Goal: Task Accomplishment & Management: Manage account settings

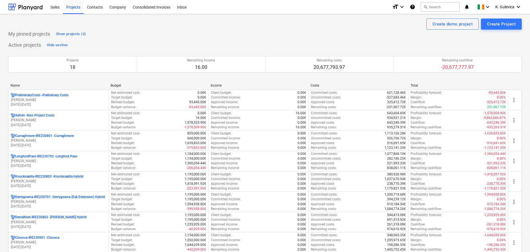
click at [53, 142] on p "M. O'Connor" at bounding box center [59, 141] width 96 height 5
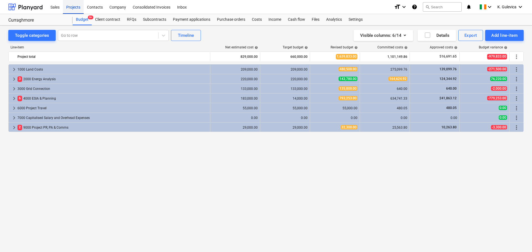
click at [73, 8] on div "Projects" at bounding box center [73, 7] width 21 height 14
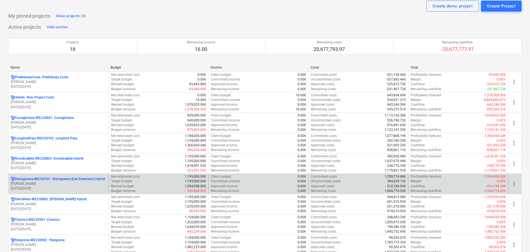
scroll to position [28, 0]
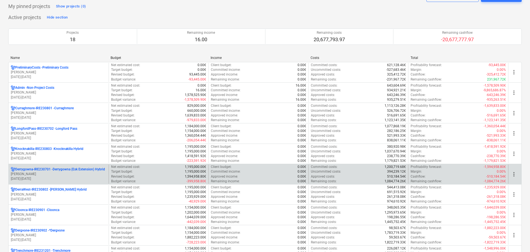
click at [48, 175] on p "c. langley" at bounding box center [59, 174] width 96 height 5
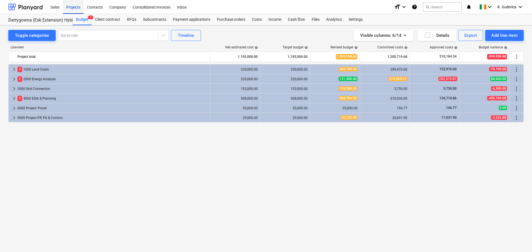
click at [76, 6] on div "Projects" at bounding box center [73, 7] width 21 height 14
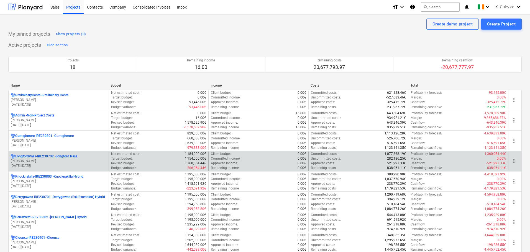
click at [62, 161] on p "c. langley" at bounding box center [59, 161] width 96 height 5
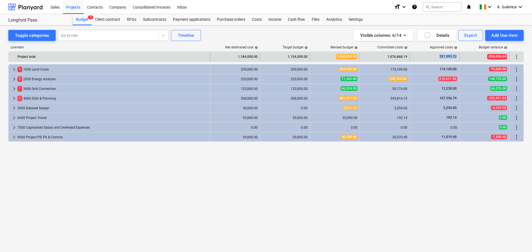
drag, startPoint x: 439, startPoint y: 56, endPoint x: 457, endPoint y: 57, distance: 18.3
click at [457, 57] on div "521,993.33" at bounding box center [435, 56] width 50 height 9
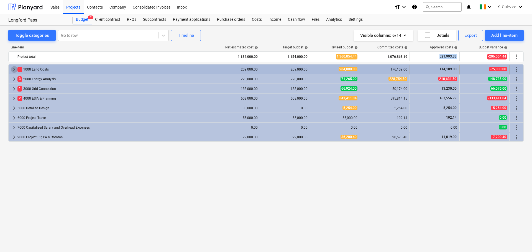
click at [14, 69] on span "keyboard_arrow_right" at bounding box center [14, 69] width 7 height 7
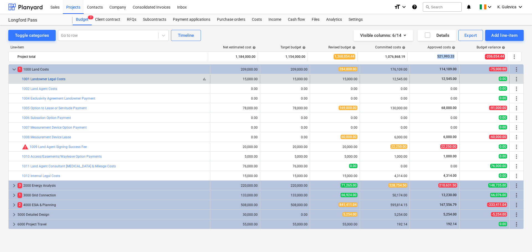
click at [48, 79] on link "1001 Landowner Legal Costs" at bounding box center [44, 79] width 44 height 4
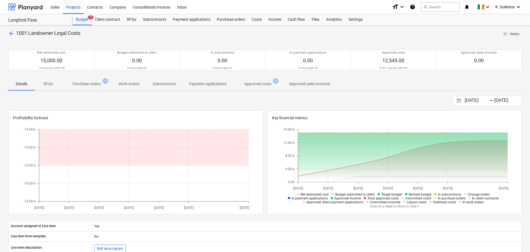
click at [256, 87] on span "Approved costs 9" at bounding box center [257, 84] width 49 height 10
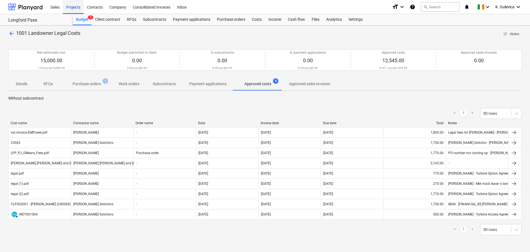
click at [75, 7] on div "Projects" at bounding box center [73, 7] width 21 height 14
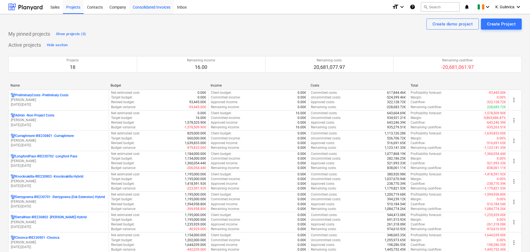
click at [147, 7] on div "Consolidated Invoices" at bounding box center [151, 7] width 44 height 14
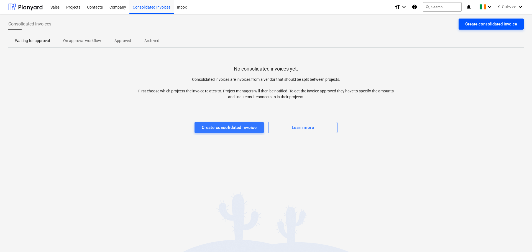
click at [482, 26] on div "Create consolidated invoice" at bounding box center [491, 24] width 52 height 7
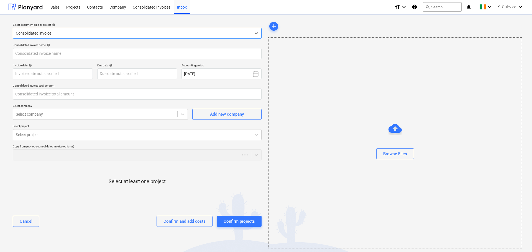
type input "0.00"
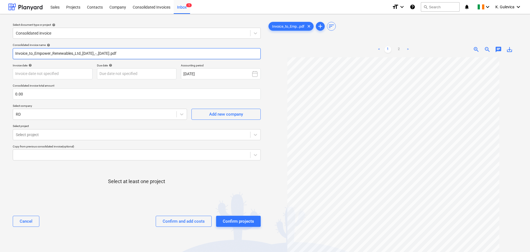
drag, startPoint x: 125, startPoint y: 54, endPoint x: 13, endPoint y: 53, distance: 111.7
click at [13, 53] on input "Invoice_to_Empower_Renewables_Ltd_22.03.23_-_22.05.23.pdf" at bounding box center [137, 53] width 248 height 11
type input "6"
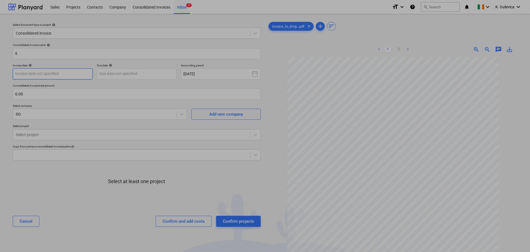
click at [52, 71] on body "Sales Projects Contacts Company Consolidated Invoices Inbox 1 format_size keybo…" at bounding box center [265, 126] width 530 height 252
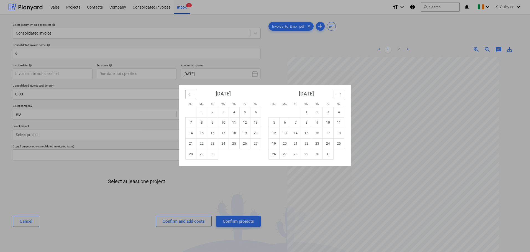
click at [188, 94] on icon "Move backward to switch to the previous month." at bounding box center [190, 94] width 5 height 5
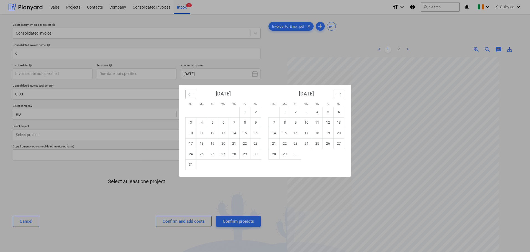
click at [188, 94] on icon "Move backward to switch to the previous month." at bounding box center [190, 94] width 5 height 5
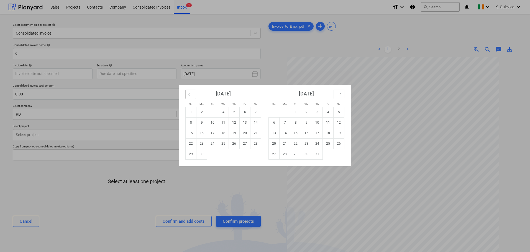
click at [188, 94] on icon "Move backward to switch to the previous month." at bounding box center [190, 94] width 5 height 5
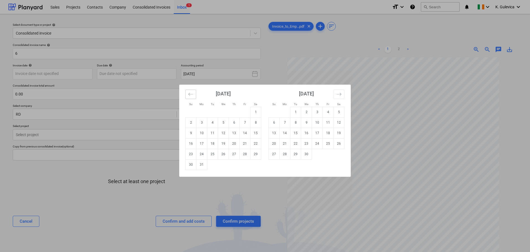
click at [188, 94] on icon "Move backward to switch to the previous month." at bounding box center [190, 94] width 5 height 5
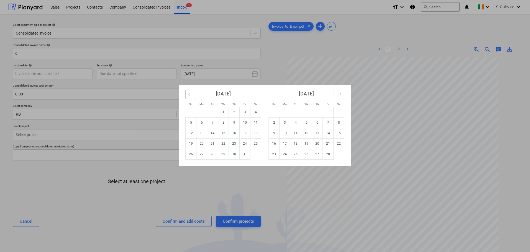
click at [188, 94] on icon "Move backward to switch to the previous month." at bounding box center [190, 94] width 5 height 5
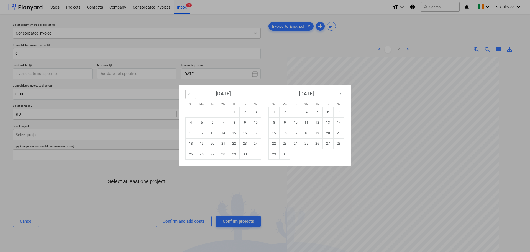
click at [188, 94] on icon "Move backward to switch to the previous month." at bounding box center [190, 94] width 5 height 5
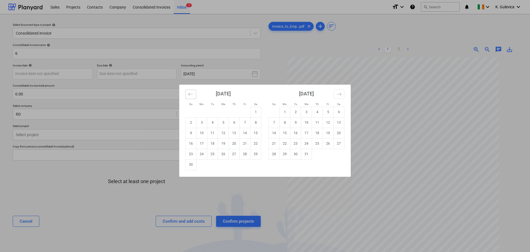
click at [188, 94] on icon "Move backward to switch to the previous month." at bounding box center [190, 94] width 5 height 5
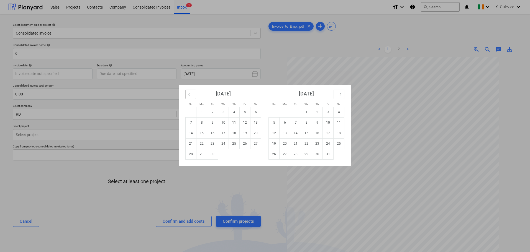
click at [188, 94] on icon "Move backward to switch to the previous month." at bounding box center [190, 94] width 5 height 5
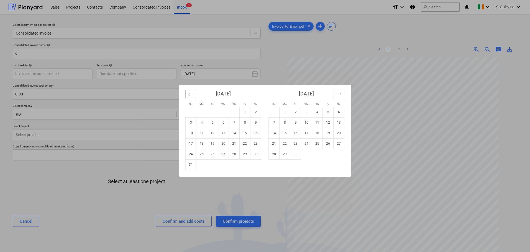
click at [188, 94] on icon "Move backward to switch to the previous month." at bounding box center [190, 94] width 5 height 5
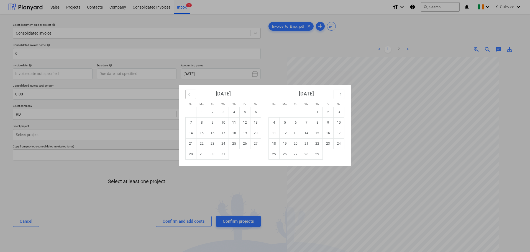
click at [188, 94] on icon "Move backward to switch to the previous month." at bounding box center [190, 94] width 5 height 5
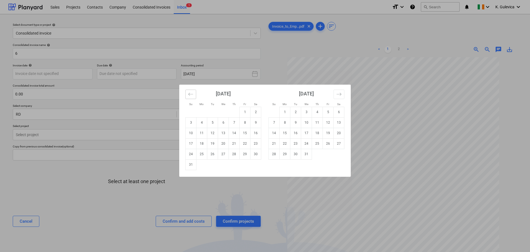
click at [188, 94] on icon "Move backward to switch to the previous month." at bounding box center [190, 94] width 5 height 5
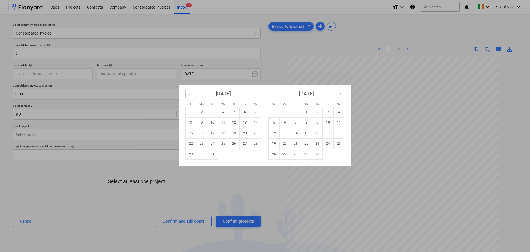
click at [188, 94] on icon "Move backward to switch to the previous month." at bounding box center [190, 94] width 5 height 5
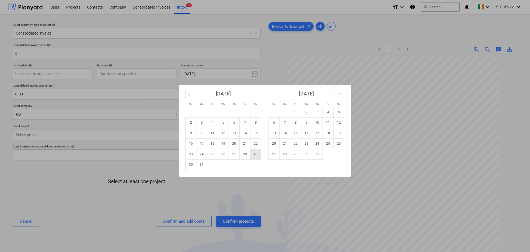
click at [256, 155] on td "29" at bounding box center [256, 154] width 11 height 11
type input "[DATE]"
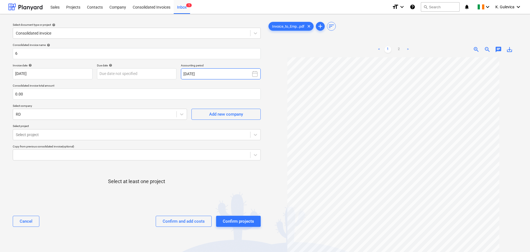
click at [224, 73] on button "[DATE]" at bounding box center [221, 73] width 80 height 11
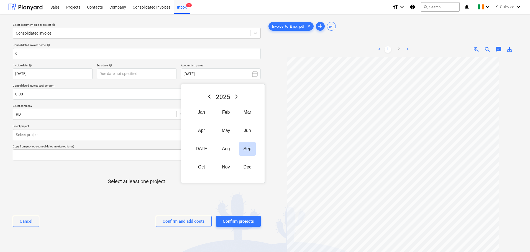
click at [219, 97] on span "2025" at bounding box center [223, 96] width 14 height 7
click at [208, 97] on icon "Previous Year" at bounding box center [209, 96] width 7 height 7
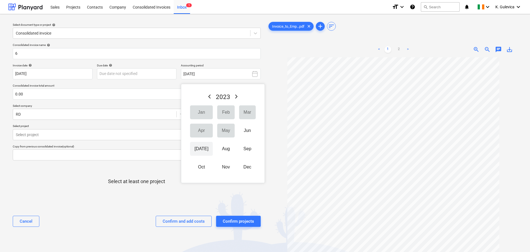
click at [200, 148] on button "[DATE]" at bounding box center [201, 149] width 23 height 14
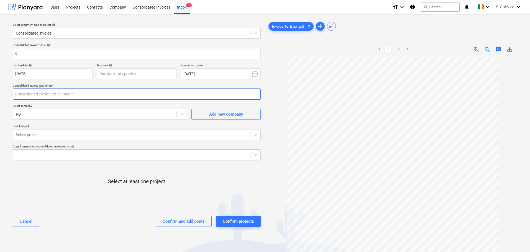
click at [39, 94] on input "text" at bounding box center [137, 94] width 248 height 11
type input "0.00"
click at [59, 92] on input "text" at bounding box center [137, 94] width 248 height 11
type input "3,284.00"
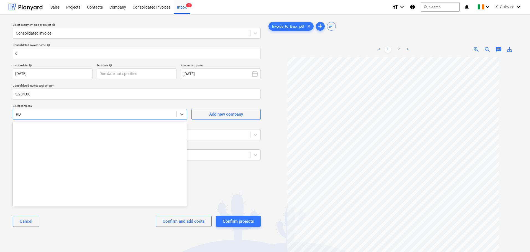
click at [73, 113] on div at bounding box center [95, 115] width 158 height 6
click at [56, 112] on div at bounding box center [95, 115] width 158 height 6
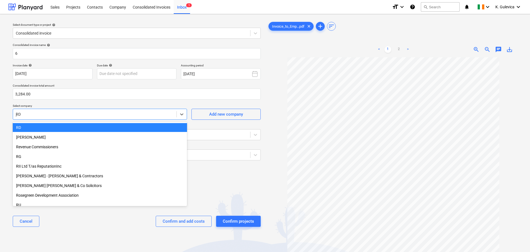
scroll to position [227, 0]
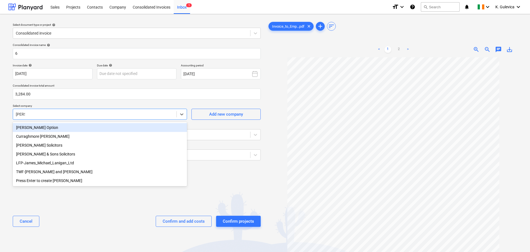
type input "james"
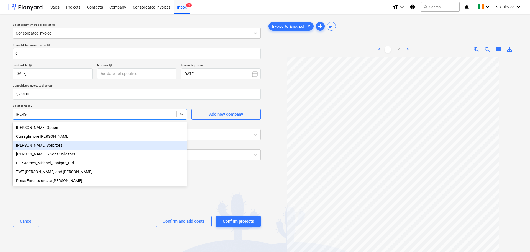
click at [62, 145] on div "[PERSON_NAME] Solicitors" at bounding box center [100, 145] width 174 height 9
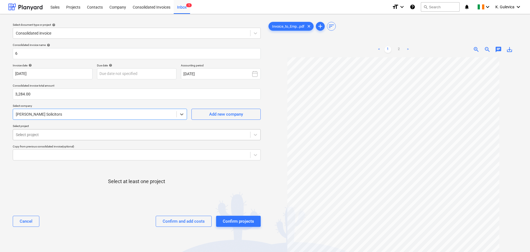
click at [54, 134] on div at bounding box center [132, 135] width 232 height 6
click at [70, 133] on div at bounding box center [132, 135] width 232 height 6
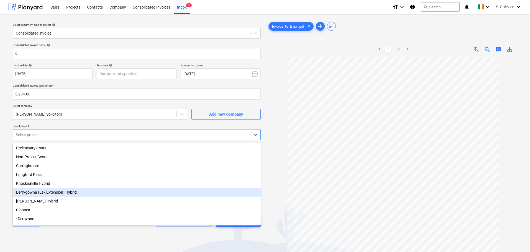
click at [46, 195] on div "Derrygowna (Esk Extension) Hybrid" at bounding box center [137, 192] width 248 height 9
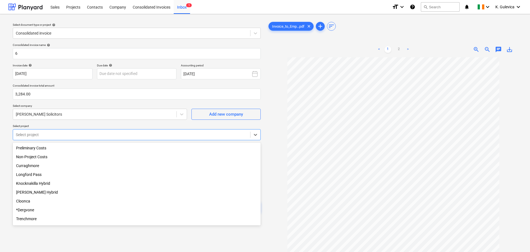
click at [43, 175] on div "Longford Pass" at bounding box center [137, 174] width 248 height 9
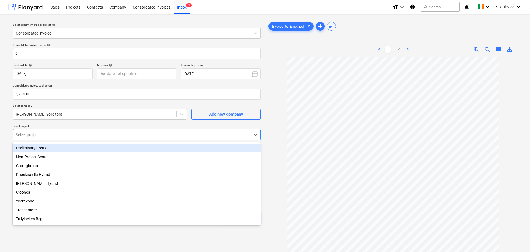
click at [68, 123] on div "Consolidated invoice name help 6 Invoice date help 29 Jul 2023 29.07.2023 Press…" at bounding box center [137, 135] width 252 height 189
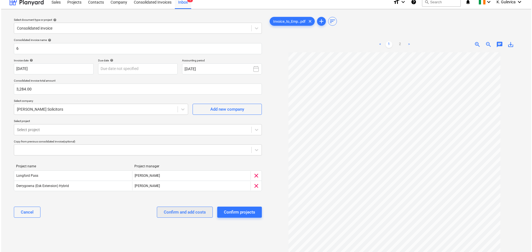
scroll to position [48, 0]
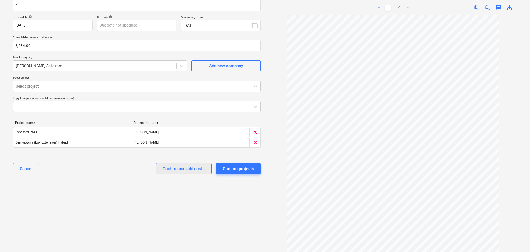
click at [184, 170] on div "Confirm and add costs" at bounding box center [184, 168] width 42 height 7
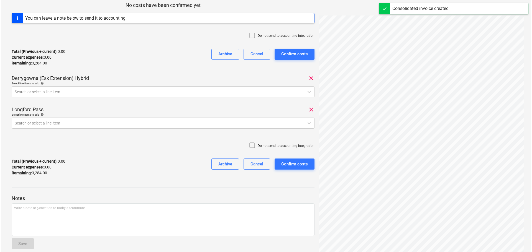
scroll to position [99, 0]
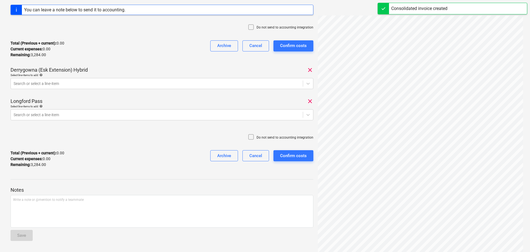
click at [251, 27] on icon at bounding box center [251, 27] width 7 height 7
click at [62, 83] on div at bounding box center [157, 84] width 287 height 6
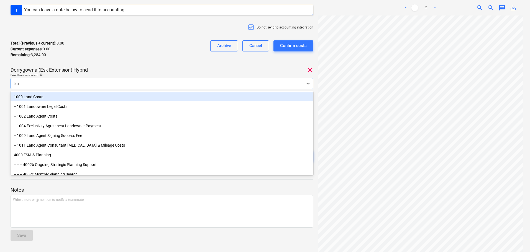
type input "land"
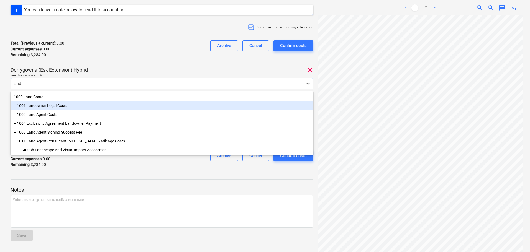
click at [62, 106] on div "-- 1001 Landowner Legal Costs" at bounding box center [162, 105] width 303 height 9
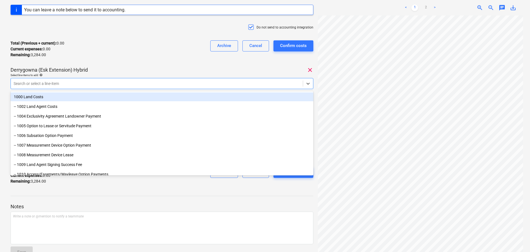
click at [137, 63] on div "6 Consolidated invoice total amount 3,284.00 Subcontractor James A Sheridan Sol…" at bounding box center [162, 55] width 303 height 267
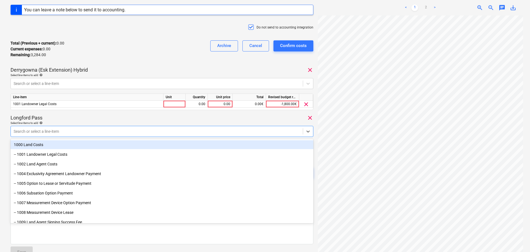
click at [60, 130] on div at bounding box center [157, 132] width 287 height 6
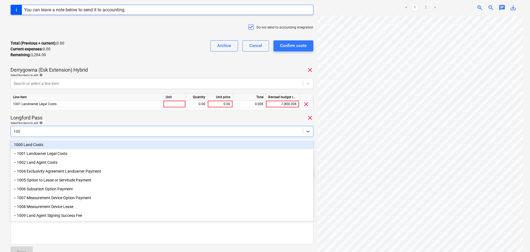
type input "1001"
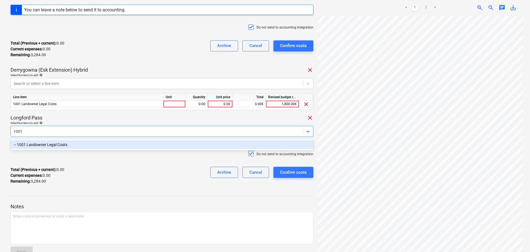
drag, startPoint x: 66, startPoint y: 144, endPoint x: 97, endPoint y: 119, distance: 40.2
click at [66, 144] on div "-- 1001 Landowner Legal Costs" at bounding box center [162, 144] width 303 height 9
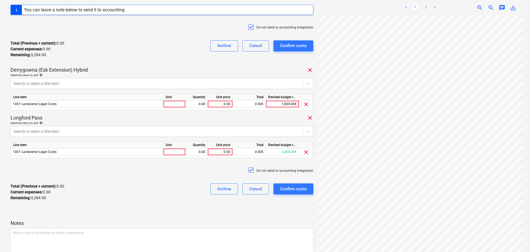
click at [125, 119] on div "Longford Pass clear" at bounding box center [162, 118] width 303 height 7
click at [225, 104] on div "0.00" at bounding box center [220, 104] width 20 height 7
type input "1020"
click at [223, 152] on div "0.00" at bounding box center [220, 152] width 20 height 7
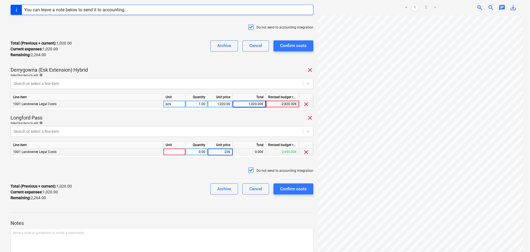
type input "2264"
click at [298, 190] on div "Confirm costs" at bounding box center [293, 189] width 27 height 7
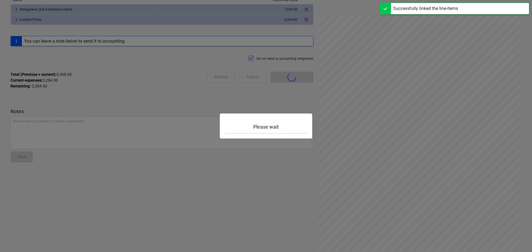
scroll to position [48, 0]
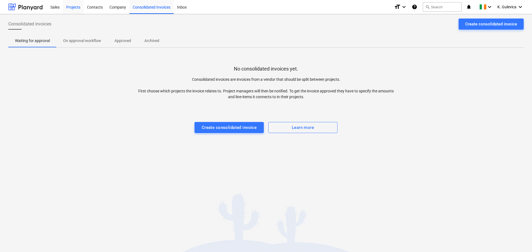
click at [70, 4] on div "Projects" at bounding box center [73, 7] width 21 height 14
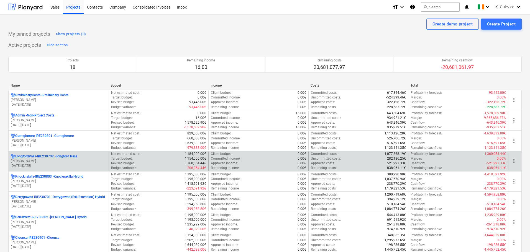
click at [71, 162] on p "c. langley" at bounding box center [59, 161] width 96 height 5
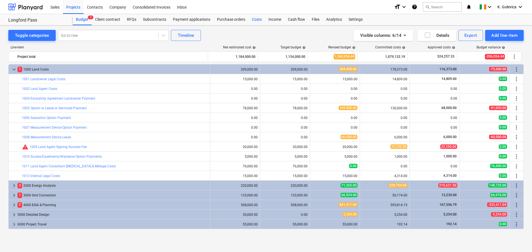
click at [254, 20] on div "Costs" at bounding box center [257, 19] width 17 height 11
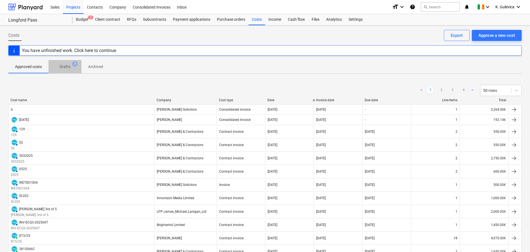
click at [67, 67] on p "Drafts" at bounding box center [65, 67] width 11 height 6
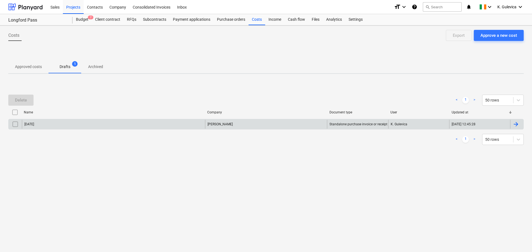
click at [13, 126] on input "checkbox" at bounding box center [15, 124] width 9 height 9
click at [17, 98] on div "Delete" at bounding box center [21, 100] width 12 height 7
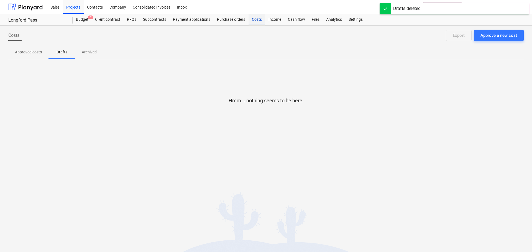
click at [256, 22] on div "Costs" at bounding box center [257, 19] width 17 height 11
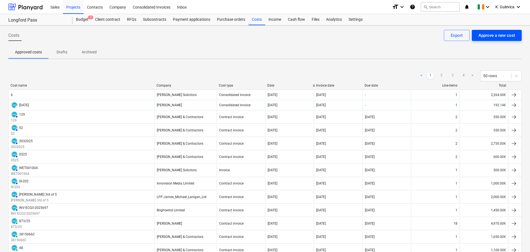
click at [512, 35] on div "Approve a new cost" at bounding box center [497, 35] width 37 height 7
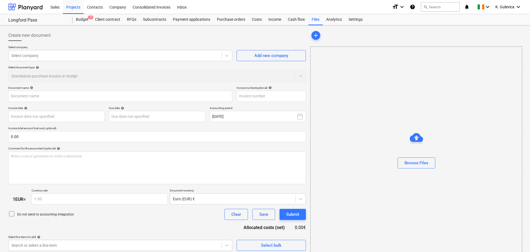
type input "docLeases_L_lanigan_account.pdf"
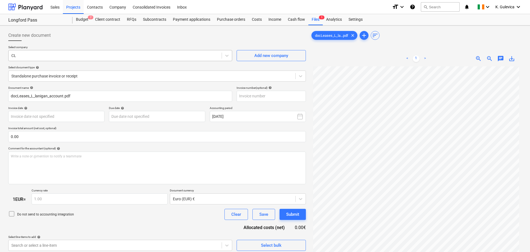
click at [42, 54] on div at bounding box center [115, 56] width 208 height 6
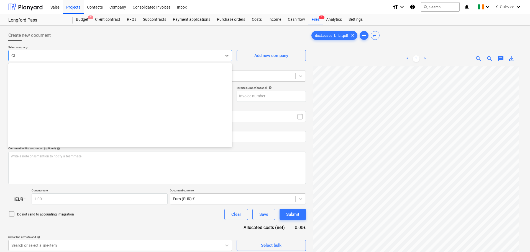
scroll to position [398, 0]
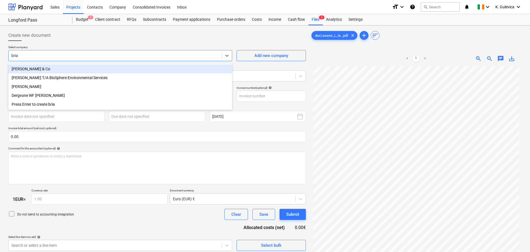
type input "brian"
click at [37, 70] on div "Brian D Hughes & Co" at bounding box center [120, 69] width 224 height 9
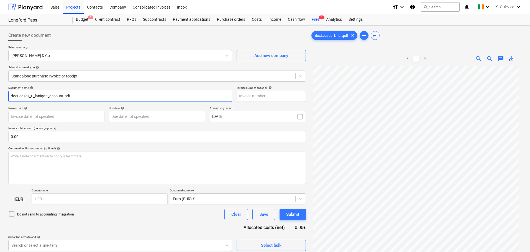
drag, startPoint x: 76, startPoint y: 98, endPoint x: 3, endPoint y: 96, distance: 72.3
click at [0, 96] on html "Sales Projects Contacts Company Consolidated Invoices Inbox format_size keyboar…" at bounding box center [265, 126] width 530 height 252
paste input "07.09.23 Lanigan"
type input "07.09.23 Lanigan"
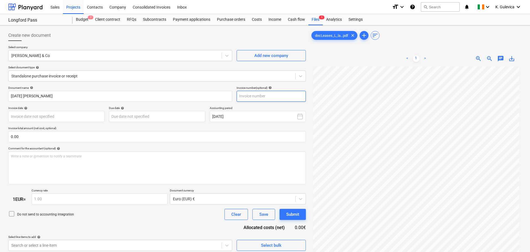
click at [269, 96] on input "text" at bounding box center [271, 96] width 69 height 11
paste input "07.09.23 Lanigan"
type input "07.09.23 Lanigan"
click at [67, 116] on body "Sales Projects Contacts Company Consolidated Invoices Inbox format_size keyboar…" at bounding box center [265, 126] width 530 height 252
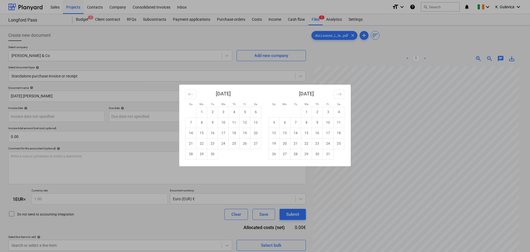
click at [41, 114] on div "Su Mo Tu We Th Fr Sa Su Mo Tu We Th Fr Sa August 2025 1 2 3 4 5 6 7 8 9 10 11 1…" at bounding box center [265, 126] width 530 height 252
click at [53, 115] on body "Sales Projects Contacts Company Consolidated Invoices Inbox format_size keyboar…" at bounding box center [265, 126] width 530 height 252
click at [53, 115] on div "Su Mo Tu We Th Fr Sa Su Mo Tu We Th Fr Sa August 2025 1 2 3 4 5 6 7 8 9 10 11 1…" at bounding box center [265, 126] width 530 height 252
click at [53, 115] on body "Sales Projects Contacts Company Consolidated Invoices Inbox format_size keyboar…" at bounding box center [265, 126] width 530 height 252
type input "07/09/2023"
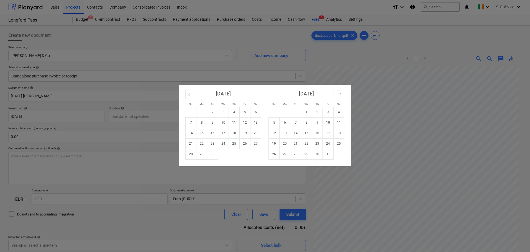
click at [129, 116] on div "Su Mo Tu We Th Fr Sa Su Mo Tu We Th Fr Sa August 2025 1 2 3 4 5 6 7 8 9 10 11 1…" at bounding box center [265, 126] width 530 height 252
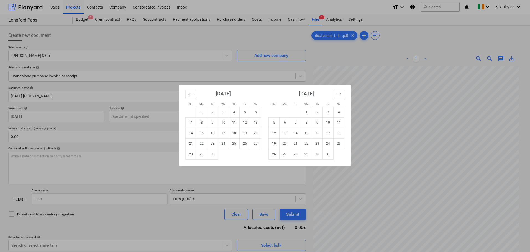
click at [129, 116] on div "Su Mo Tu We Th Fr Sa Su Mo Tu We Th Fr Sa August 2025 1 2 3 4 5 6 7 8 9 10 11 1…" at bounding box center [265, 126] width 530 height 252
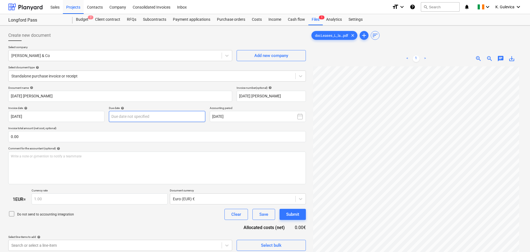
click at [149, 117] on body "Sales Projects Contacts Company Consolidated Invoices Inbox format_size keyboar…" at bounding box center [265, 126] width 530 height 252
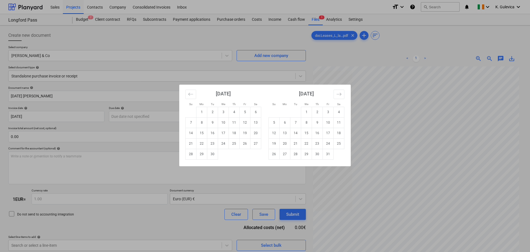
click at [87, 117] on div "Su Mo Tu We Th Fr Sa Su Mo Tu We Th Fr Sa August 2025 1 2 3 4 5 6 7 8 9 10 11 1…" at bounding box center [265, 126] width 530 height 252
click at [197, 117] on body "Sales Projects Contacts Company Consolidated Invoices Inbox format_size keyboar…" at bounding box center [265, 126] width 530 height 252
click at [84, 117] on div "Su Mo Tu We Th Fr Sa Su Mo Tu We Th Fr Sa August 2025 1 2 3 4 5 6 7 8 9 10 11 1…" at bounding box center [265, 126] width 530 height 252
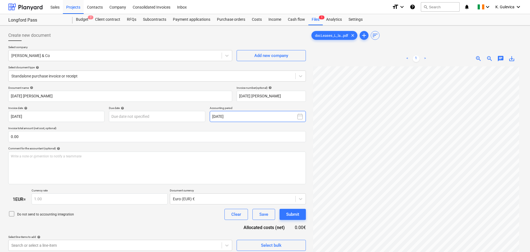
click at [240, 116] on button "September 2025" at bounding box center [258, 116] width 96 height 11
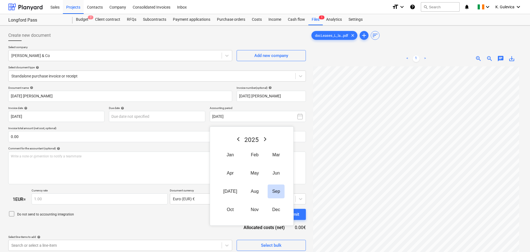
click at [235, 138] on icon "Previous Year" at bounding box center [238, 139] width 7 height 7
click at [236, 139] on icon "Previous Year" at bounding box center [238, 139] width 7 height 7
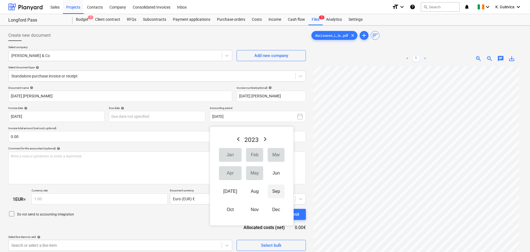
click at [268, 191] on button "Sep" at bounding box center [276, 192] width 17 height 14
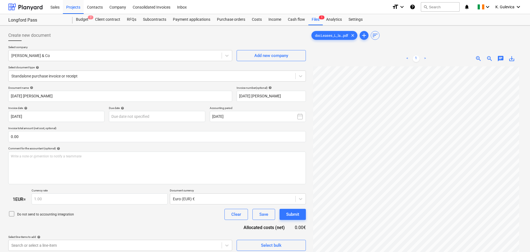
click at [190, 151] on p "Comment for the accountant (optional) help" at bounding box center [157, 149] width 298 height 5
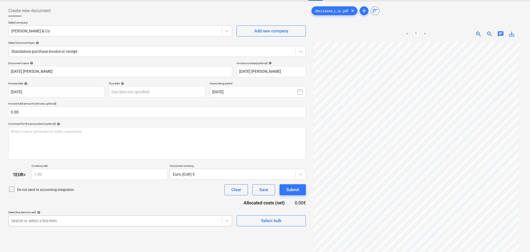
scroll to position [55, 0]
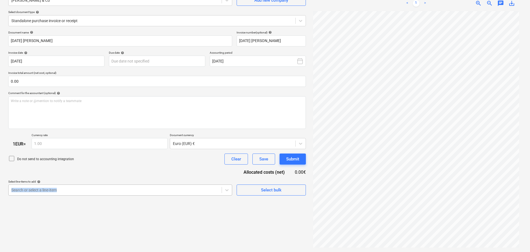
drag, startPoint x: 79, startPoint y: 185, endPoint x: 81, endPoint y: 193, distance: 9.0
click at [80, 186] on div "Select line-items to add help Search or select a line-item" at bounding box center [120, 188] width 224 height 16
click at [83, 191] on body "Sales Projects Contacts Company Consolidated Invoices Inbox format_size keyboar…" at bounding box center [265, 71] width 530 height 252
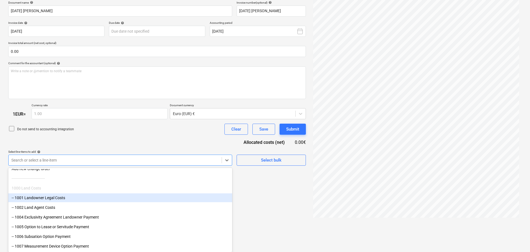
scroll to position [28, 0]
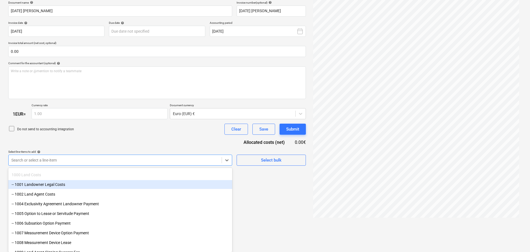
click at [55, 184] on div "-- 1001 Landowner Legal Costs" at bounding box center [120, 184] width 224 height 9
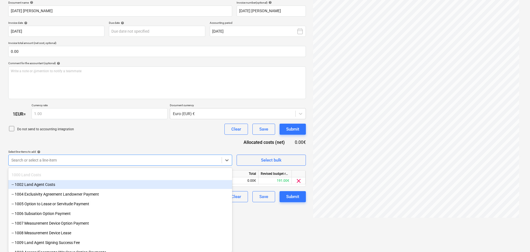
scroll to position [55, 0]
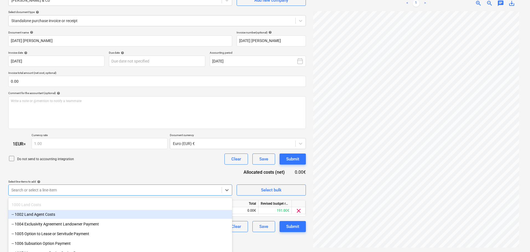
click at [111, 132] on div "Document name help 07.09.23 Lanigan Invoice number (optional) help 07.09.23 Lan…" at bounding box center [157, 132] width 298 height 202
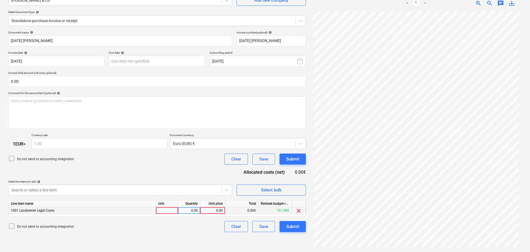
click at [214, 211] on div "0.00" at bounding box center [213, 211] width 20 height 7
type input "1750"
click at [11, 225] on icon at bounding box center [11, 226] width 7 height 7
click at [293, 226] on div "Submit" at bounding box center [292, 226] width 13 height 7
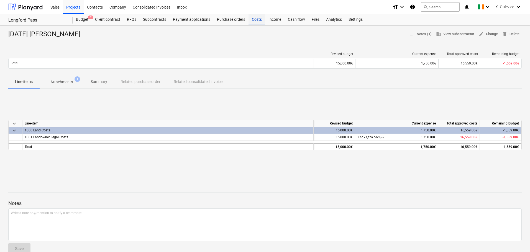
click at [257, 22] on div "Costs" at bounding box center [257, 19] width 17 height 11
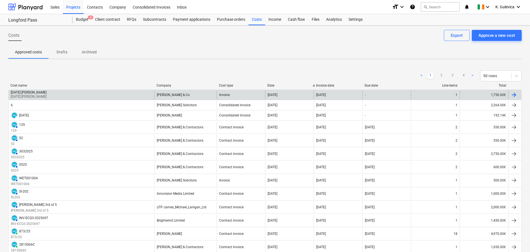
click at [291, 96] on div "[DATE]" at bounding box center [289, 95] width 48 height 9
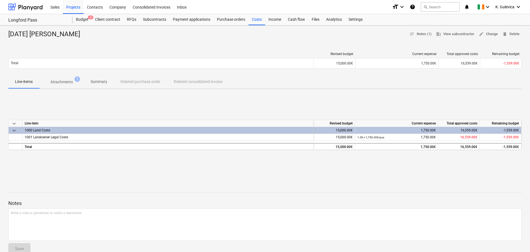
click at [98, 81] on p "Summary" at bounding box center [99, 82] width 17 height 6
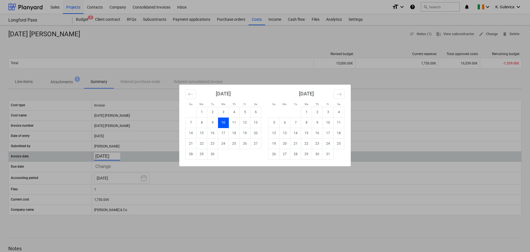
click at [109, 154] on body "Sales Projects Contacts Company Consolidated Invoices Inbox format_size keyboar…" at bounding box center [265, 126] width 530 height 252
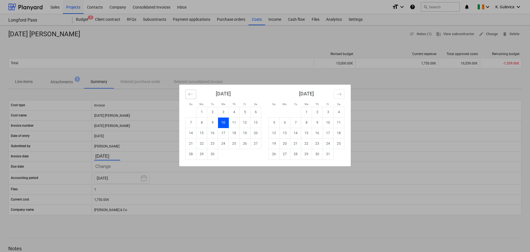
click at [187, 93] on button "Move backward to switch to the previous month." at bounding box center [190, 94] width 11 height 9
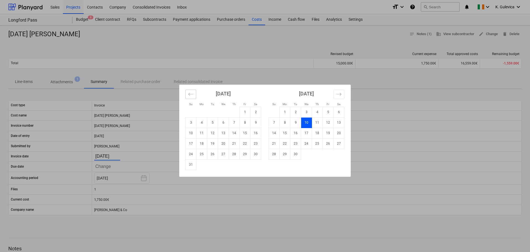
click at [189, 94] on icon "Move backward to switch to the previous month." at bounding box center [190, 94] width 5 height 5
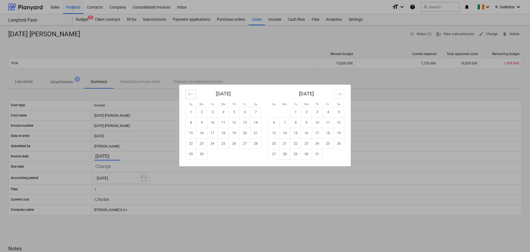
click at [189, 94] on icon "Move backward to switch to the previous month." at bounding box center [190, 94] width 5 height 5
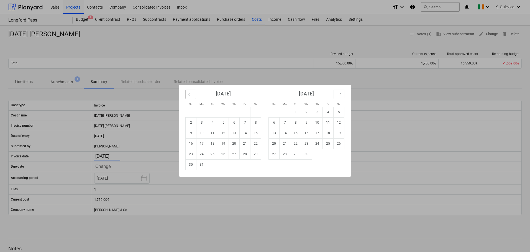
click at [190, 94] on icon "Move backward to switch to the previous month." at bounding box center [190, 94] width 5 height 5
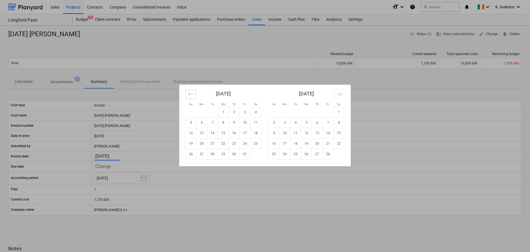
click at [190, 94] on icon "Move backward to switch to the previous month." at bounding box center [190, 94] width 5 height 5
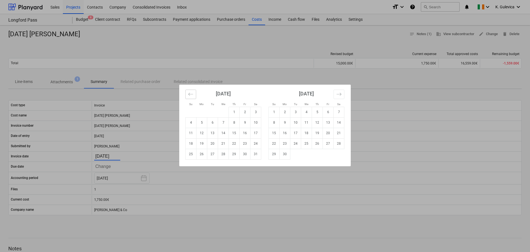
click at [190, 94] on icon "Move backward to switch to the previous month." at bounding box center [190, 94] width 5 height 5
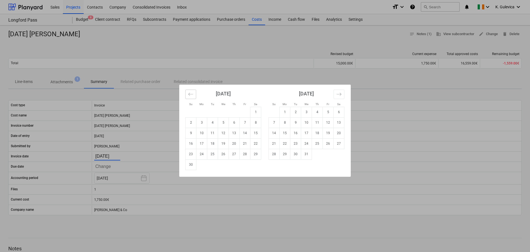
click at [190, 94] on icon "Move backward to switch to the previous month." at bounding box center [190, 94] width 5 height 5
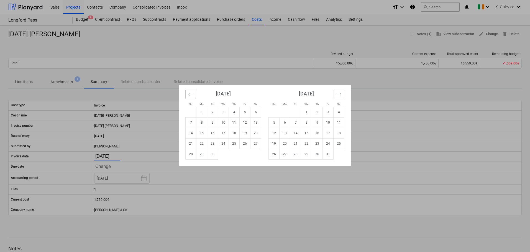
click at [190, 94] on icon "Move backward to switch to the previous month." at bounding box center [190, 94] width 5 height 5
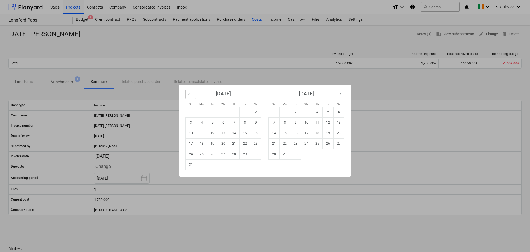
click at [190, 94] on icon "Move backward to switch to the previous month." at bounding box center [190, 94] width 5 height 5
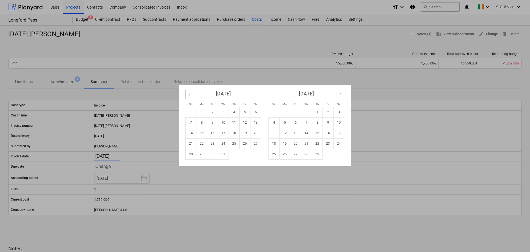
click at [190, 94] on icon "Move backward to switch to the previous month." at bounding box center [190, 94] width 5 height 5
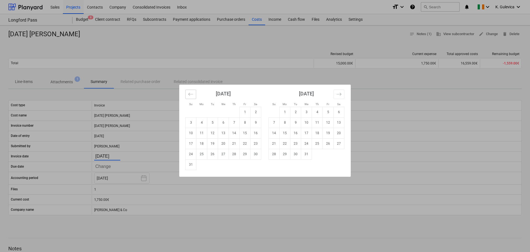
click at [190, 94] on icon "Move backward to switch to the previous month." at bounding box center [190, 94] width 5 height 5
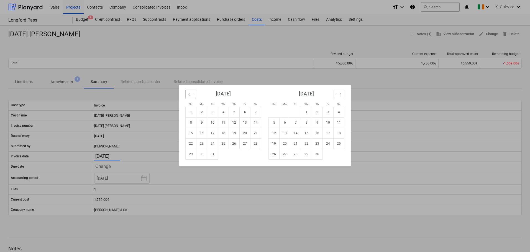
click at [190, 94] on icon "Move backward to switch to the previous month." at bounding box center [190, 94] width 5 height 5
click at [192, 132] on td "10" at bounding box center [191, 133] width 11 height 11
type input "10.09.2023"
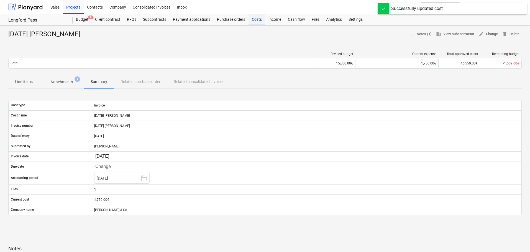
click at [252, 22] on div "Costs" at bounding box center [257, 19] width 17 height 11
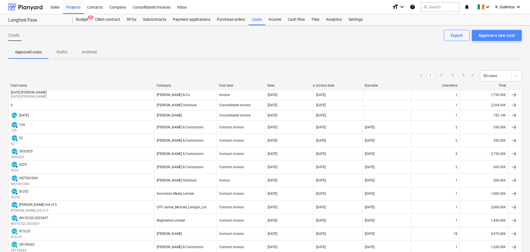
click at [493, 35] on div "Approve a new cost" at bounding box center [497, 35] width 37 height 7
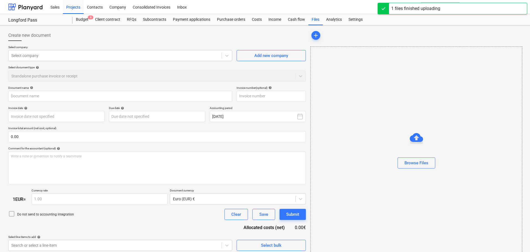
type input "ltr_fm_brian_D.Hughes_solc._07.09.23.pdf"
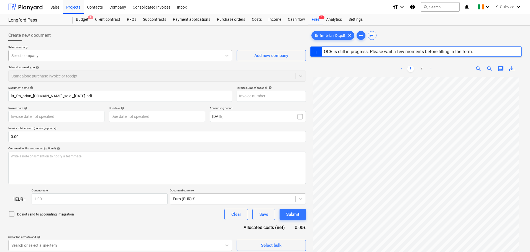
click at [77, 56] on div at bounding box center [115, 56] width 208 height 6
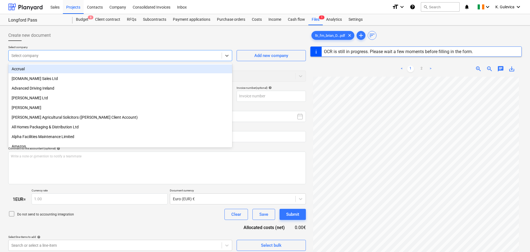
type input "b"
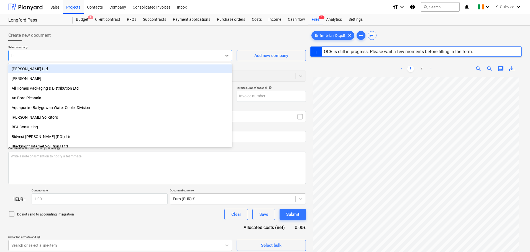
type input "AIBKIE2D"
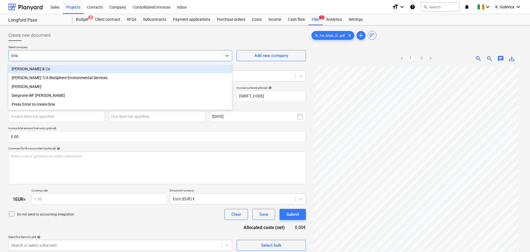
type input "brian"
click at [49, 69] on div "Brian D Hughes & Co" at bounding box center [120, 69] width 224 height 9
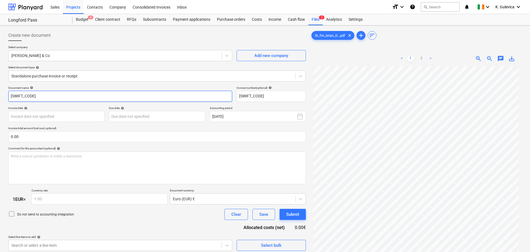
drag, startPoint x: 63, startPoint y: 94, endPoint x: -4, endPoint y: 98, distance: 67.7
click at [0, 98] on html "Sales Projects Contacts Company Consolidated Invoices Inbox format_size keyboar…" at bounding box center [265, 126] width 530 height 252
paste input "07.09.23 Legal Fees P O'Dwyer"
type input "07.09.23 Legal Fees P O'Dwyer"
drag, startPoint x: 260, startPoint y: 96, endPoint x: 230, endPoint y: 97, distance: 29.7
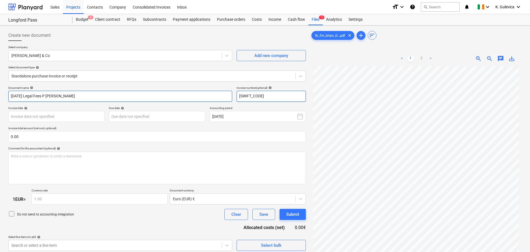
click at [230, 97] on div "Document name help 07.09.23 Legal Fees P O'Dwyer Invoice number (optional) help…" at bounding box center [157, 94] width 298 height 16
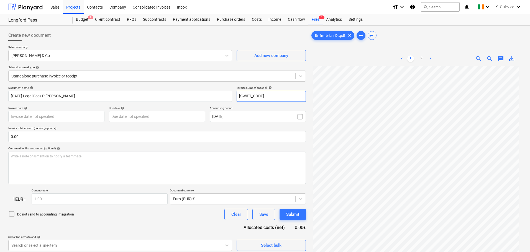
paste input "07.09.23 Legal Fees P O'Dwyer"
type input "07.09.23 Legal Fees P O'Dwyer"
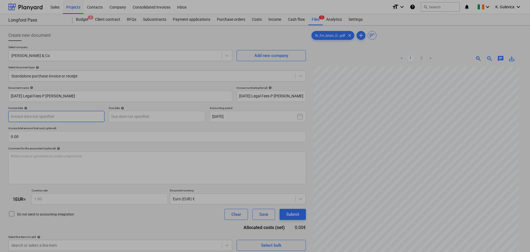
click at [90, 116] on body "Sales Projects Contacts Company Consolidated Invoices Inbox format_size keyboar…" at bounding box center [265, 126] width 530 height 252
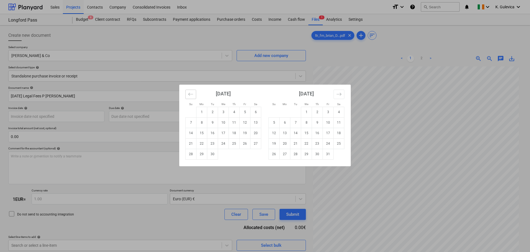
click at [192, 95] on icon "Move backward to switch to the previous month." at bounding box center [190, 94] width 5 height 5
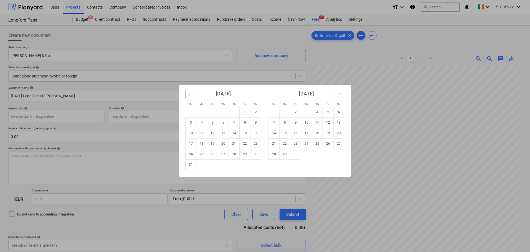
click at [192, 95] on icon "Move backward to switch to the previous month." at bounding box center [190, 94] width 5 height 5
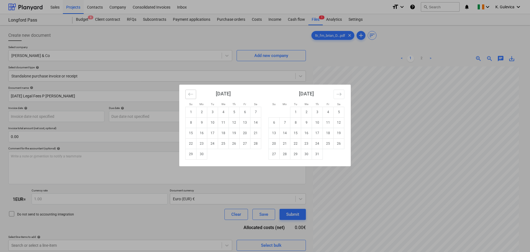
click at [192, 95] on icon "Move backward to switch to the previous month." at bounding box center [190, 94] width 5 height 5
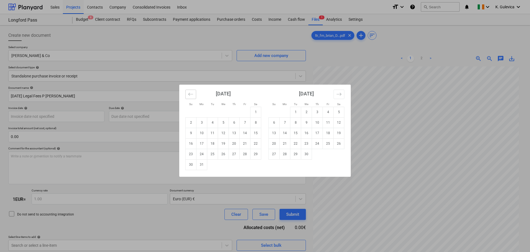
click at [192, 95] on icon "Move backward to switch to the previous month." at bounding box center [190, 94] width 5 height 5
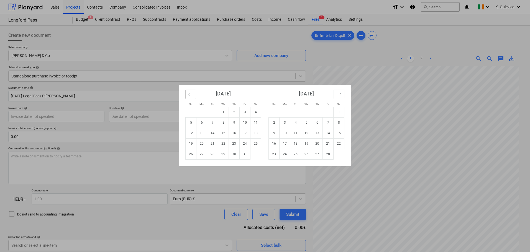
click at [192, 95] on icon "Move backward to switch to the previous month." at bounding box center [190, 94] width 5 height 5
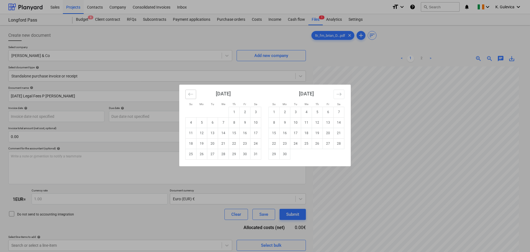
click at [192, 95] on icon "Move backward to switch to the previous month." at bounding box center [190, 94] width 5 height 5
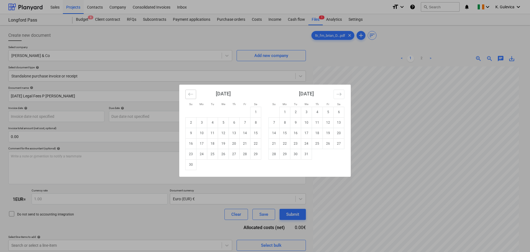
click at [192, 95] on icon "Move backward to switch to the previous month." at bounding box center [190, 94] width 5 height 5
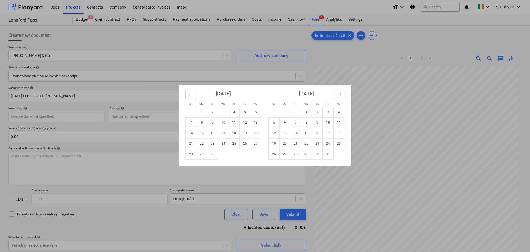
click at [192, 95] on icon "Move backward to switch to the previous month." at bounding box center [190, 94] width 5 height 5
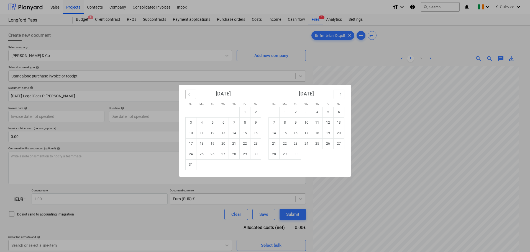
click at [192, 95] on icon "Move backward to switch to the previous month." at bounding box center [190, 94] width 5 height 5
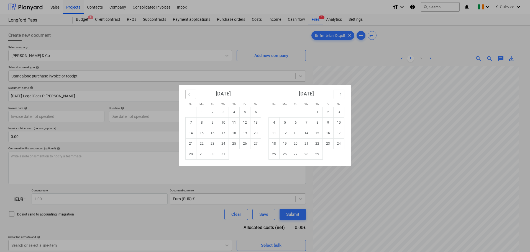
click at [192, 95] on icon "Move backward to switch to the previous month." at bounding box center [190, 94] width 5 height 5
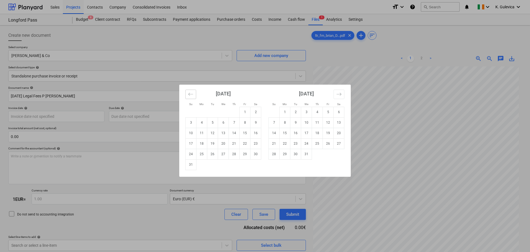
click at [192, 95] on icon "Move backward to switch to the previous month." at bounding box center [190, 94] width 5 height 5
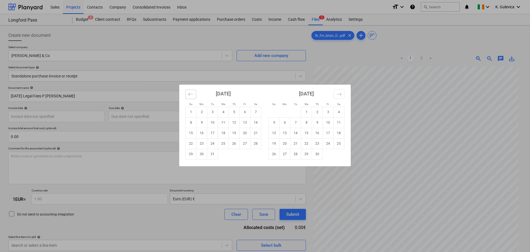
click at [192, 95] on icon "Move backward to switch to the previous month." at bounding box center [190, 94] width 5 height 5
click at [318, 123] on td "7" at bounding box center [317, 122] width 11 height 11
type input "07 Sep 2023"
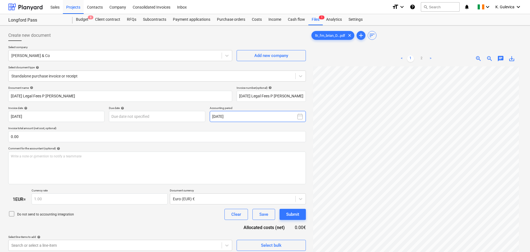
click at [257, 116] on button "September 2025" at bounding box center [258, 116] width 96 height 11
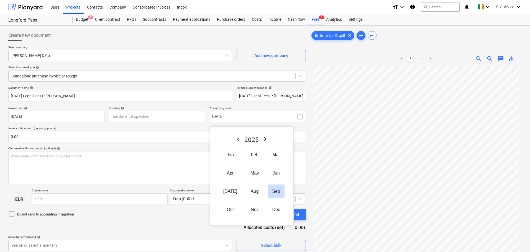
click at [237, 139] on icon "Previous Year" at bounding box center [238, 139] width 7 height 7
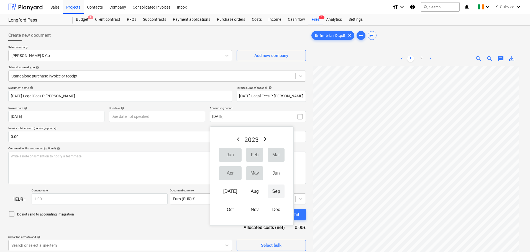
click at [277, 191] on button "Sep" at bounding box center [276, 192] width 17 height 14
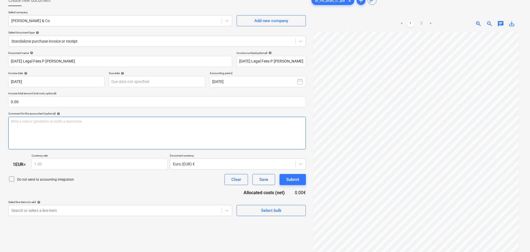
scroll to position [55, 0]
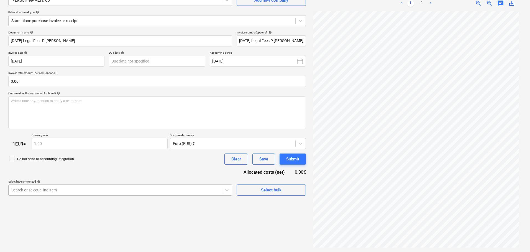
click at [99, 190] on body "Sales Projects Contacts Company Consolidated Invoices Inbox format_size keyboar…" at bounding box center [265, 71] width 530 height 252
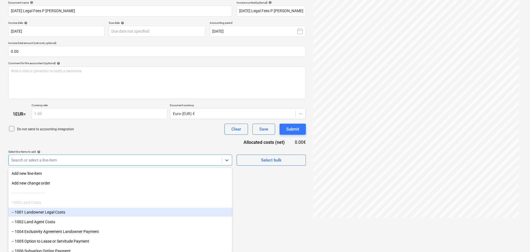
click at [40, 211] on div "-- 1001 Landowner Legal Costs" at bounding box center [120, 212] width 224 height 9
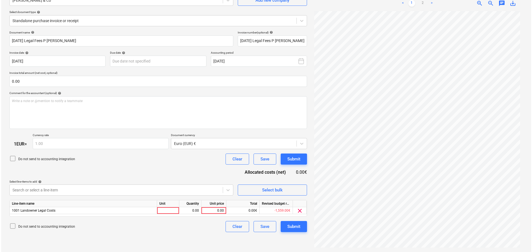
scroll to position [55, 0]
click at [103, 143] on div "Document name help 07.09.23 Legal Fees P O'Dwyer Invoice number (optional) help…" at bounding box center [157, 132] width 298 height 202
click at [209, 210] on div "0.00" at bounding box center [213, 211] width 20 height 7
type input "1750"
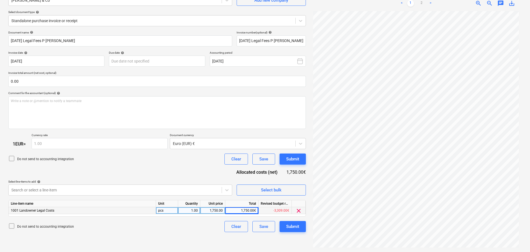
click at [12, 228] on icon at bounding box center [11, 226] width 7 height 7
click at [295, 228] on div "Submit" at bounding box center [292, 226] width 13 height 7
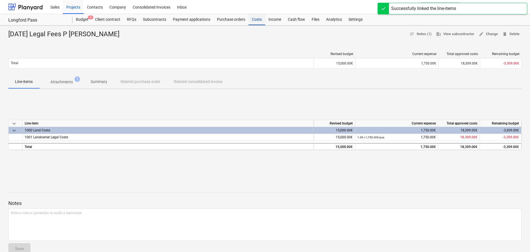
click at [255, 18] on div "Costs" at bounding box center [257, 19] width 17 height 11
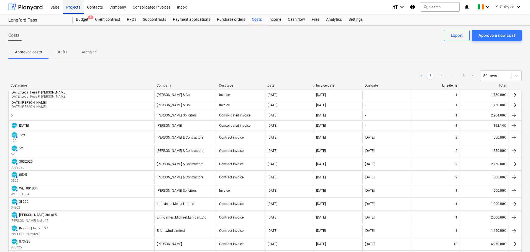
click at [75, 7] on div "Projects" at bounding box center [73, 7] width 21 height 14
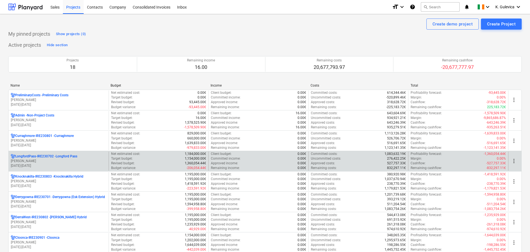
click at [50, 163] on p "c. langley" at bounding box center [59, 161] width 96 height 5
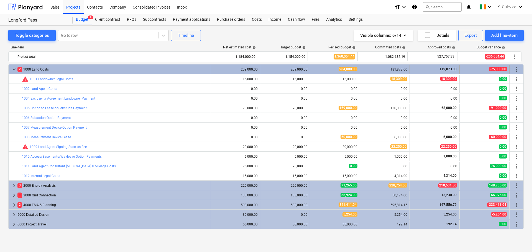
click at [12, 69] on span "keyboard_arrow_down" at bounding box center [14, 69] width 7 height 7
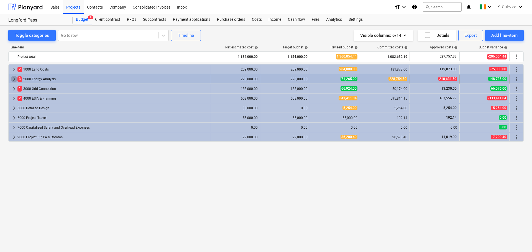
click at [14, 79] on span "keyboard_arrow_right" at bounding box center [14, 79] width 7 height 7
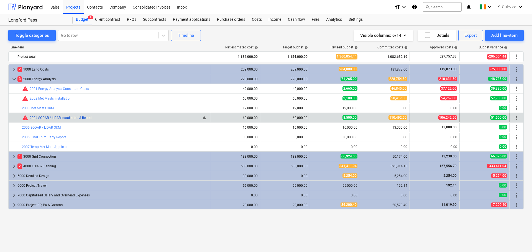
click at [44, 118] on link "2004 SODAR / LIDAR Installation & Rental" at bounding box center [61, 118] width 62 height 4
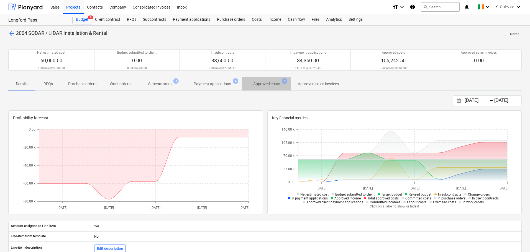
click at [270, 83] on p "Approved costs" at bounding box center [266, 84] width 27 height 6
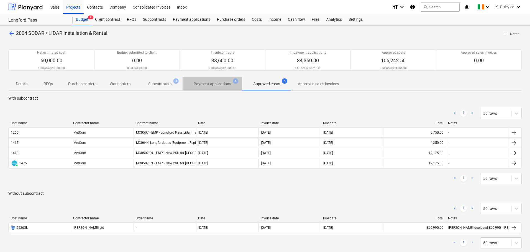
click at [223, 82] on p "Payment applications" at bounding box center [212, 84] width 37 height 6
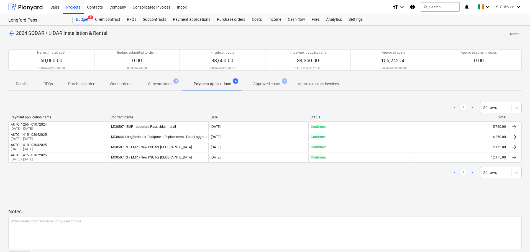
click at [161, 84] on p "Subcontracts" at bounding box center [159, 84] width 23 height 6
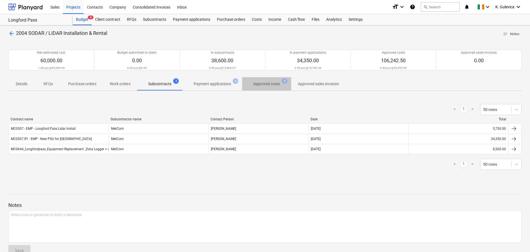
click at [275, 81] on p "Approved costs" at bounding box center [266, 84] width 27 height 6
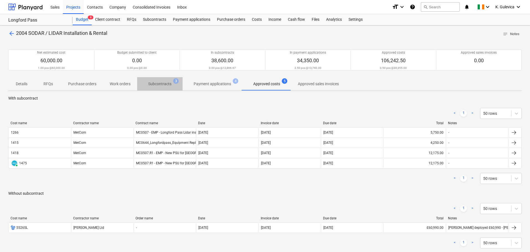
click at [165, 85] on p "Subcontracts" at bounding box center [159, 84] width 23 height 6
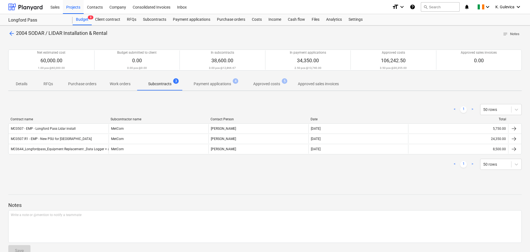
click at [269, 85] on p "Approved costs" at bounding box center [266, 84] width 27 height 6
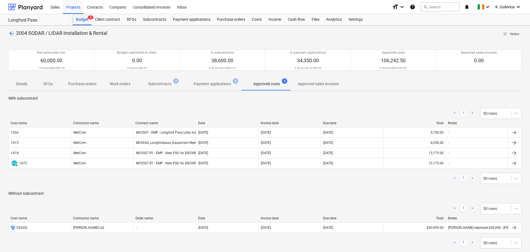
click at [75, 19] on div "Budget 8" at bounding box center [82, 19] width 19 height 11
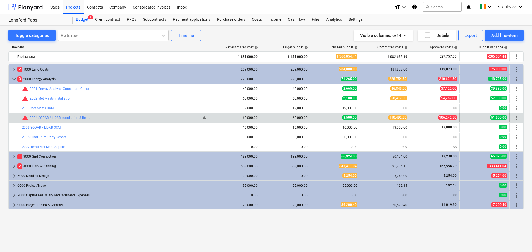
click at [25, 118] on span "warning" at bounding box center [25, 118] width 7 height 7
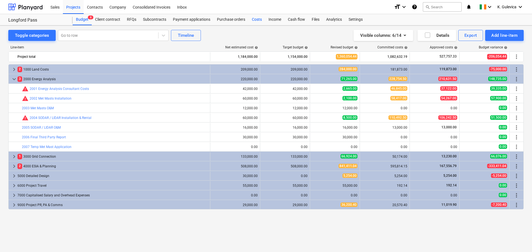
click at [256, 19] on div "Costs" at bounding box center [257, 19] width 17 height 11
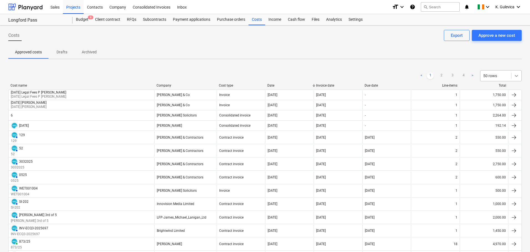
click at [517, 76] on icon at bounding box center [517, 76] width 6 height 6
click at [490, 133] on div "100 rows" at bounding box center [501, 133] width 42 height 9
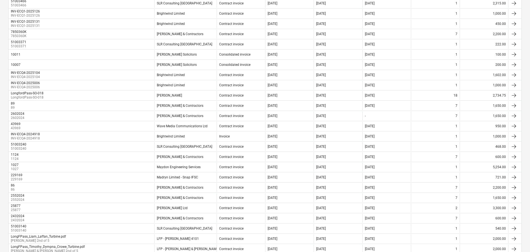
scroll to position [996, 0]
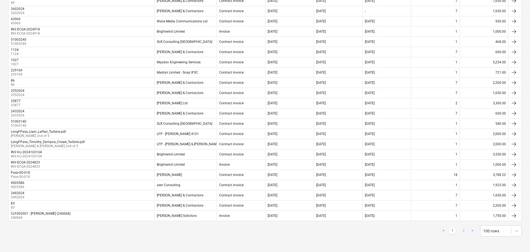
click at [462, 231] on link "2" at bounding box center [463, 231] width 7 height 7
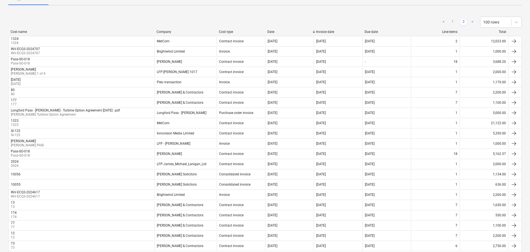
scroll to position [0, 0]
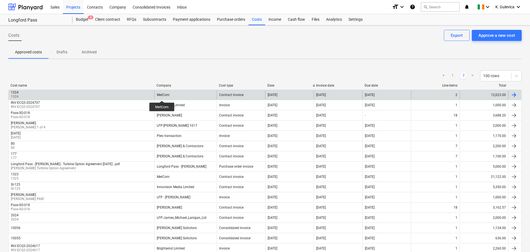
click at [162, 96] on div "MetCom" at bounding box center [163, 95] width 13 height 4
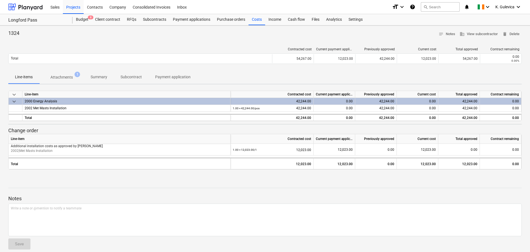
click at [66, 79] on p "Attachments" at bounding box center [61, 78] width 22 height 6
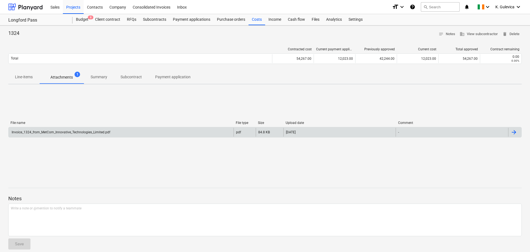
click at [77, 135] on div "Invoice_1324_from_MetCom_Innovative_Technologies_Limited.pdf" at bounding box center [121, 132] width 225 height 9
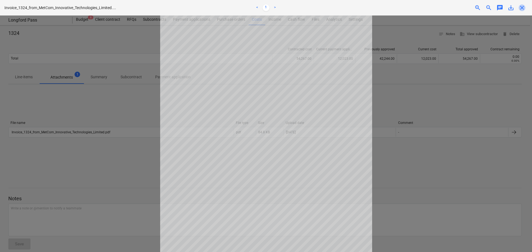
click at [523, 8] on span "close" at bounding box center [522, 7] width 7 height 7
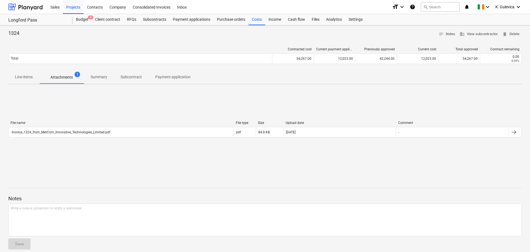
click at [23, 76] on p "Line-items" at bounding box center [24, 77] width 18 height 6
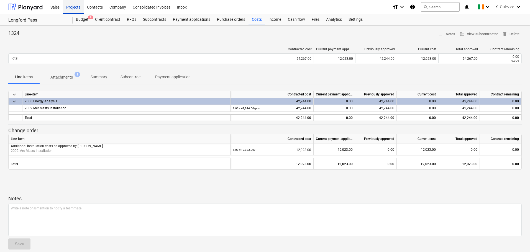
click at [71, 6] on div "Projects" at bounding box center [73, 7] width 21 height 14
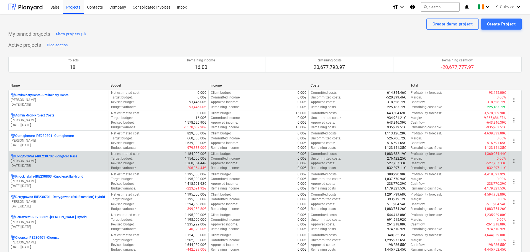
click at [62, 164] on p "01.01.2024 - 31.03.2027" at bounding box center [59, 166] width 96 height 5
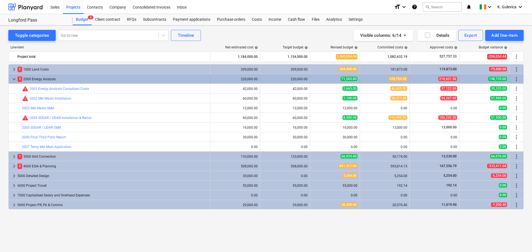
click at [14, 79] on span "keyboard_arrow_down" at bounding box center [14, 79] width 7 height 7
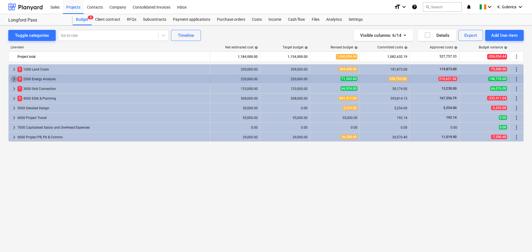
click at [13, 79] on span "keyboard_arrow_right" at bounding box center [14, 79] width 7 height 7
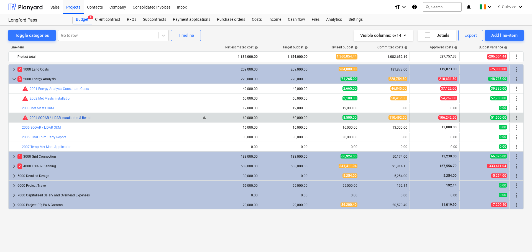
click at [45, 118] on link "2004 SODAR / LIDAR Installation & Rental" at bounding box center [61, 118] width 62 height 4
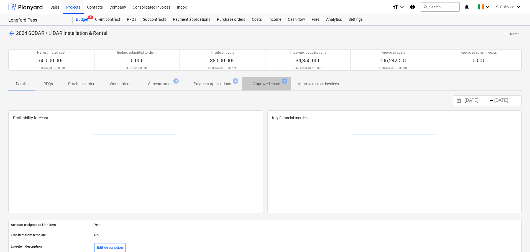
click at [267, 84] on p "Approved costs" at bounding box center [266, 84] width 27 height 6
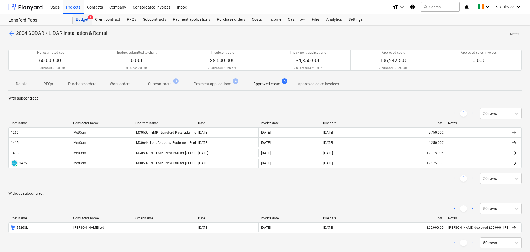
click at [86, 17] on div "Budget 8" at bounding box center [82, 19] width 19 height 11
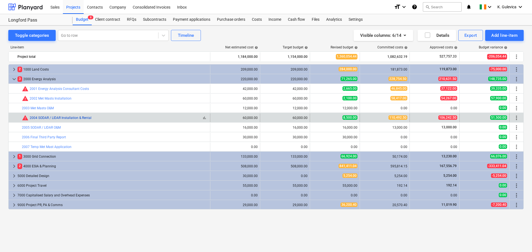
click at [69, 119] on link "2004 SODAR / LIDAR Installation & Rental" at bounding box center [61, 118] width 62 height 4
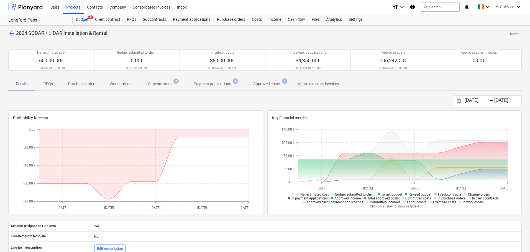
click at [264, 84] on p "Approved costs" at bounding box center [266, 84] width 27 height 6
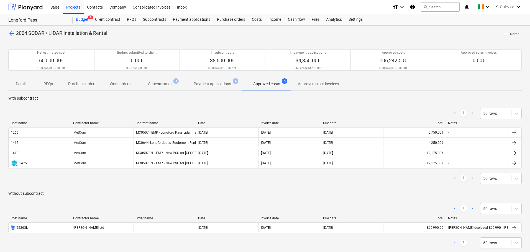
scroll to position [28, 0]
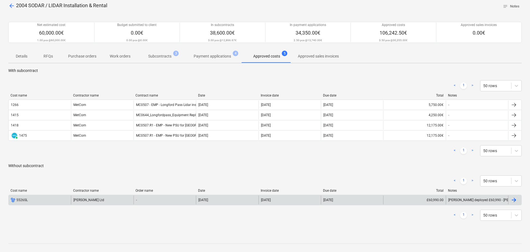
click at [112, 202] on div "Zephir Ltd" at bounding box center [102, 200] width 62 height 9
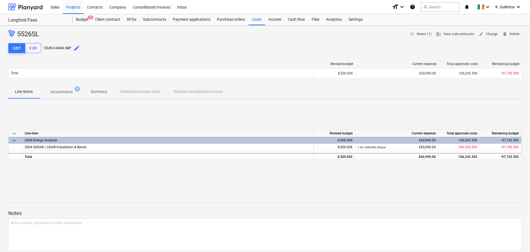
click at [59, 91] on p "Attachments" at bounding box center [61, 92] width 22 height 6
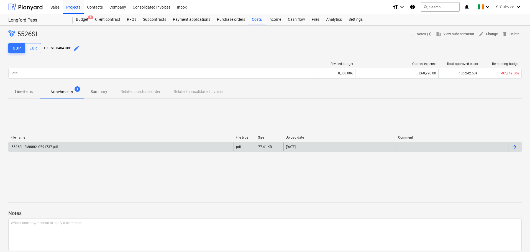
click at [133, 147] on div "5526SL_EM0002_QZ91737.pdf" at bounding box center [121, 147] width 225 height 9
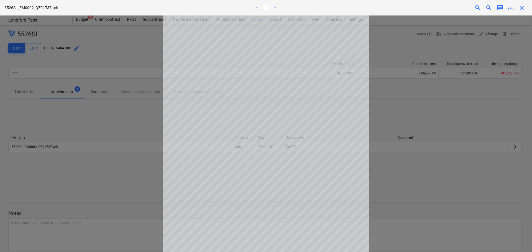
click at [513, 8] on span "save_alt" at bounding box center [511, 7] width 7 height 7
click at [426, 104] on div at bounding box center [266, 134] width 532 height 237
drag, startPoint x: 522, startPoint y: 7, endPoint x: 383, endPoint y: 209, distance: 245.2
click at [394, 203] on div "5526SL_EM0002_QZ91737.pdf < 1 > zoom_in zoom_out chat 0 save_alt close" at bounding box center [266, 126] width 532 height 252
click at [522, 6] on span "close" at bounding box center [522, 7] width 7 height 7
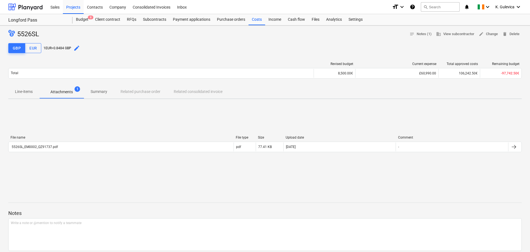
click at [79, 48] on span "edit" at bounding box center [76, 48] width 7 height 7
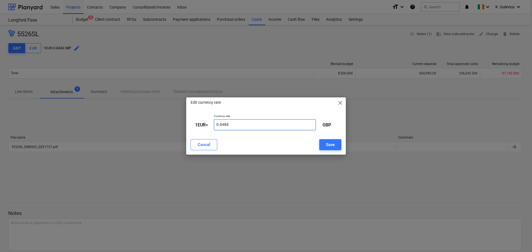
click at [246, 125] on input "0.8484" at bounding box center [265, 124] width 102 height 11
type input "0.85"
click at [328, 147] on div "Save" at bounding box center [330, 144] width 9 height 7
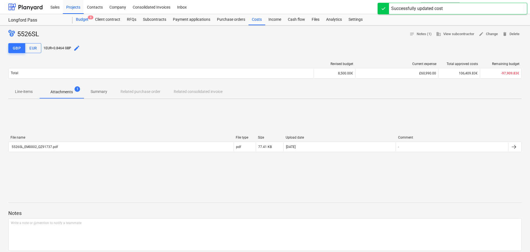
click at [81, 20] on div "Budget 8" at bounding box center [82, 19] width 19 height 11
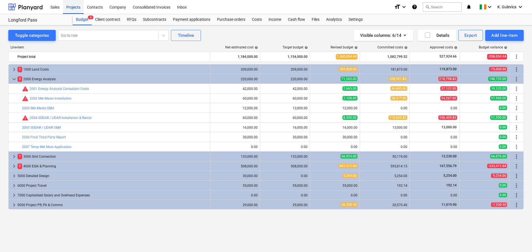
click at [71, 8] on div "Projects" at bounding box center [73, 7] width 21 height 14
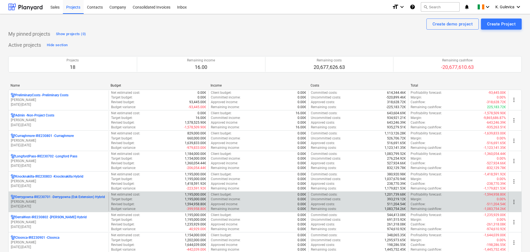
click at [45, 198] on p "Derrygowna-IRE230701 - Derrygowna (Esk Extension) Hybrid" at bounding box center [60, 197] width 90 height 5
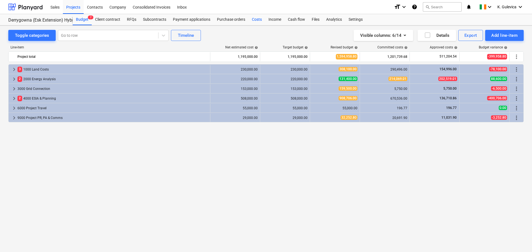
click at [255, 19] on div "Costs" at bounding box center [257, 19] width 17 height 11
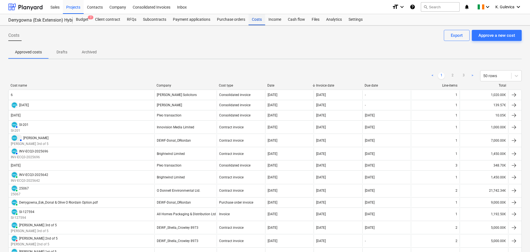
click at [256, 17] on div "Costs" at bounding box center [257, 19] width 17 height 11
click at [84, 19] on div "Budget 7" at bounding box center [82, 19] width 19 height 11
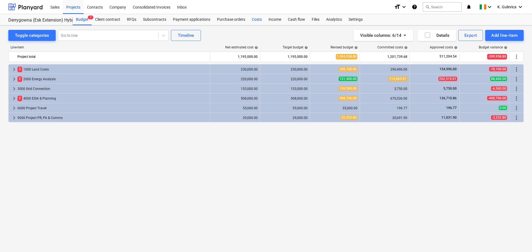
click at [256, 19] on div "Costs" at bounding box center [257, 19] width 17 height 11
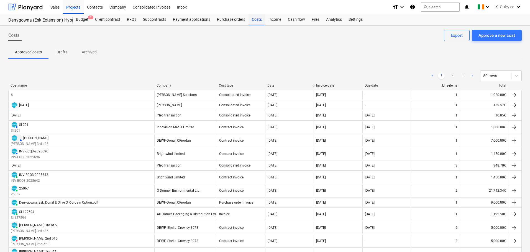
click at [254, 18] on div "Costs" at bounding box center [257, 19] width 17 height 11
click at [80, 19] on div "Budget 7" at bounding box center [82, 19] width 19 height 11
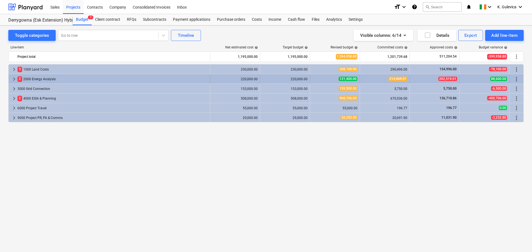
click at [14, 79] on span "keyboard_arrow_right" at bounding box center [14, 79] width 7 height 7
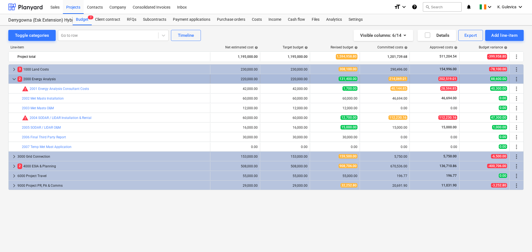
click at [41, 78] on div "2 2000 Energy Analysis" at bounding box center [112, 79] width 190 height 9
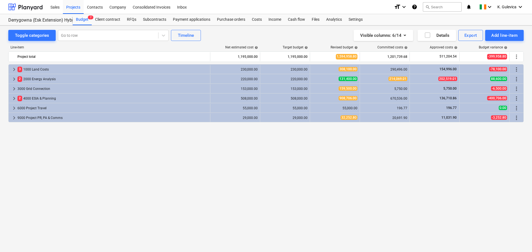
click at [41, 78] on div "2 2000 Energy Analysis" at bounding box center [112, 79] width 190 height 9
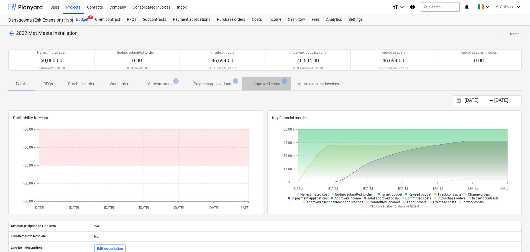
click at [271, 81] on span "Approved costs 3" at bounding box center [266, 84] width 49 height 10
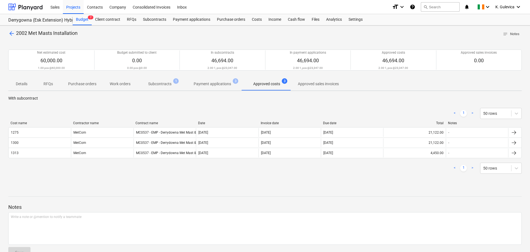
click at [201, 85] on p "Payment applications" at bounding box center [212, 84] width 37 height 6
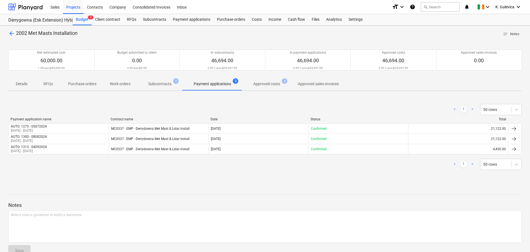
click at [272, 84] on p "Approved costs" at bounding box center [266, 84] width 27 height 6
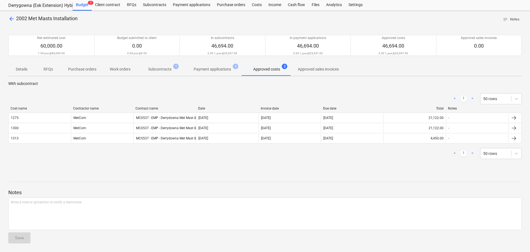
scroll to position [15, 0]
click at [321, 68] on p "Approved sales invoices" at bounding box center [318, 69] width 41 height 6
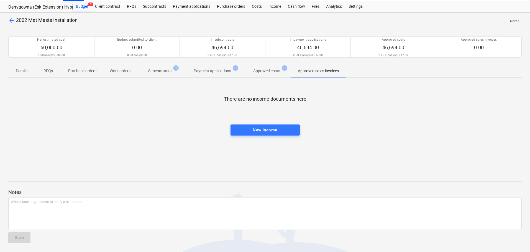
click at [258, 71] on p "Approved costs" at bounding box center [266, 71] width 27 height 6
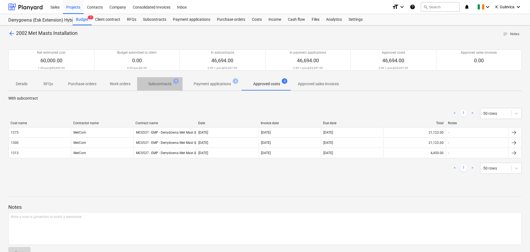
click at [155, 84] on p "Subcontracts" at bounding box center [159, 84] width 23 height 6
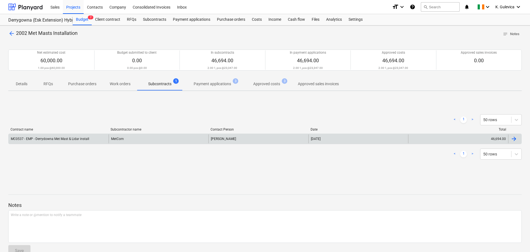
click at [190, 137] on div "MetCom" at bounding box center [159, 139] width 100 height 9
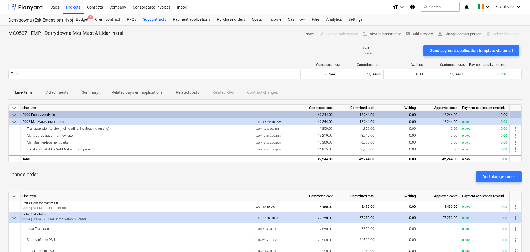
click at [191, 94] on p "Related costs" at bounding box center [187, 93] width 23 height 6
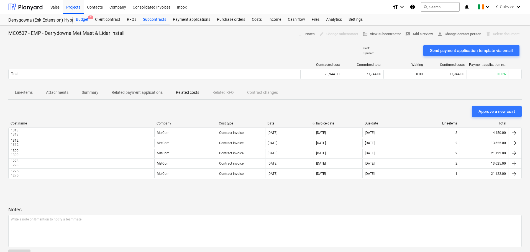
click at [80, 18] on div "Budget 7" at bounding box center [82, 19] width 19 height 11
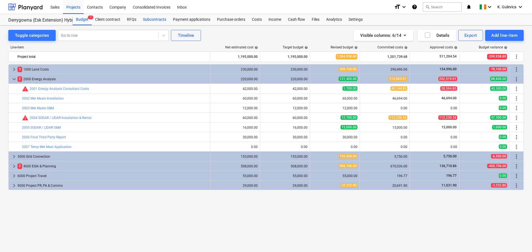
click at [153, 19] on div "Subcontracts" at bounding box center [155, 19] width 30 height 11
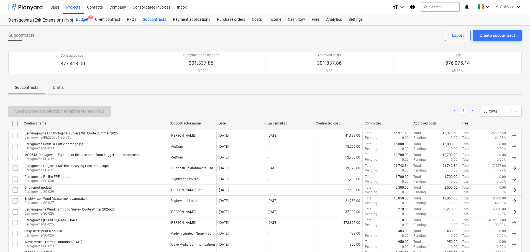
click at [80, 19] on div "Budget 7" at bounding box center [82, 19] width 19 height 11
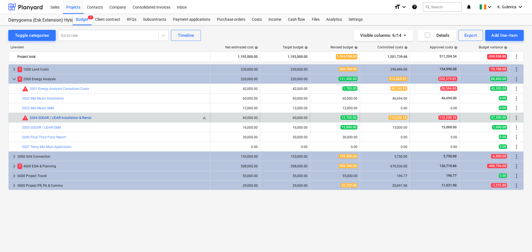
click at [34, 119] on link "2004 SODAR / LIDAR Installation & Rental" at bounding box center [61, 118] width 62 height 4
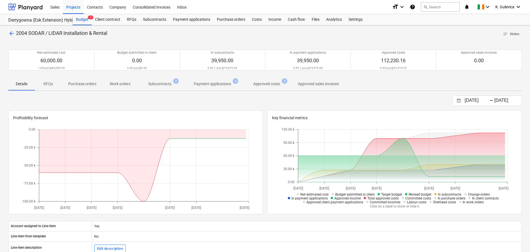
click at [277, 86] on p "Approved costs" at bounding box center [266, 84] width 27 height 6
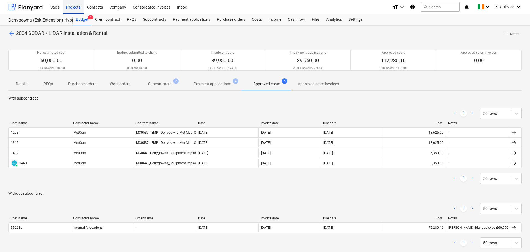
click at [68, 7] on div "Projects" at bounding box center [73, 7] width 21 height 14
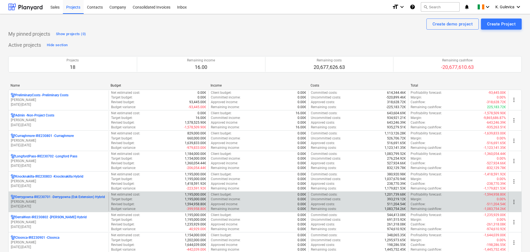
click at [44, 202] on p "c. langley" at bounding box center [59, 202] width 96 height 5
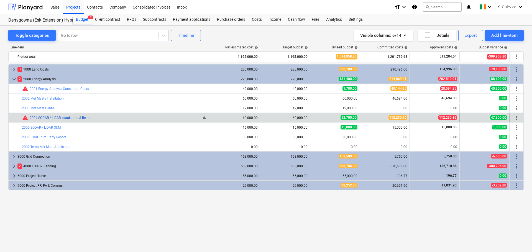
click at [35, 119] on link "2004 SODAR / LIDAR Installation & Rental" at bounding box center [61, 118] width 62 height 4
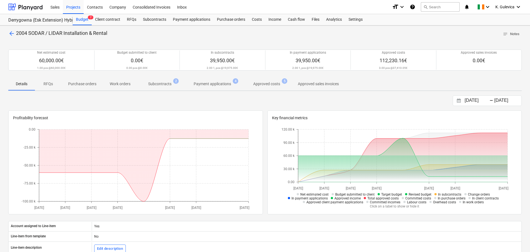
click at [270, 85] on p "Approved costs" at bounding box center [266, 84] width 27 height 6
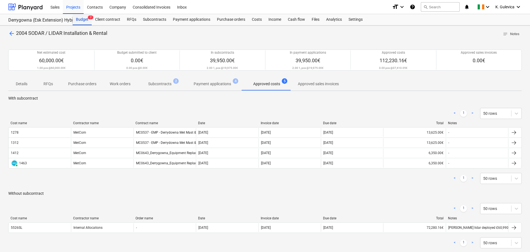
click at [82, 21] on div "Budget 7" at bounding box center [82, 19] width 19 height 11
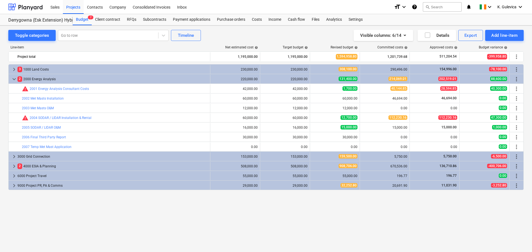
click at [13, 79] on span "keyboard_arrow_down" at bounding box center [14, 79] width 7 height 7
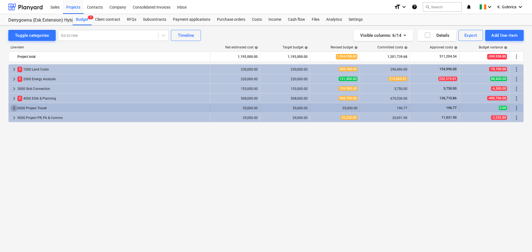
click at [16, 108] on span "keyboard_arrow_right" at bounding box center [14, 108] width 7 height 7
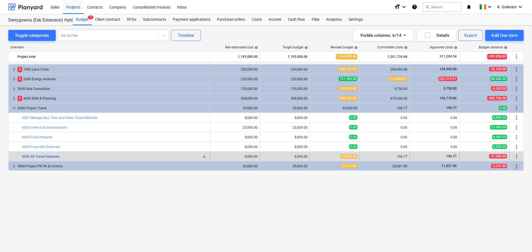
click at [44, 157] on link "6005 All Travel Expenses" at bounding box center [40, 157] width 37 height 4
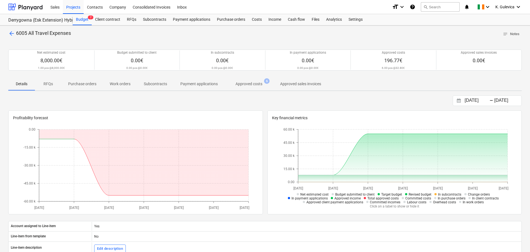
click at [250, 84] on p "Approved costs" at bounding box center [249, 84] width 27 height 6
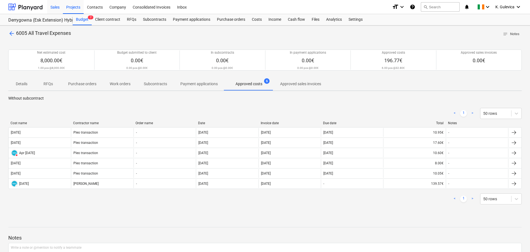
click at [57, 6] on div "Sales" at bounding box center [55, 7] width 16 height 14
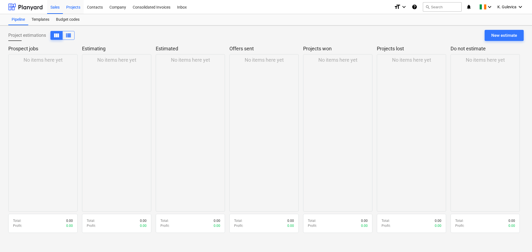
click at [71, 4] on div "Projects" at bounding box center [73, 7] width 21 height 14
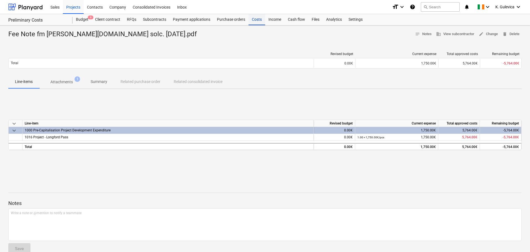
click at [257, 21] on div "Costs" at bounding box center [257, 19] width 17 height 11
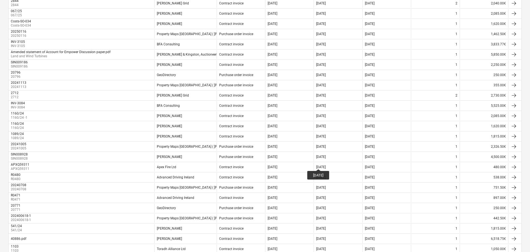
scroll to position [427, 0]
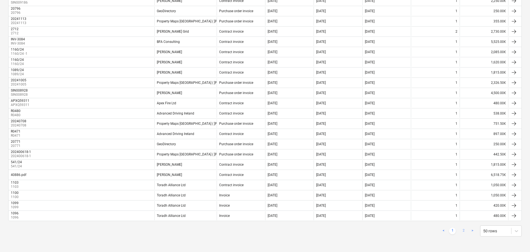
click at [461, 231] on link "2" at bounding box center [463, 231] width 7 height 7
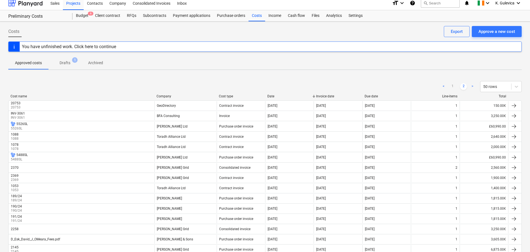
scroll to position [0, 0]
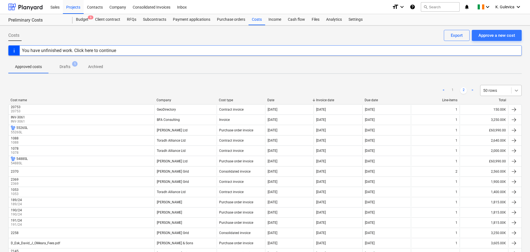
click at [519, 91] on icon at bounding box center [517, 91] width 6 height 6
click at [500, 152] on div "100 rows" at bounding box center [501, 148] width 42 height 9
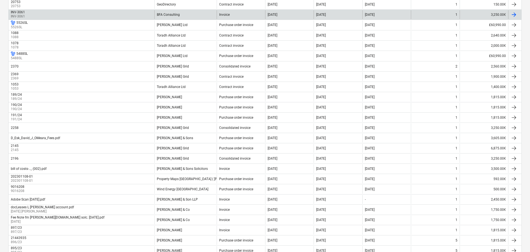
scroll to position [776, 0]
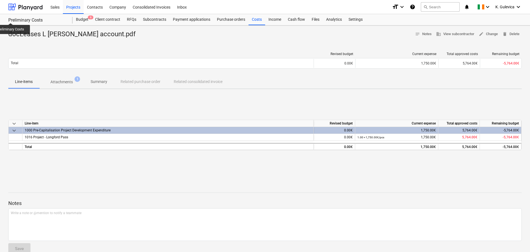
click at [11, 18] on div "Preliminary Costs" at bounding box center [37, 20] width 58 height 6
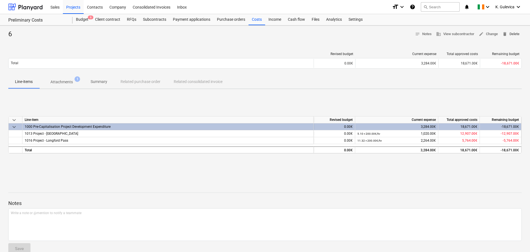
click at [508, 35] on span "delete Delete" at bounding box center [510, 34] width 17 height 6
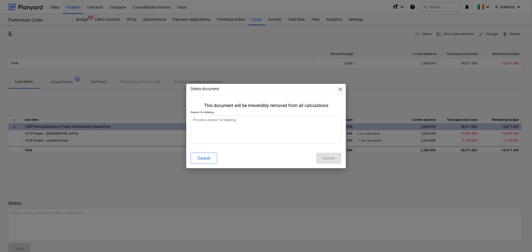
type textarea "x"
click at [220, 133] on textarea at bounding box center [266, 130] width 151 height 29
type textarea "W"
type textarea "x"
type textarea "Wi"
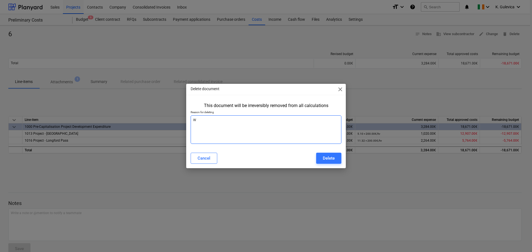
type textarea "x"
type textarea "Wil"
type textarea "x"
type textarea "Will"
type textarea "x"
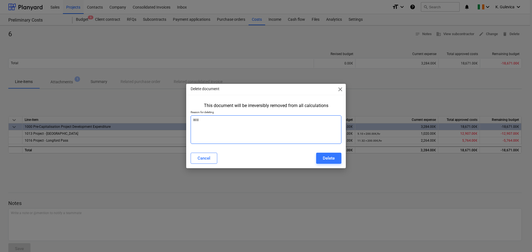
type textarea "Will"
type textarea "x"
type textarea "Will m"
type textarea "x"
type textarea "Will mo"
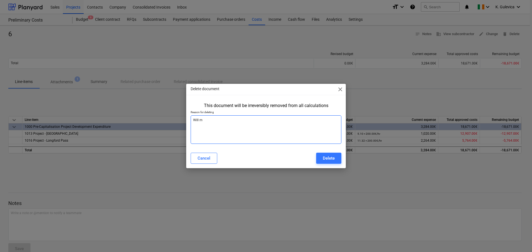
type textarea "x"
type textarea "Will mov"
type textarea "x"
type textarea "Will move"
type textarea "x"
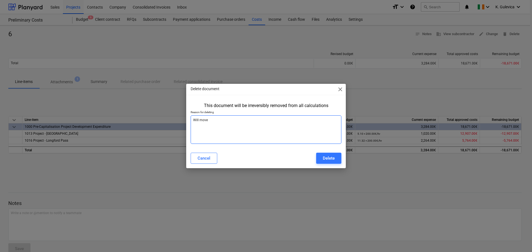
type textarea "Will move"
type textarea "x"
type textarea "Will move t"
type textarea "x"
type textarea "Will move to"
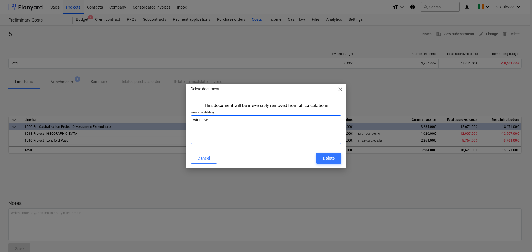
type textarea "x"
type textarea "Will move to"
type textarea "x"
type textarea "Will move to a"
type textarea "x"
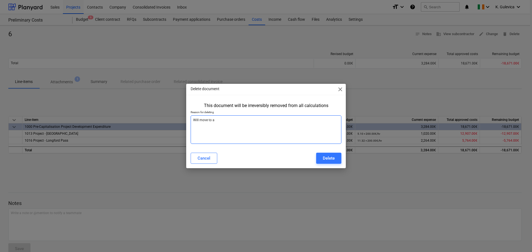
type textarea "Will move to a"
type textarea "x"
type textarea "Will move to a p"
type textarea "x"
type textarea "Will move to a pr"
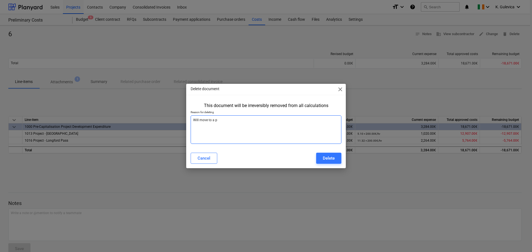
type textarea "x"
type textarea "Will move to a pro"
type textarea "x"
type textarea "Will move to a proj"
type textarea "x"
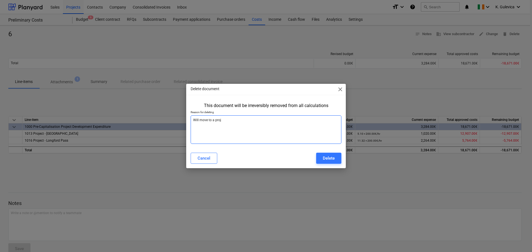
type textarea "Will move to a proje"
type textarea "x"
type textarea "Will move to a projec"
type textarea "x"
type textarea "Will move to a project"
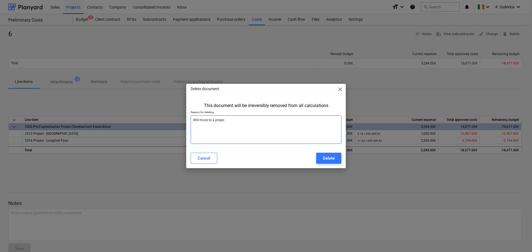
type textarea "x"
type textarea "Will move to a projects"
type textarea "x"
type textarea "Will move to a projects"
click at [326, 160] on div "Delete" at bounding box center [329, 158] width 12 height 7
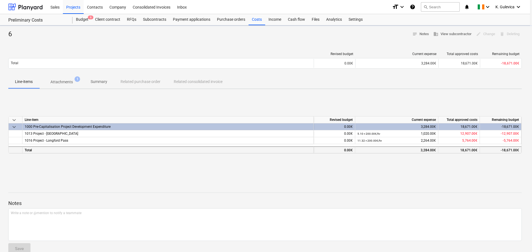
type textarea "x"
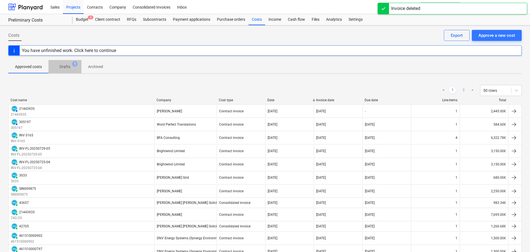
click at [65, 65] on p "Drafts" at bounding box center [65, 67] width 11 height 6
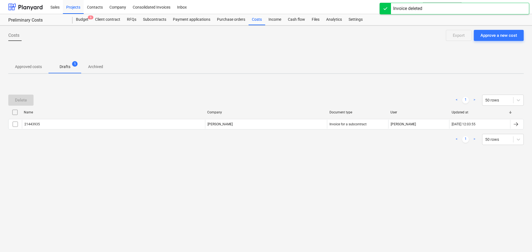
click at [25, 68] on p "Approved costs" at bounding box center [28, 67] width 27 height 6
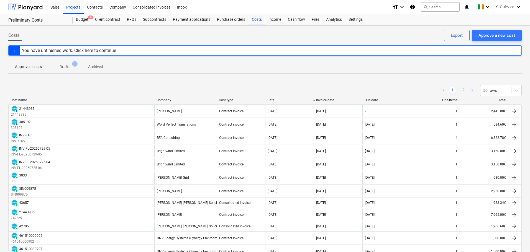
click at [66, 65] on p "Drafts" at bounding box center [65, 67] width 11 height 6
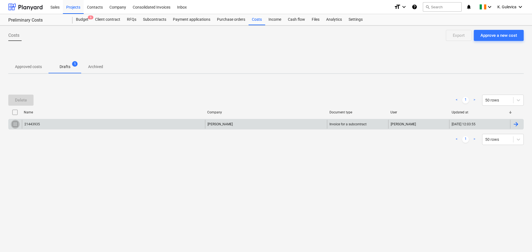
click at [11, 126] on input "checkbox" at bounding box center [15, 124] width 9 height 9
click at [16, 100] on div "Delete" at bounding box center [21, 100] width 12 height 7
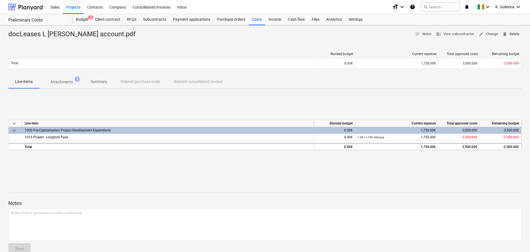
click at [513, 36] on span "delete Delete" at bounding box center [510, 34] width 17 height 6
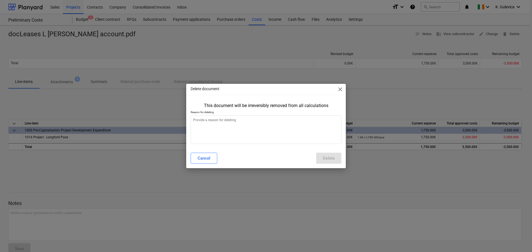
type textarea "x"
click at [259, 128] on textarea at bounding box center [266, 130] width 151 height 29
type textarea "w"
type textarea "x"
type textarea "wi"
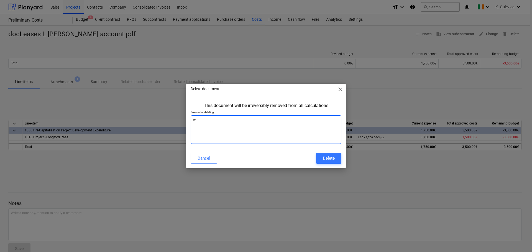
type textarea "x"
type textarea "wil"
type textarea "x"
type textarea "will"
type textarea "x"
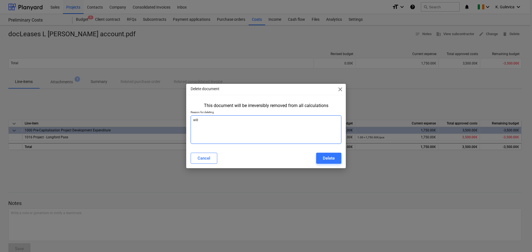
type textarea "will"
type textarea "x"
type textarea "will b"
type textarea "x"
type textarea "will be"
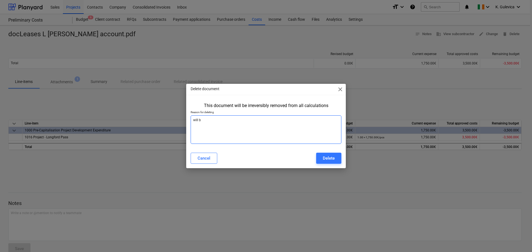
type textarea "x"
type textarea "will be"
type textarea "x"
type textarea "will be m"
type textarea "x"
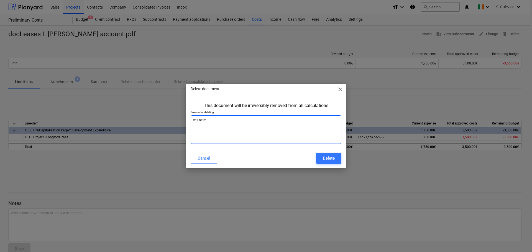
type textarea "will be mo"
type textarea "x"
type textarea "will be mov"
type textarea "x"
type textarea "will be move"
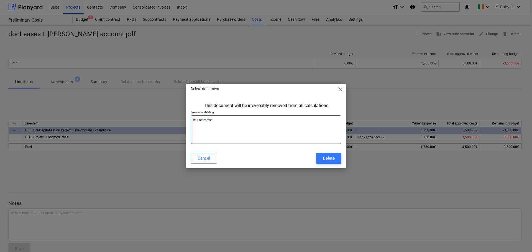
type textarea "x"
type textarea "will be moved"
type textarea "x"
type textarea "will be moved"
type textarea "x"
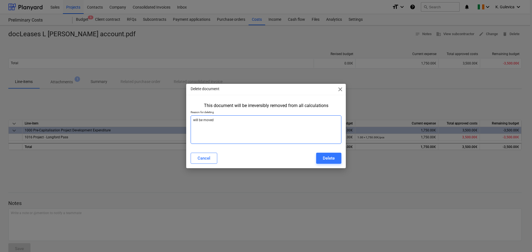
type textarea "will be moved t"
type textarea "x"
type textarea "will be moved to"
type textarea "x"
type textarea "will be moved to"
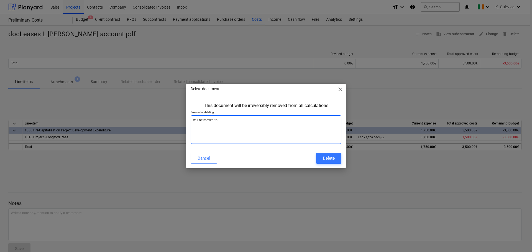
type textarea "x"
type textarea "will be moved to a"
type textarea "x"
type textarea "will be moved to a"
type textarea "x"
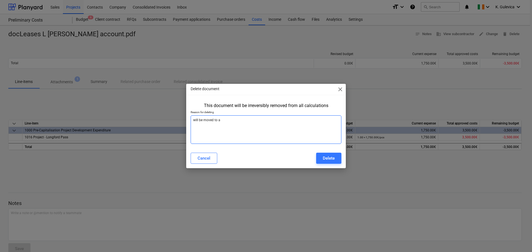
type textarea "will be moved to a p"
type textarea "x"
type textarea "will be moved to a pr"
type textarea "x"
type textarea "will be moved to a pro"
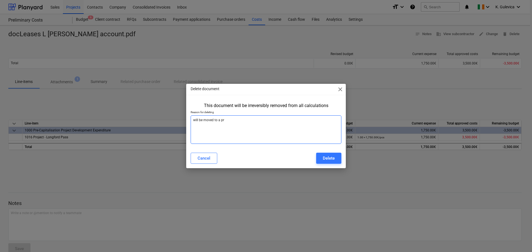
type textarea "x"
type textarea "will be moved to a proj"
type textarea "x"
type textarea "will be moved to a proje"
type textarea "x"
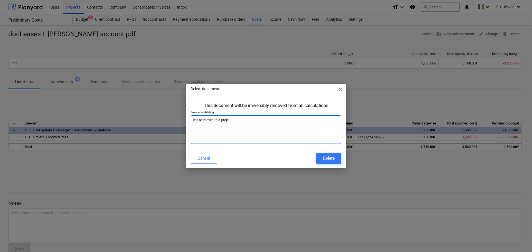
type textarea "will be moved to a projec"
type textarea "x"
type textarea "will be moved to a project"
type textarea "x"
type textarea "will be moved to a project"
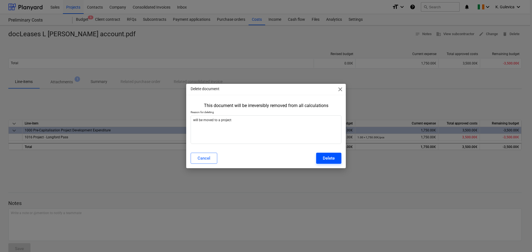
click at [331, 157] on div "Delete" at bounding box center [329, 158] width 12 height 7
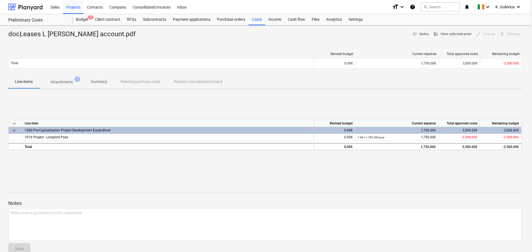
type textarea "x"
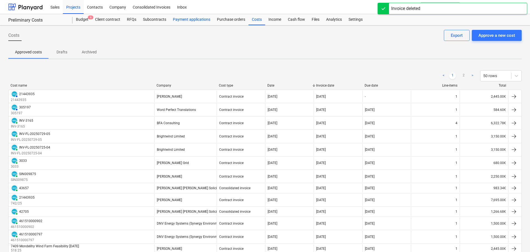
click at [185, 24] on div "Payment applications" at bounding box center [192, 19] width 44 height 11
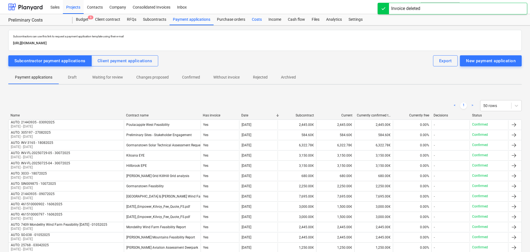
click at [256, 21] on div "Costs" at bounding box center [257, 19] width 17 height 11
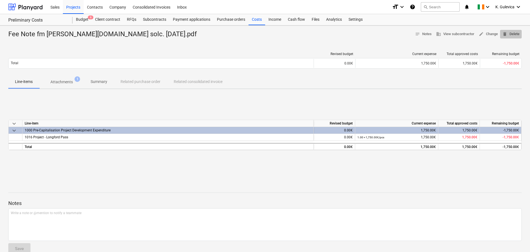
click at [514, 33] on span "delete Delete" at bounding box center [510, 34] width 17 height 6
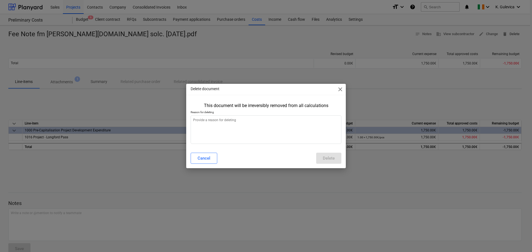
type textarea "x"
click at [259, 131] on textarea at bounding box center [266, 130] width 151 height 29
type textarea "w"
type textarea "x"
type textarea "wi"
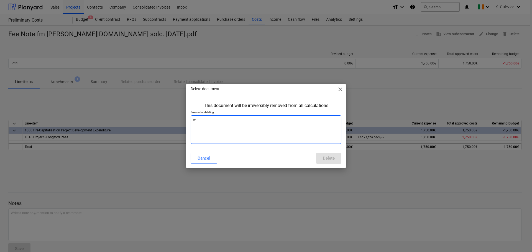
type textarea "x"
type textarea "wil"
type textarea "x"
type textarea "will"
type textarea "x"
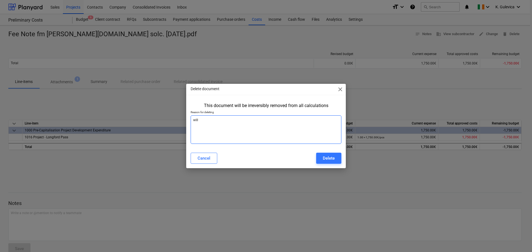
type textarea "will"
type textarea "x"
type textarea "will b"
type textarea "x"
type textarea "will be"
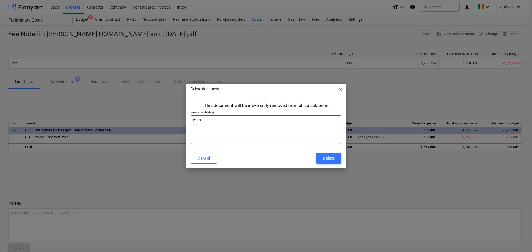
type textarea "x"
type textarea "will be"
type textarea "x"
type textarea "will be p"
type textarea "x"
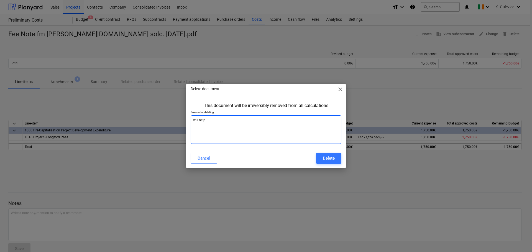
type textarea "will be po"
type textarea "x"
type textarea "will be pos"
type textarea "x"
type textarea "will be post"
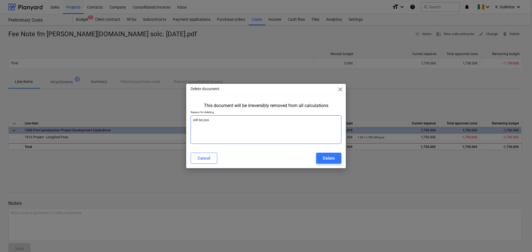
type textarea "x"
type textarea "will be poste"
type textarea "x"
type textarea "will be posted"
type textarea "x"
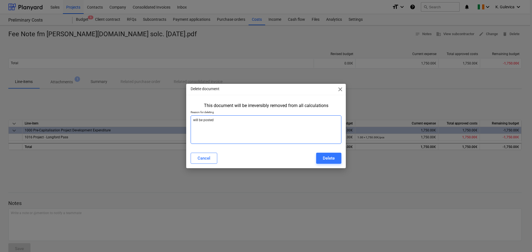
type textarea "will be posted"
type textarea "x"
type textarea "will be posted t"
type textarea "x"
type textarea "will be posted to"
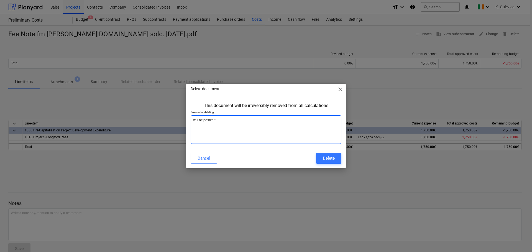
type textarea "x"
type textarea "will be posted to"
type textarea "x"
type textarea "will be posted to a"
type textarea "x"
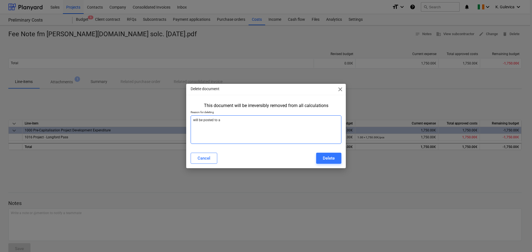
type textarea "will be posted to a"
type textarea "x"
type textarea "will be posted to a p"
type textarea "x"
type textarea "will be posted to a pr"
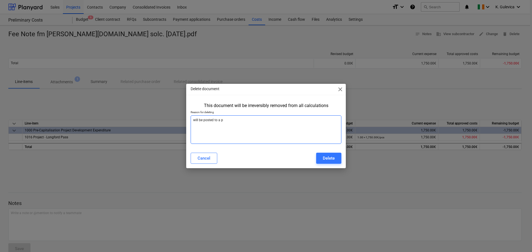
type textarea "x"
type textarea "will be posted to a pro"
type textarea "x"
type textarea "will be posted to a proj"
type textarea "x"
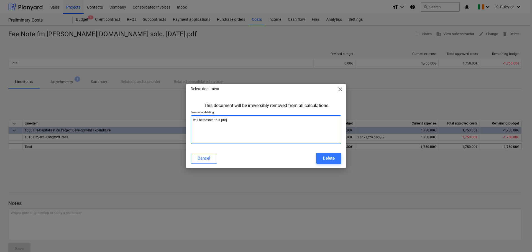
type textarea "will be posted to a proje"
type textarea "x"
type textarea "will be posted to a projec"
type textarea "x"
type textarea "will be posted to a project"
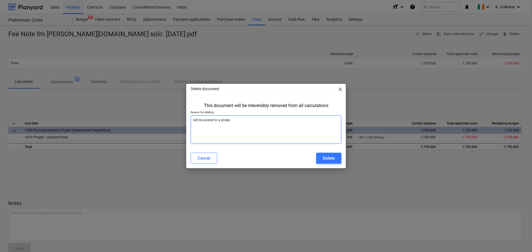
type textarea "x"
type textarea "will be posted to a project"
click at [333, 156] on div "Delete" at bounding box center [329, 158] width 12 height 7
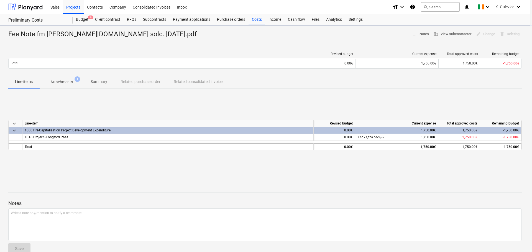
type textarea "x"
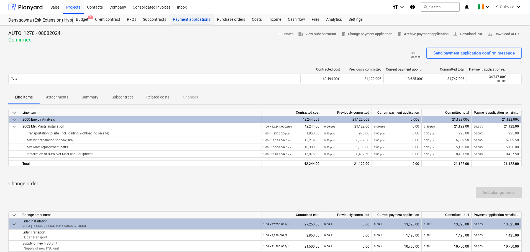
click at [191, 19] on div "Payment applications" at bounding box center [192, 19] width 44 height 11
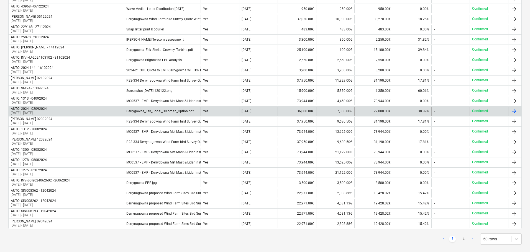
scroll to position [411, 0]
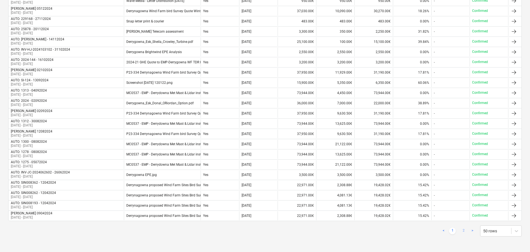
click at [461, 230] on link "2" at bounding box center [463, 231] width 7 height 7
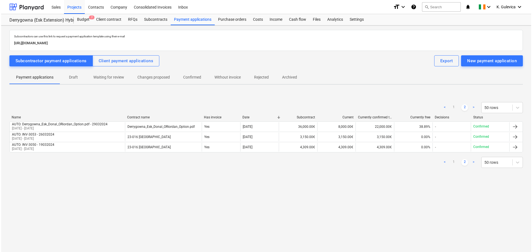
scroll to position [0, 0]
click at [255, 20] on div "Costs" at bounding box center [257, 19] width 17 height 11
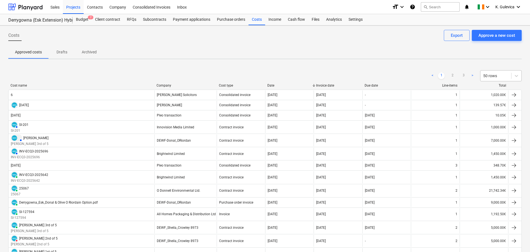
click at [498, 76] on div at bounding box center [495, 76] width 25 height 6
click at [494, 135] on div "100 rows" at bounding box center [501, 133] width 42 height 9
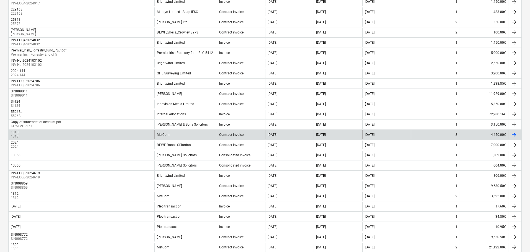
scroll to position [665, 0]
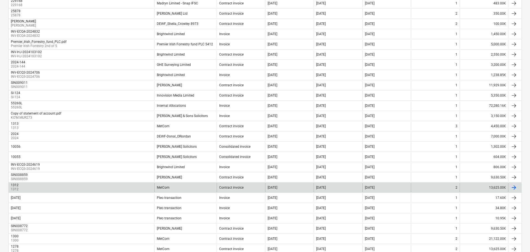
click at [165, 184] on div "MetCom" at bounding box center [185, 187] width 62 height 9
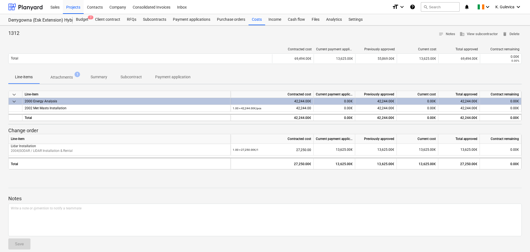
click at [99, 76] on p "Summary" at bounding box center [99, 77] width 17 height 6
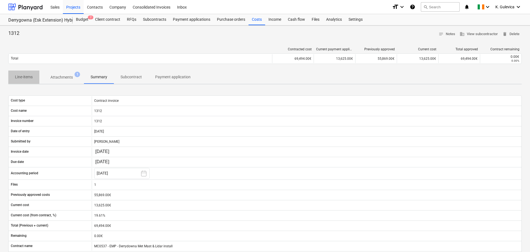
click at [22, 77] on p "Line-items" at bounding box center [24, 77] width 18 height 6
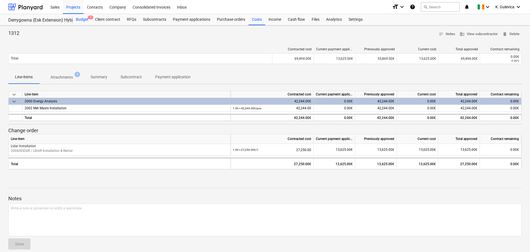
click at [83, 20] on div "Budget 7" at bounding box center [82, 19] width 19 height 11
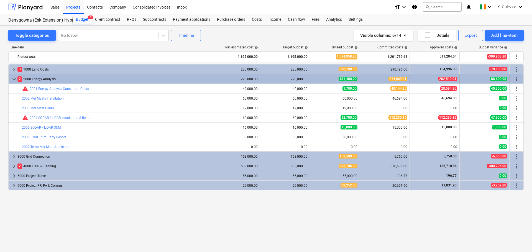
click at [15, 79] on span "keyboard_arrow_down" at bounding box center [14, 79] width 7 height 7
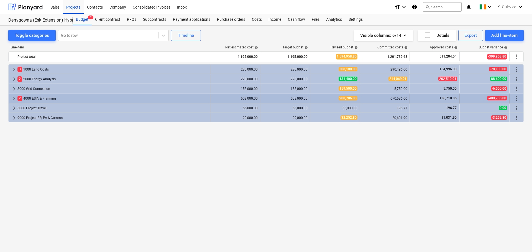
click at [13, 98] on span "keyboard_arrow_right" at bounding box center [14, 98] width 7 height 7
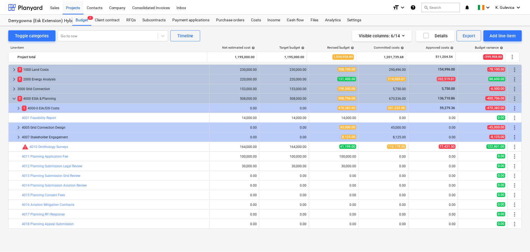
scroll to position [39, 0]
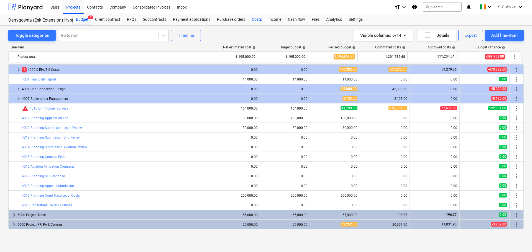
click at [254, 19] on div "Costs" at bounding box center [257, 19] width 17 height 11
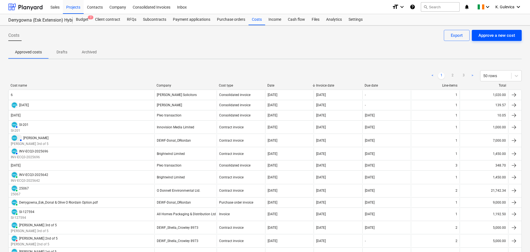
click at [497, 32] on div "Approve a new cost" at bounding box center [497, 35] width 37 height 7
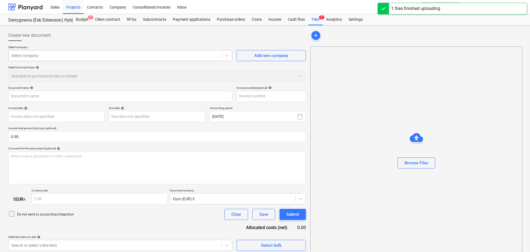
type input "a4246c60-9b05-4ba5-b538-43cce8c2e6ea-f8AkLU.org.pdf"
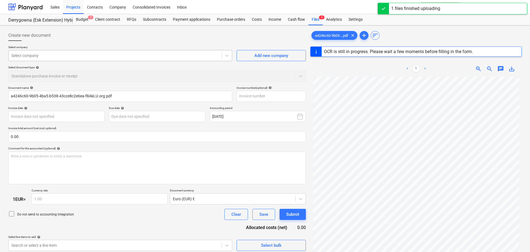
click at [106, 57] on div at bounding box center [115, 56] width 208 height 6
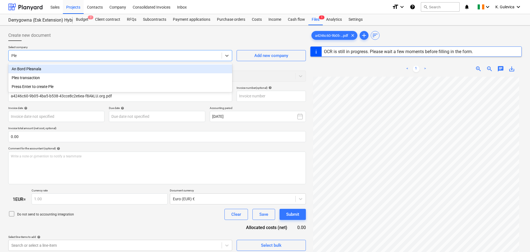
type input "Pleo"
click at [33, 67] on div "Pleo transaction" at bounding box center [120, 69] width 224 height 9
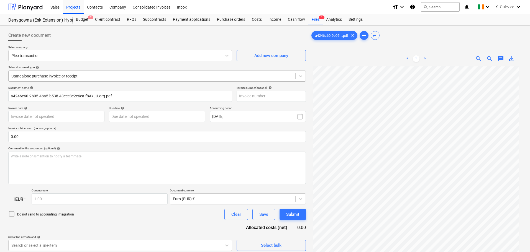
click at [98, 73] on div at bounding box center [151, 76] width 281 height 6
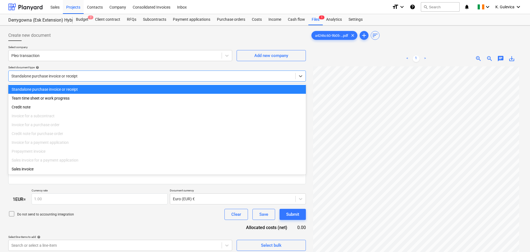
click at [89, 73] on div "Standalone purchase invoice or receipt" at bounding box center [152, 76] width 287 height 8
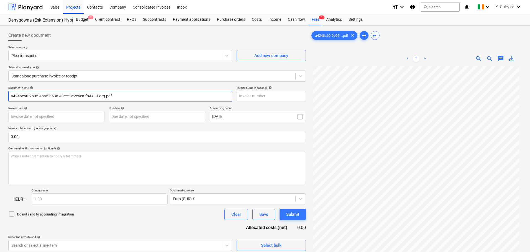
drag, startPoint x: 118, startPoint y: 99, endPoint x: -24, endPoint y: 97, distance: 141.9
click at [0, 97] on html "Sales Projects Contacts Company Consolidated Invoices Inbox format_size keyboar…" at bounding box center [265, 126] width 530 height 252
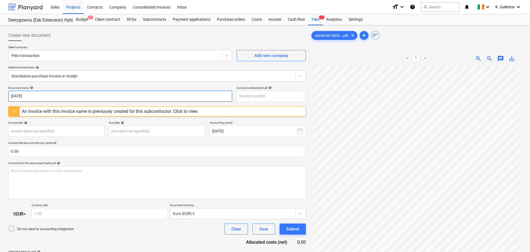
type input "[DATE]"
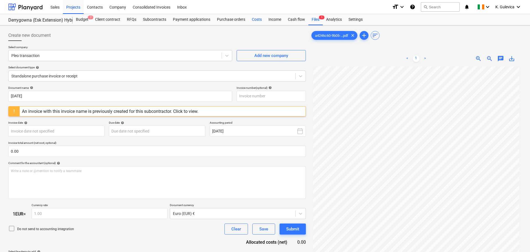
click at [256, 19] on div "Costs" at bounding box center [257, 19] width 17 height 11
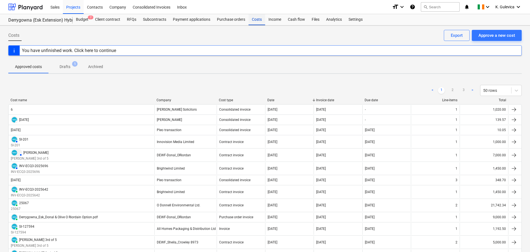
click at [252, 19] on div "Costs" at bounding box center [257, 19] width 17 height 11
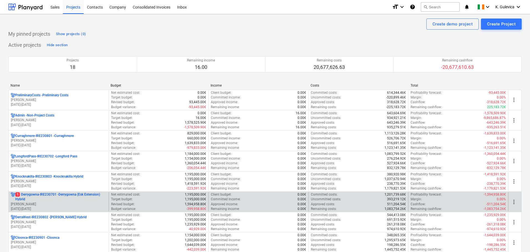
click at [47, 200] on p "1 Derrygowna-IRE230701 - Derrygowna (Esk Extension) Hybrid" at bounding box center [60, 197] width 91 height 9
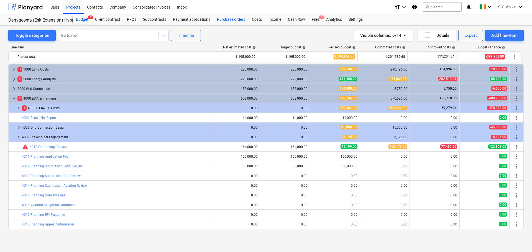
scroll to position [39, 0]
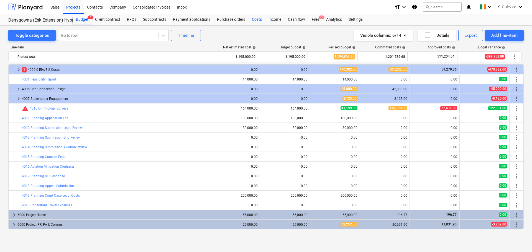
click at [256, 21] on div "Costs" at bounding box center [257, 19] width 17 height 11
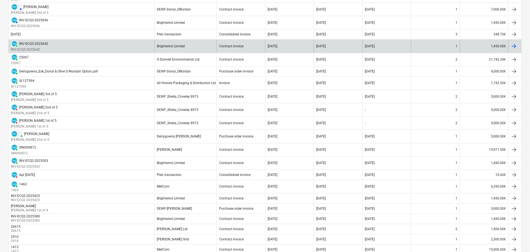
scroll to position [139, 0]
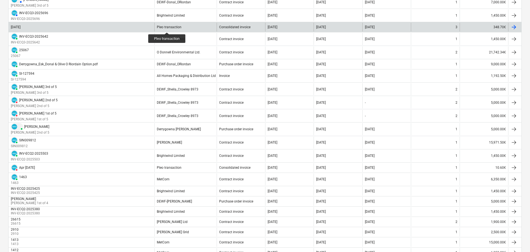
click at [167, 27] on div "Pleo transaction" at bounding box center [169, 27] width 25 height 4
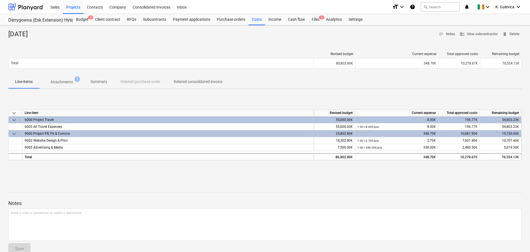
click at [64, 81] on p "Attachments" at bounding box center [61, 82] width 22 height 6
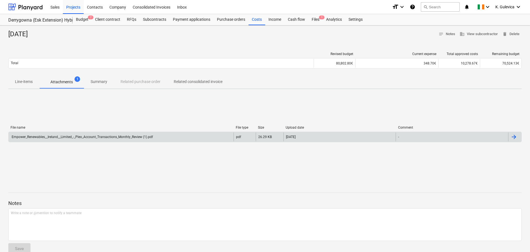
click at [146, 138] on div "Empower_Renewables__Ireland__Limited_-_Pleo_Account_Transactions_Monthly_Review…" at bounding box center [82, 137] width 142 height 4
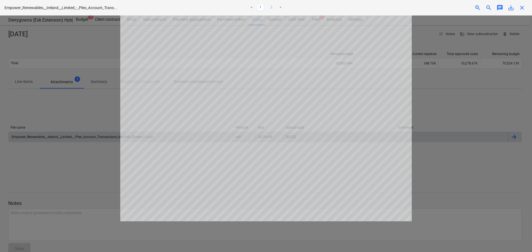
click at [270, 6] on link "2" at bounding box center [271, 7] width 7 height 7
click at [521, 8] on span "close" at bounding box center [522, 7] width 7 height 7
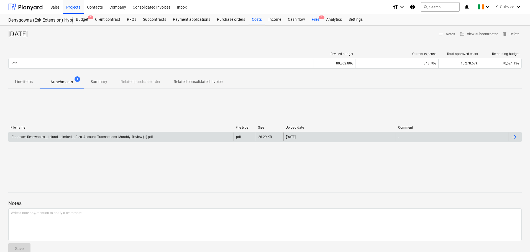
drag, startPoint x: 311, startPoint y: 18, endPoint x: 314, endPoint y: 18, distance: 3.0
click at [311, 18] on div "Files 1" at bounding box center [315, 19] width 14 height 11
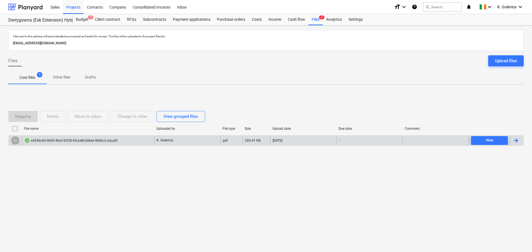
click at [14, 142] on input "checkbox" at bounding box center [15, 140] width 9 height 9
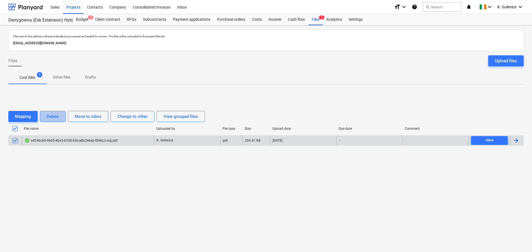
click at [51, 114] on div "Delete" at bounding box center [53, 116] width 12 height 7
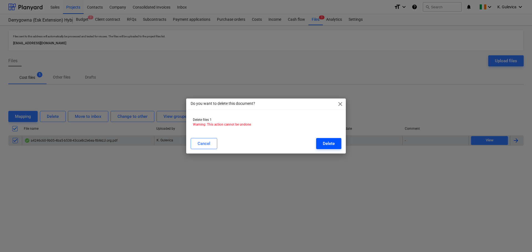
click at [332, 143] on div "Delete" at bounding box center [329, 143] width 12 height 7
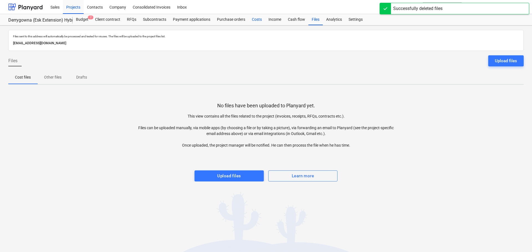
click at [258, 18] on div "Costs" at bounding box center [257, 19] width 17 height 11
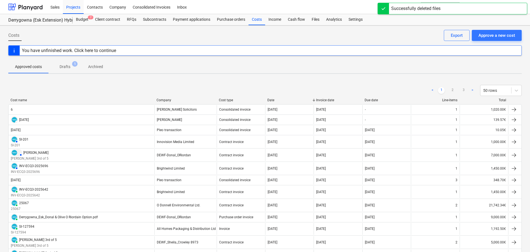
click at [66, 66] on p "Drafts" at bounding box center [65, 67] width 11 height 6
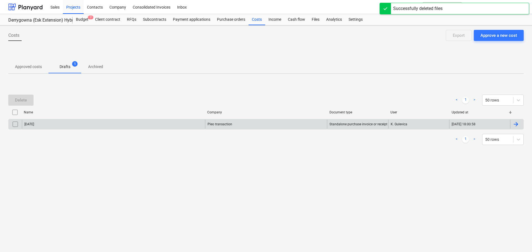
click at [12, 123] on input "checkbox" at bounding box center [15, 124] width 9 height 9
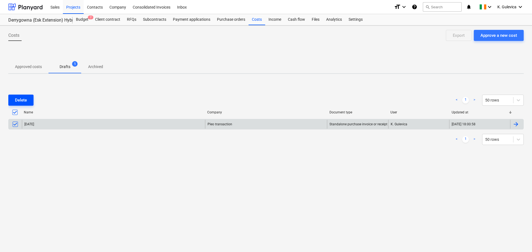
click at [19, 96] on button "Delete" at bounding box center [20, 100] width 25 height 11
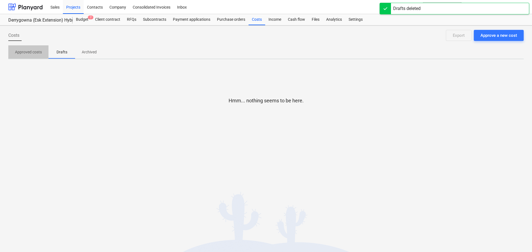
click at [30, 53] on p "Approved costs" at bounding box center [28, 52] width 27 height 6
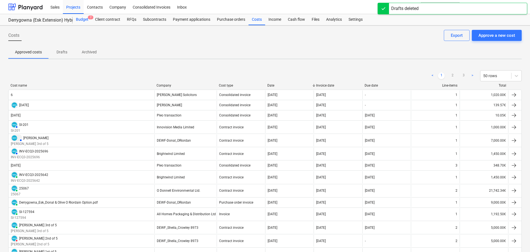
click at [85, 19] on div "Budget 7" at bounding box center [82, 19] width 19 height 11
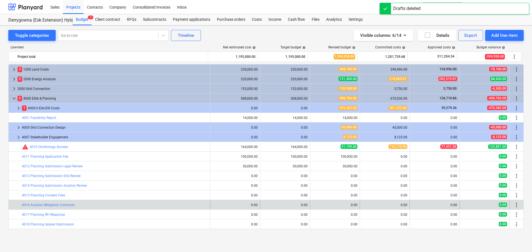
scroll to position [39, 0]
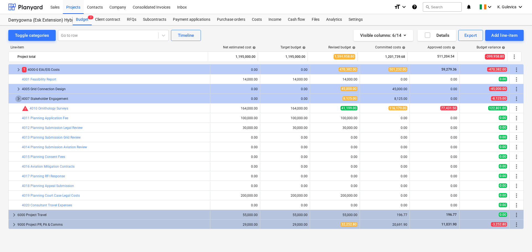
click at [19, 98] on span "keyboard_arrow_right" at bounding box center [18, 99] width 7 height 7
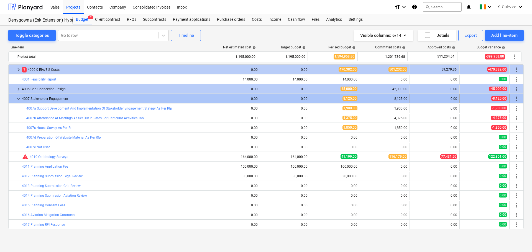
click at [19, 98] on span "keyboard_arrow_down" at bounding box center [18, 99] width 7 height 7
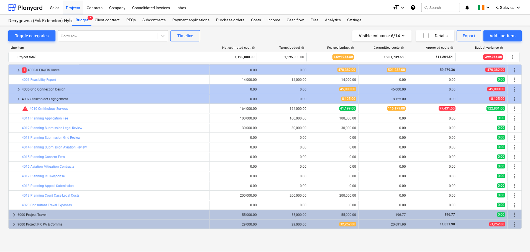
scroll to position [0, 0]
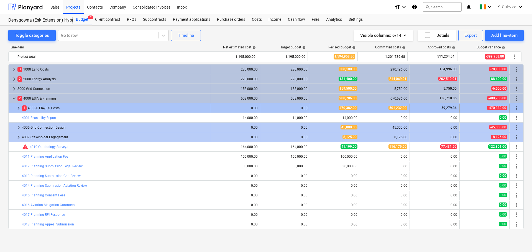
click at [16, 107] on span "keyboard_arrow_right" at bounding box center [18, 108] width 7 height 7
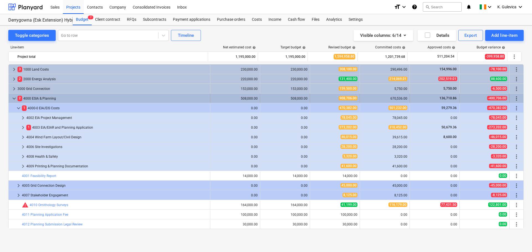
click at [13, 98] on span "keyboard_arrow_down" at bounding box center [14, 98] width 7 height 7
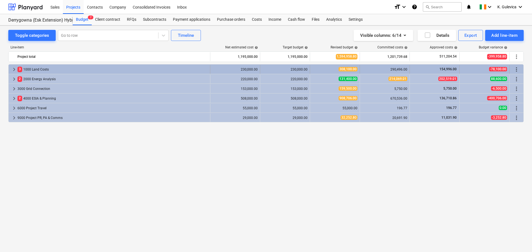
click at [13, 69] on span "keyboard_arrow_right" at bounding box center [14, 69] width 7 height 7
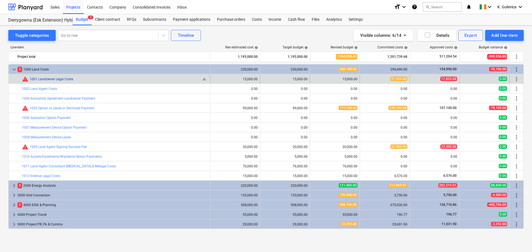
click at [55, 80] on link "1001 Landowner Legal Costs" at bounding box center [52, 79] width 44 height 4
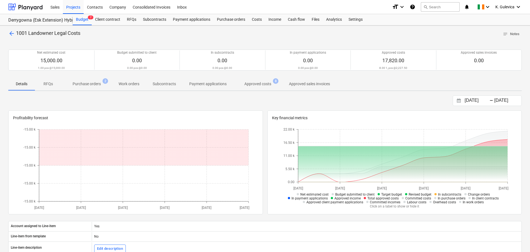
click at [257, 84] on p "Approved costs" at bounding box center [257, 84] width 27 height 6
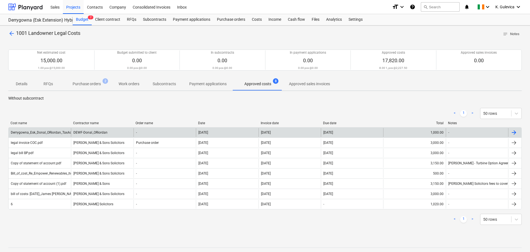
click at [77, 133] on div "DEWF-Donal_ORiordan" at bounding box center [102, 132] width 62 height 9
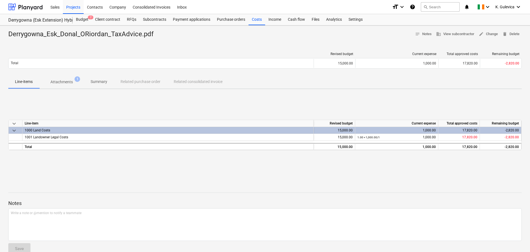
click at [98, 81] on p "Summary" at bounding box center [99, 82] width 17 height 6
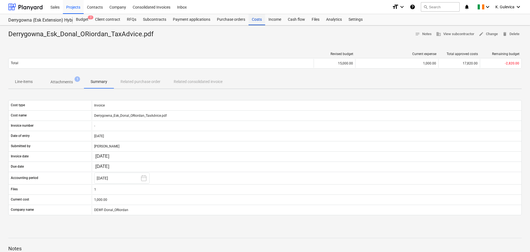
click at [257, 21] on div "Costs" at bounding box center [257, 19] width 17 height 11
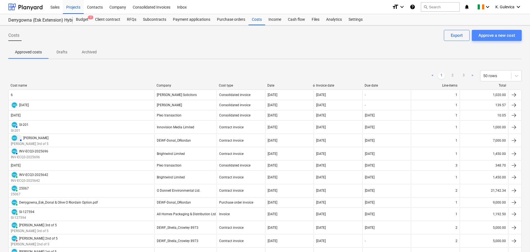
click at [494, 38] on div "Approve a new cost" at bounding box center [497, 35] width 37 height 7
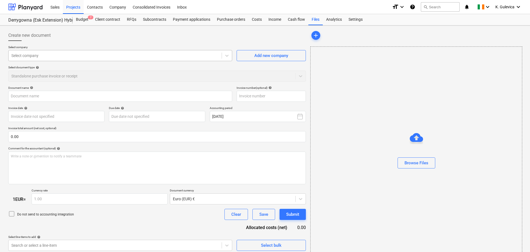
type input "Invoice_to_Empower_Renewables_Ltd._[DATE].pdf"
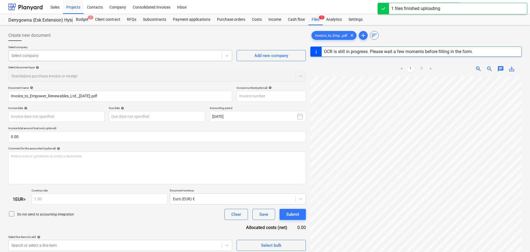
click at [53, 53] on div at bounding box center [115, 56] width 208 height 6
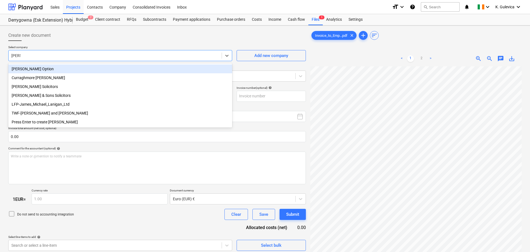
type input "[PERSON_NAME]"
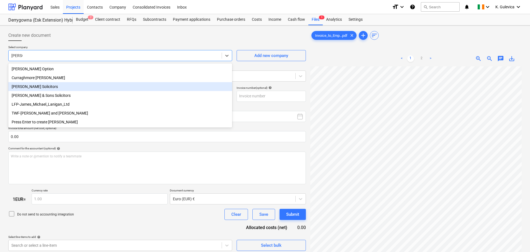
click at [48, 88] on div "[PERSON_NAME] Solicitors" at bounding box center [120, 86] width 224 height 9
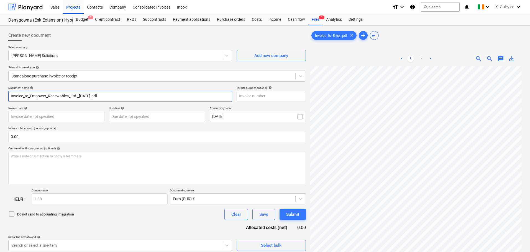
click at [98, 96] on input "Invoice_to_Empower_Renewables_Ltd._21.03.23.pdf" at bounding box center [120, 96] width 224 height 11
drag, startPoint x: 105, startPoint y: 96, endPoint x: 5, endPoint y: 94, distance: 100.0
click at [5, 94] on div "Create new document Select company James A Sheridan Solicitors Add new company …" at bounding box center [265, 166] width 530 height 282
type input "3"
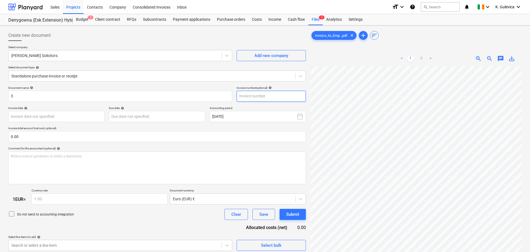
click at [261, 98] on input "text" at bounding box center [271, 96] width 69 height 11
type input "3"
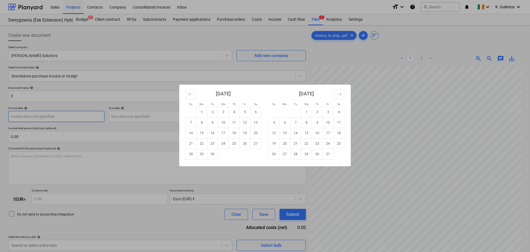
click at [38, 115] on body "Sales Projects Contacts Company Consolidated Invoices Inbox format_size keyboar…" at bounding box center [265, 126] width 530 height 252
click at [191, 95] on icon "Move backward to switch to the previous month." at bounding box center [190, 94] width 5 height 5
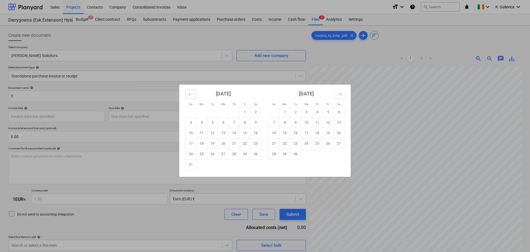
click at [191, 95] on icon "Move backward to switch to the previous month." at bounding box center [190, 94] width 5 height 5
click at [190, 93] on icon "Move backward to switch to the previous month." at bounding box center [190, 94] width 5 height 5
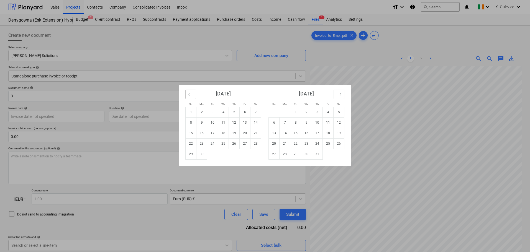
click at [190, 93] on icon "Move backward to switch to the previous month." at bounding box center [190, 94] width 5 height 5
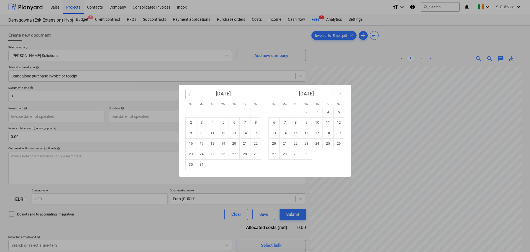
click at [190, 93] on icon "Move backward to switch to the previous month." at bounding box center [190, 94] width 5 height 5
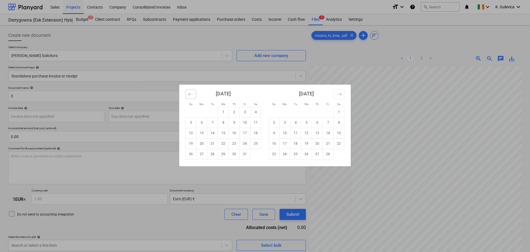
click at [190, 93] on icon "Move backward to switch to the previous month." at bounding box center [190, 94] width 5 height 5
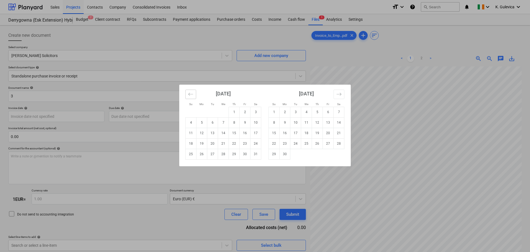
click at [190, 93] on icon "Move backward to switch to the previous month." at bounding box center [190, 94] width 5 height 5
click at [191, 94] on icon "Move backward to switch to the previous month." at bounding box center [190, 94] width 5 height 5
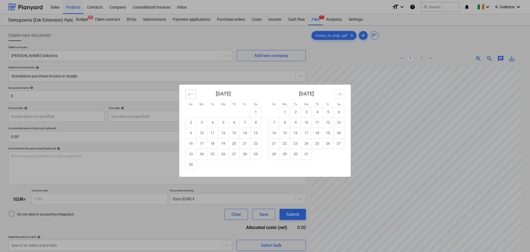
click at [191, 94] on icon "Move backward to switch to the previous month." at bounding box center [190, 94] width 5 height 5
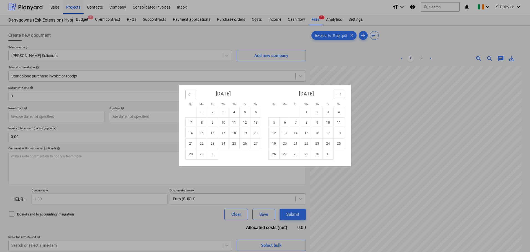
click at [191, 94] on icon "Move backward to switch to the previous month." at bounding box center [190, 94] width 5 height 5
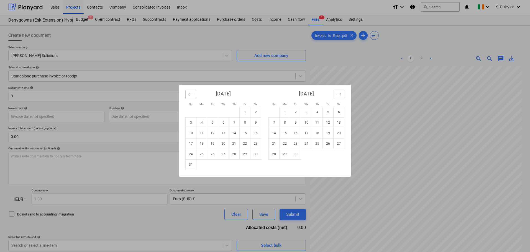
click at [191, 94] on icon "Move backward to switch to the previous month." at bounding box center [190, 94] width 5 height 5
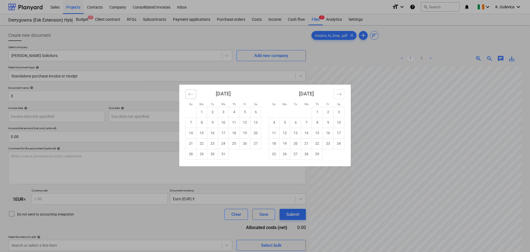
click at [191, 94] on icon "Move backward to switch to the previous month." at bounding box center [190, 94] width 5 height 5
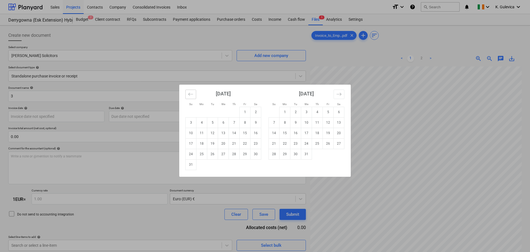
click at [191, 94] on icon "Move backward to switch to the previous month." at bounding box center [190, 94] width 5 height 5
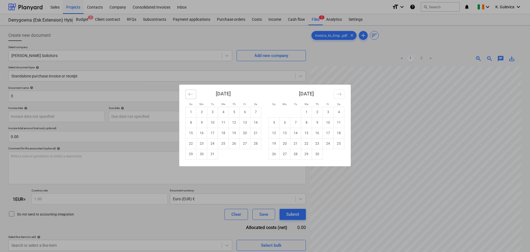
click at [191, 94] on icon "Move backward to switch to the previous month." at bounding box center [190, 94] width 5 height 5
click at [191, 95] on icon "Move backward to switch to the previous month." at bounding box center [190, 94] width 5 height 5
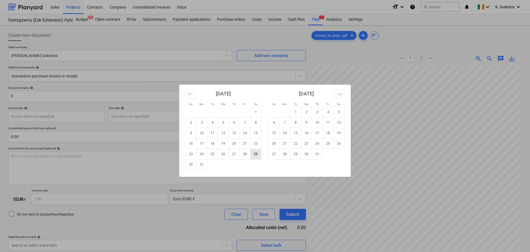
click at [255, 155] on td "29" at bounding box center [256, 154] width 11 height 11
type input "[DATE]"
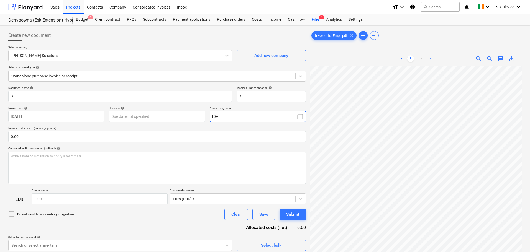
click at [259, 116] on button "September 2025" at bounding box center [258, 116] width 96 height 11
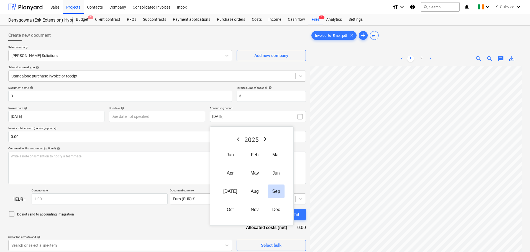
click at [235, 138] on icon "Previous Year" at bounding box center [238, 139] width 7 height 7
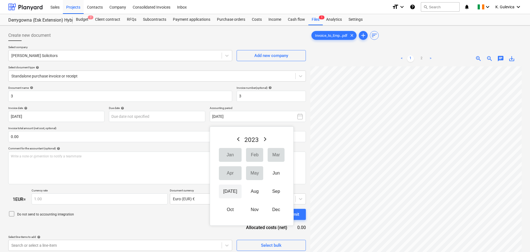
click at [228, 193] on button "Jul" at bounding box center [230, 192] width 23 height 14
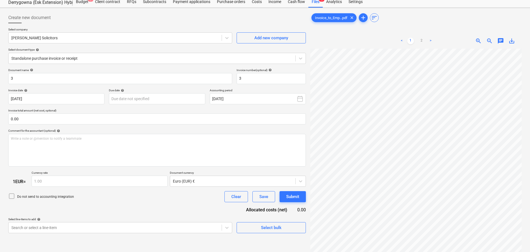
scroll to position [55, 0]
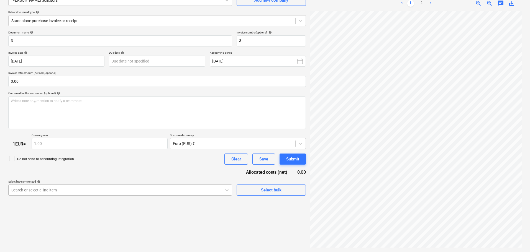
click at [55, 190] on body "Sales Projects Contacts Company Consolidated Invoices Inbox format_size keyboar…" at bounding box center [265, 71] width 530 height 252
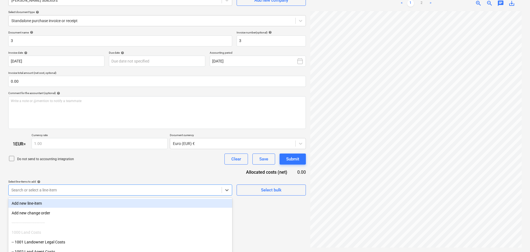
scroll to position [85, 0]
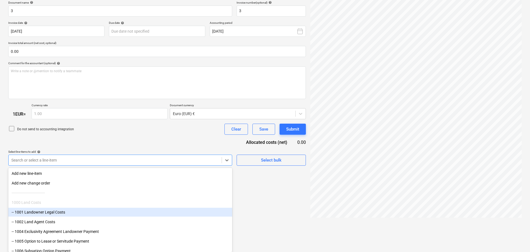
click at [44, 214] on div "-- 1001 Landowner Legal Costs" at bounding box center [120, 212] width 224 height 9
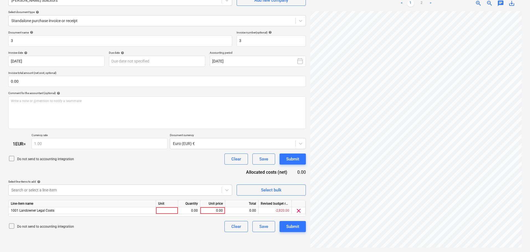
click at [87, 145] on div "Document name help 3 Invoice number (optional) help 3 Invoice date help 29 Jul …" at bounding box center [157, 132] width 298 height 202
click at [211, 212] on div "0.00" at bounding box center [213, 211] width 20 height 7
type input "4782"
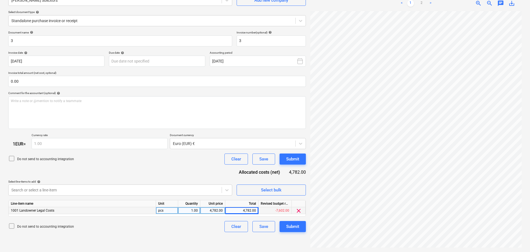
click at [12, 229] on icon at bounding box center [11, 226] width 7 height 7
click at [294, 226] on div "Submit" at bounding box center [292, 226] width 13 height 7
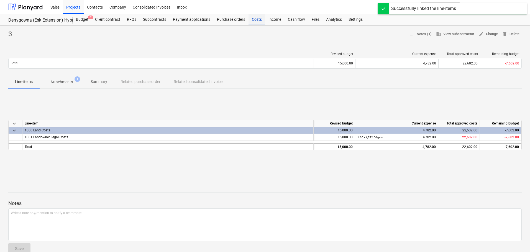
click at [258, 20] on div "Costs" at bounding box center [257, 19] width 17 height 11
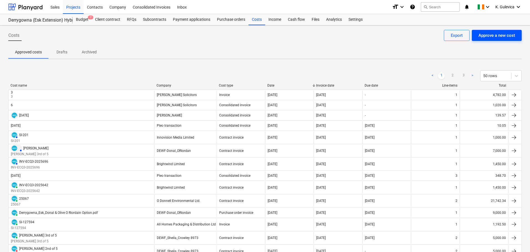
click at [494, 35] on div "Approve a new cost" at bounding box center [497, 35] width 37 height 7
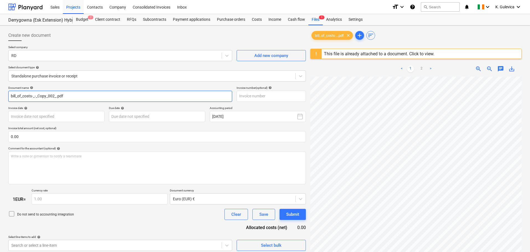
drag, startPoint x: 72, startPoint y: 93, endPoint x: -17, endPoint y: 92, distance: 89.0
click at [0, 92] on html "Sales Projects Contacts Company Consolidated Invoices Inbox format_size keyboar…" at bounding box center [265, 126] width 530 height 252
paste input "DC-CRO108-1"
type input "DC-CRO108-1"
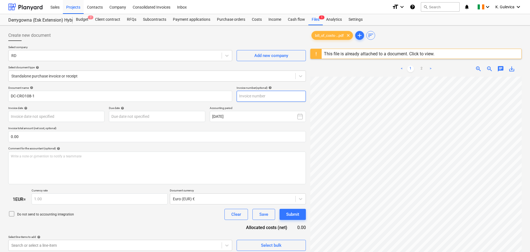
click at [245, 97] on input "text" at bounding box center [271, 96] width 69 height 11
paste input "DC-CRO108-1"
type input "DC-CRO108-1"
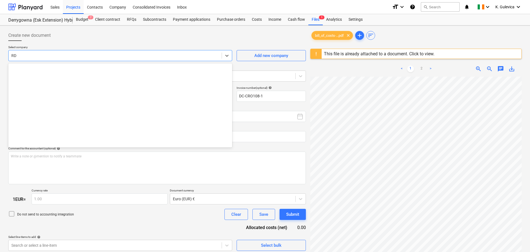
click at [49, 56] on div at bounding box center [115, 56] width 208 height 6
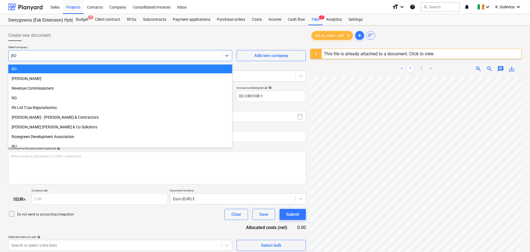
scroll to position [227, 0]
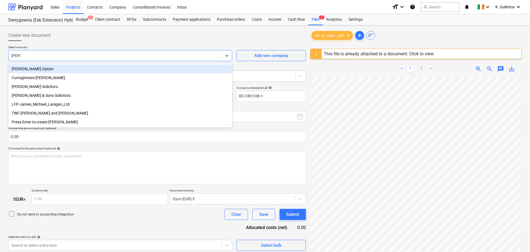
type input "james"
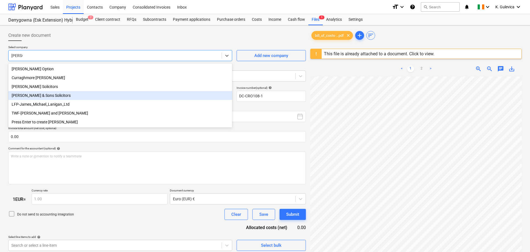
click at [40, 99] on div "[PERSON_NAME] & Sons Solicitors" at bounding box center [120, 95] width 224 height 9
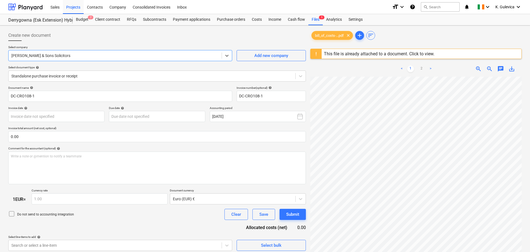
click at [397, 55] on div "This file is already attached to a document. Click to view." at bounding box center [379, 53] width 111 height 5
type input "DC-CRO108-1"
click at [84, 117] on body "Sales Projects Contacts Company Consolidated Invoices Inbox format_size keyboar…" at bounding box center [265, 126] width 530 height 252
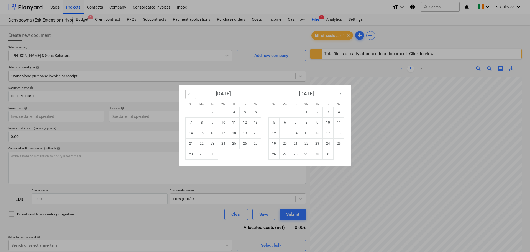
click at [188, 95] on button "Move backward to switch to the previous month." at bounding box center [190, 94] width 11 height 9
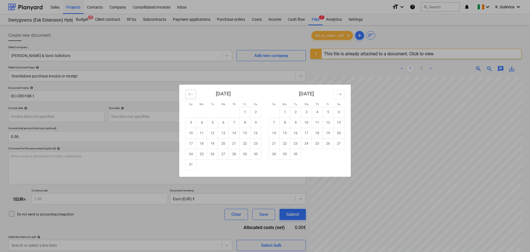
click at [188, 95] on button "Move backward to switch to the previous month." at bounding box center [190, 94] width 11 height 9
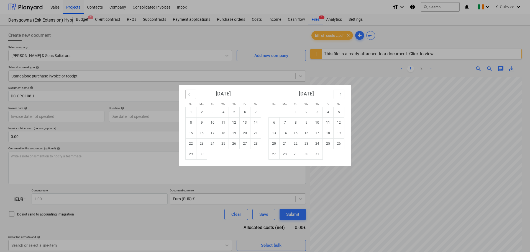
click at [188, 95] on button "Move backward to switch to the previous month." at bounding box center [190, 94] width 11 height 9
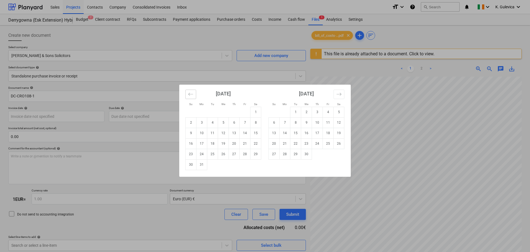
click at [188, 95] on button "Move backward to switch to the previous month." at bounding box center [190, 94] width 11 height 9
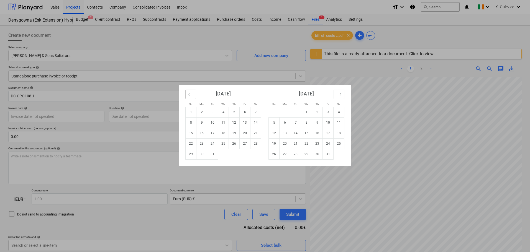
click at [188, 95] on button "Move backward to switch to the previous month." at bounding box center [190, 94] width 11 height 9
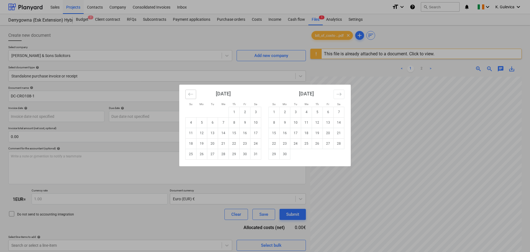
click at [188, 95] on button "Move backward to switch to the previous month." at bounding box center [190, 94] width 11 height 9
click at [188, 95] on icon "Move backward to switch to the previous month." at bounding box center [190, 94] width 5 height 5
click at [195, 97] on button "Move backward to switch to the previous month." at bounding box center [190, 94] width 11 height 9
drag, startPoint x: 119, startPoint y: 157, endPoint x: 104, endPoint y: 132, distance: 29.6
click at [119, 157] on div "Su Mo Tu We Th Fr Sa Su Mo Tu We Th Fr Sa August 2024 1 2 3 4 5 6 7 8 9 10 11 1…" at bounding box center [265, 126] width 530 height 252
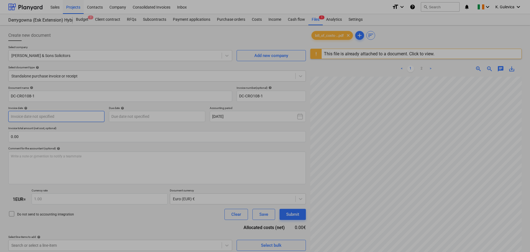
click at [80, 118] on body "Sales Projects Contacts Company Consolidated Invoices Inbox format_size keyboar…" at bounding box center [265, 126] width 530 height 252
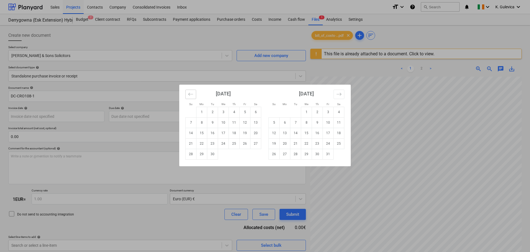
click at [195, 92] on button "Move backward to switch to the previous month." at bounding box center [190, 94] width 11 height 9
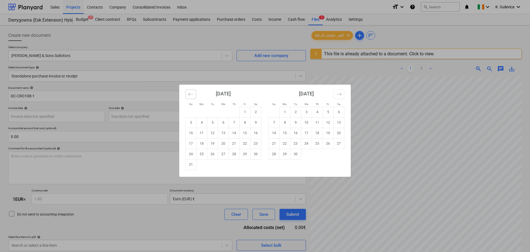
click at [193, 92] on button "Move backward to switch to the previous month." at bounding box center [190, 94] width 11 height 9
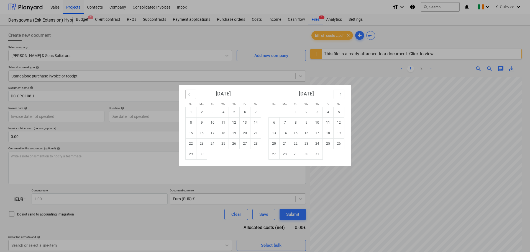
click at [193, 92] on button "Move backward to switch to the previous month." at bounding box center [190, 94] width 11 height 9
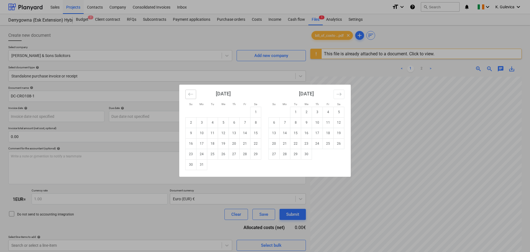
click at [193, 92] on button "Move backward to switch to the previous month." at bounding box center [190, 94] width 11 height 9
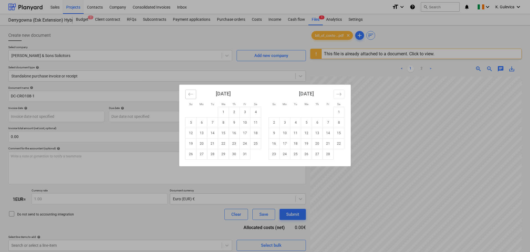
click at [193, 92] on button "Move backward to switch to the previous month." at bounding box center [190, 94] width 11 height 9
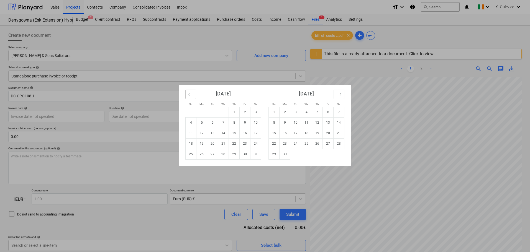
click at [193, 92] on button "Move backward to switch to the previous month." at bounding box center [190, 94] width 11 height 9
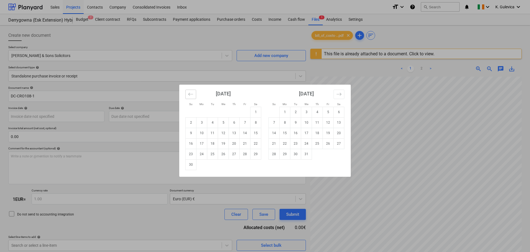
click at [193, 92] on button "Move backward to switch to the previous month." at bounding box center [190, 94] width 11 height 9
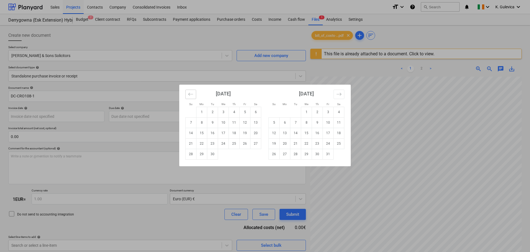
click at [193, 92] on button "Move backward to switch to the previous month." at bounding box center [190, 94] width 11 height 9
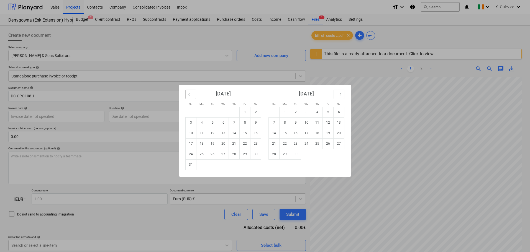
click at [193, 92] on button "Move backward to switch to the previous month." at bounding box center [190, 94] width 11 height 9
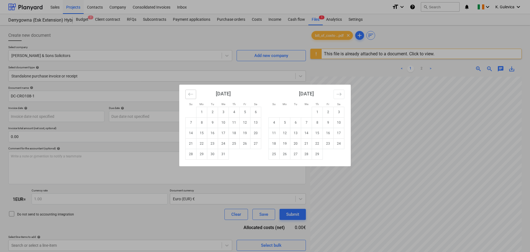
click at [193, 92] on button "Move backward to switch to the previous month." at bounding box center [190, 94] width 11 height 9
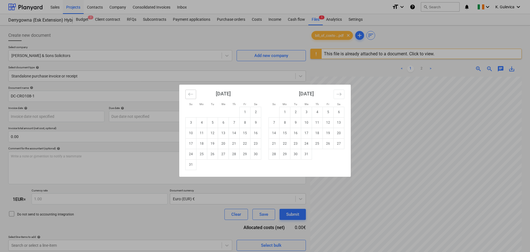
click at [193, 92] on button "Move backward to switch to the previous month." at bounding box center [190, 94] width 11 height 9
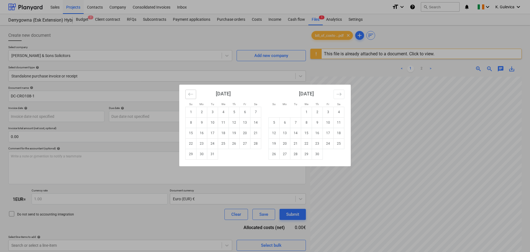
click at [193, 92] on button "Move backward to switch to the previous month." at bounding box center [190, 94] width 11 height 9
click at [190, 94] on icon "Move backward to switch to the previous month." at bounding box center [190, 94] width 5 height 5
click at [212, 112] on td "1" at bounding box center [212, 112] width 11 height 11
type input "01 Aug 2023"
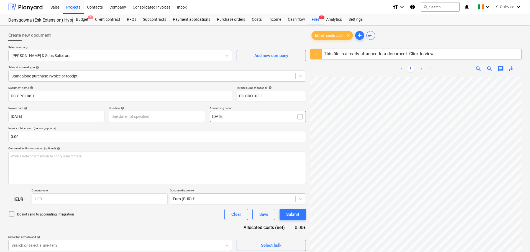
click at [241, 113] on button "September 2025" at bounding box center [258, 116] width 96 height 11
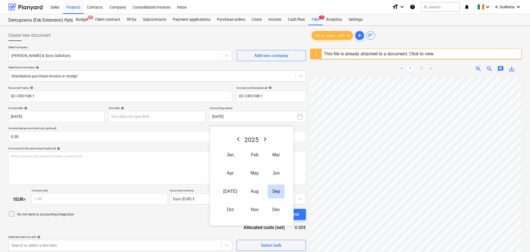
click at [235, 140] on icon "Previous Year" at bounding box center [238, 139] width 7 height 7
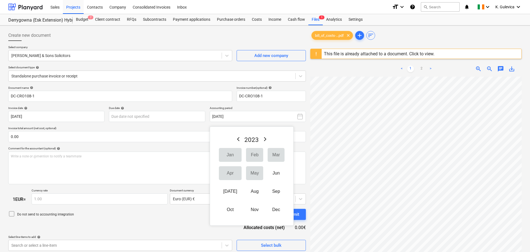
click at [246, 193] on button "Aug" at bounding box center [254, 192] width 17 height 14
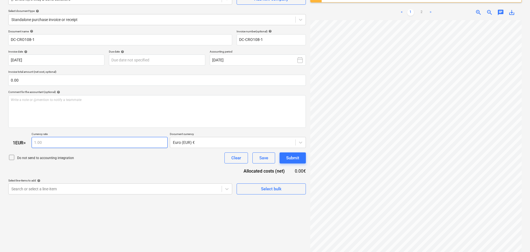
scroll to position [66, 0]
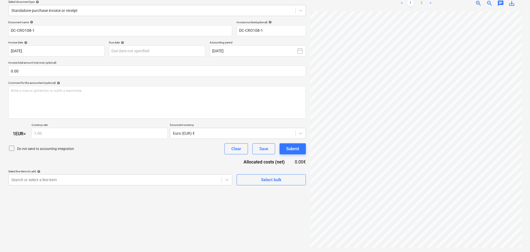
click at [12, 149] on icon at bounding box center [11, 148] width 7 height 7
click at [93, 180] on body "Sales Projects Contacts Company Consolidated Invoices Inbox format_size keyboar…" at bounding box center [265, 60] width 530 height 252
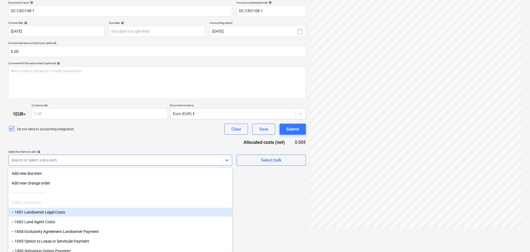
click at [36, 211] on div "-- 1001 Landowner Legal Costs" at bounding box center [120, 212] width 224 height 9
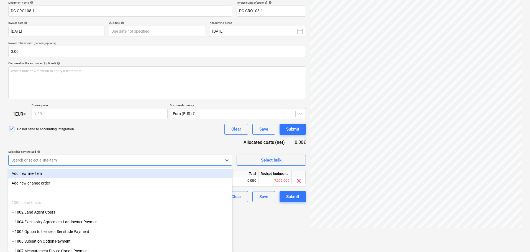
scroll to position [66, 0]
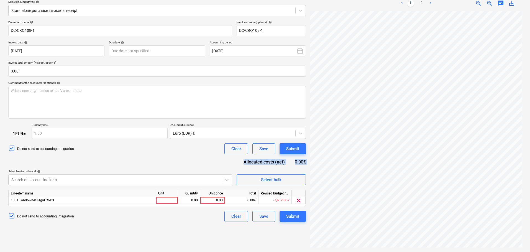
drag, startPoint x: 99, startPoint y: 152, endPoint x: 115, endPoint y: 163, distance: 19.6
click at [115, 163] on div "Document name help DC-CRO108-1 Invoice number (optional) help DC-CRO108-1 Invoi…" at bounding box center [157, 122] width 298 height 202
click at [215, 200] on div "0.00" at bounding box center [213, 200] width 20 height 7
type input "3500"
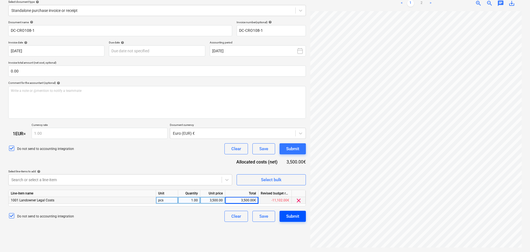
click at [291, 218] on div "Submit" at bounding box center [292, 216] width 13 height 7
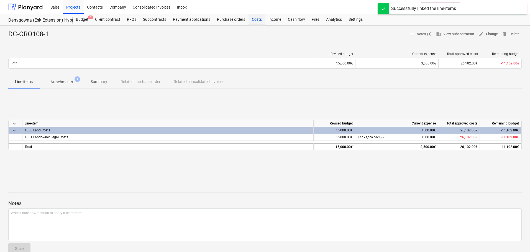
click at [254, 20] on div "Costs" at bounding box center [257, 19] width 17 height 11
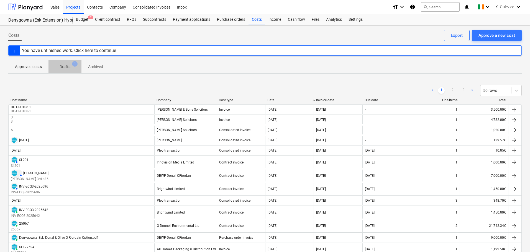
click at [62, 67] on p "Drafts" at bounding box center [65, 67] width 11 height 6
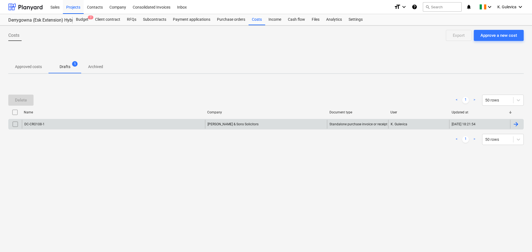
click at [15, 124] on input "checkbox" at bounding box center [15, 124] width 9 height 9
click at [25, 101] on div "Delete" at bounding box center [21, 100] width 12 height 7
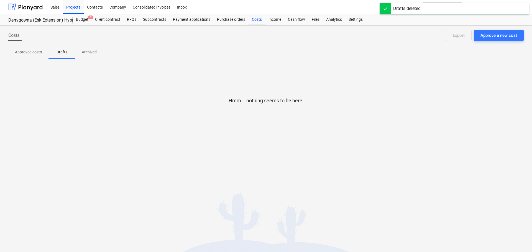
click at [27, 48] on span "Approved costs" at bounding box center [28, 52] width 40 height 9
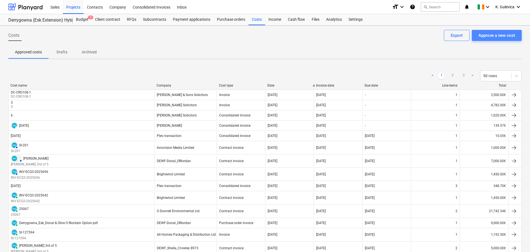
click at [497, 38] on div "Approve a new cost" at bounding box center [497, 35] width 37 height 7
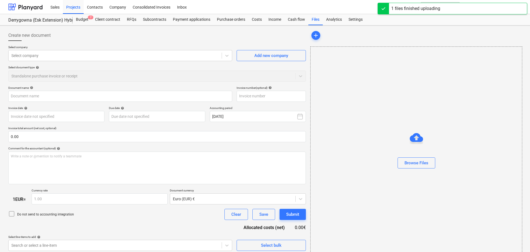
type input "bill_of_costs-..__002_.pdf"
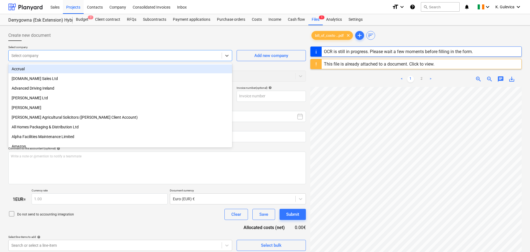
click at [64, 56] on div at bounding box center [115, 56] width 208 height 6
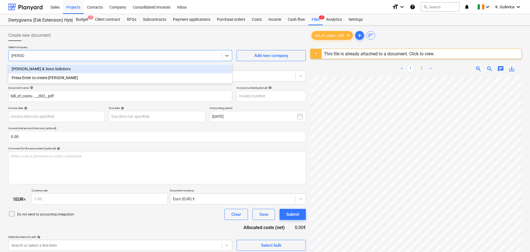
type input "james lu"
click at [65, 71] on div "James Lucey & Sons Solicitors" at bounding box center [120, 69] width 224 height 9
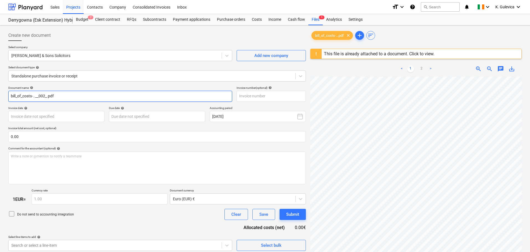
drag, startPoint x: 86, startPoint y: 96, endPoint x: -39, endPoint y: 96, distance: 124.7
click at [0, 96] on html "Sales Projects Contacts Company Consolidated Invoices Inbox format_size keyboar…" at bounding box center [265, 126] width 530 height 252
paste input "DC-BAR45-2"
type input "DC-BAR45-2"
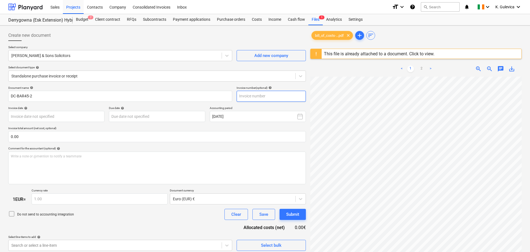
click at [276, 96] on input "text" at bounding box center [271, 96] width 69 height 11
paste input "DC-BAR45-2"
type input "DC-BAR45-2"
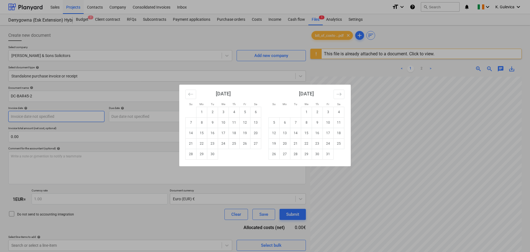
click at [38, 117] on body "Sales Projects Contacts Company Consolidated Invoices Inbox format_size keyboar…" at bounding box center [265, 126] width 530 height 252
click at [191, 92] on icon "Move backward to switch to the previous month." at bounding box center [190, 94] width 5 height 5
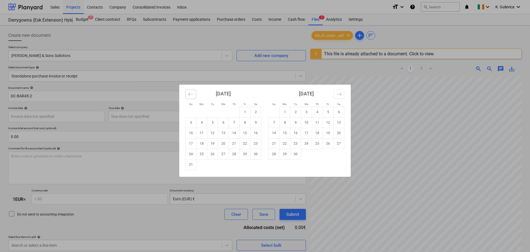
click at [191, 92] on icon "Move backward to switch to the previous month." at bounding box center [190, 94] width 5 height 5
click at [189, 90] on button "Move backward to switch to the previous month." at bounding box center [190, 94] width 11 height 9
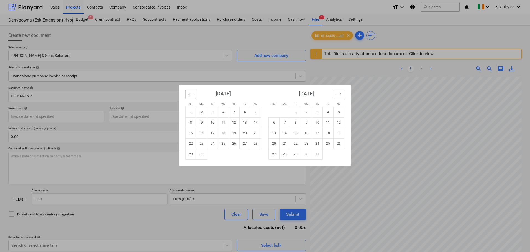
click at [192, 96] on icon "Move backward to switch to the previous month." at bounding box center [190, 94] width 5 height 5
click at [193, 96] on icon "Move backward to switch to the previous month." at bounding box center [190, 94] width 5 height 5
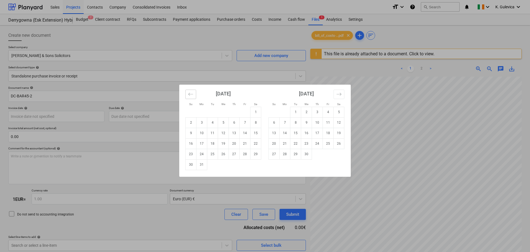
click at [193, 96] on icon "Move backward to switch to the previous month." at bounding box center [190, 94] width 5 height 5
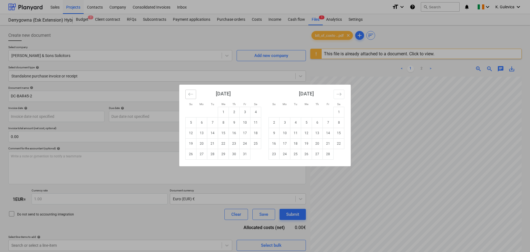
click at [193, 96] on icon "Move backward to switch to the previous month." at bounding box center [190, 94] width 5 height 5
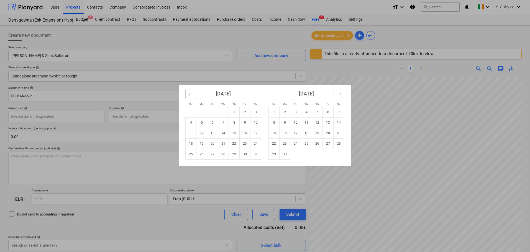
click at [193, 96] on icon "Move backward to switch to the previous month." at bounding box center [190, 94] width 5 height 5
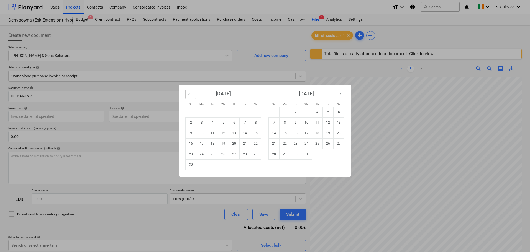
click at [193, 96] on icon "Move backward to switch to the previous month." at bounding box center [190, 94] width 5 height 5
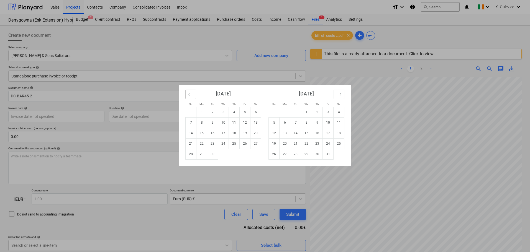
click at [193, 96] on icon "Move backward to switch to the previous month." at bounding box center [190, 94] width 5 height 5
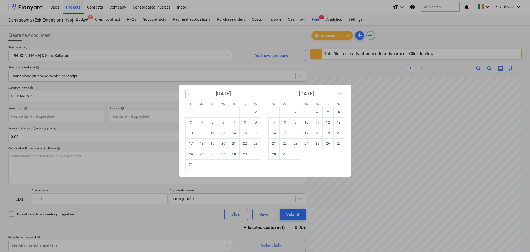
click at [193, 96] on icon "Move backward to switch to the previous month." at bounding box center [190, 94] width 5 height 5
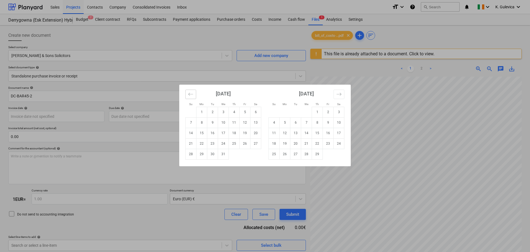
click at [193, 96] on icon "Move backward to switch to the previous month." at bounding box center [190, 94] width 5 height 5
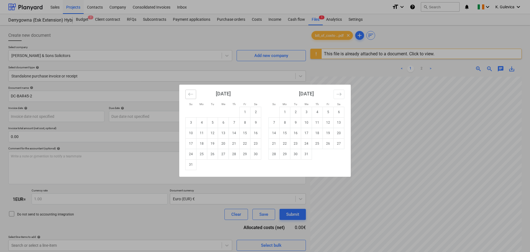
click at [193, 96] on icon "Move backward to switch to the previous month." at bounding box center [190, 94] width 5 height 5
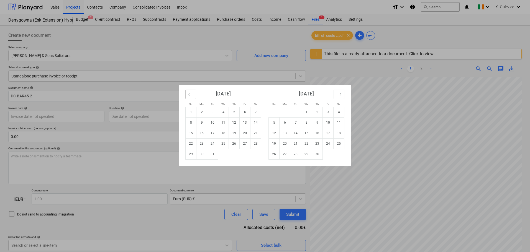
click at [193, 96] on icon "Move backward to switch to the previous month." at bounding box center [190, 94] width 5 height 5
click at [316, 123] on td "12" at bounding box center [317, 122] width 11 height 11
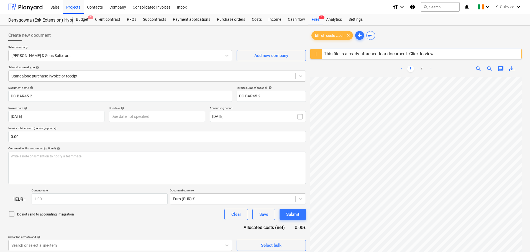
type input "12 Oct 2023"
click at [250, 116] on button "September 2025" at bounding box center [258, 116] width 96 height 11
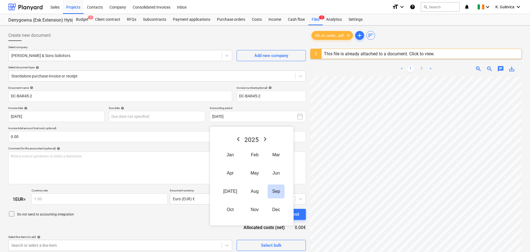
click at [235, 139] on icon "Previous Year" at bounding box center [238, 139] width 7 height 7
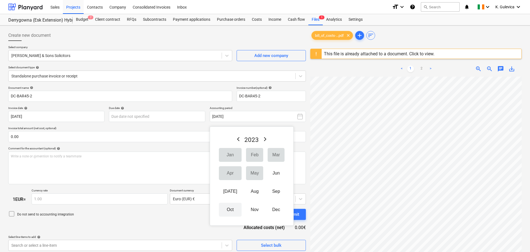
click at [227, 210] on button "Oct" at bounding box center [230, 210] width 23 height 14
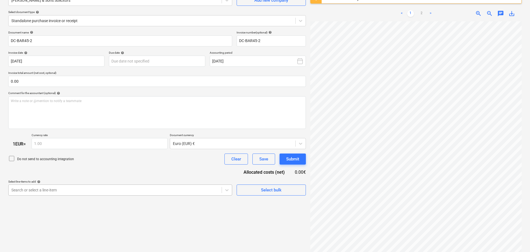
click at [102, 189] on body "Sales Projects Contacts Company Consolidated Invoices Inbox format_size keyboar…" at bounding box center [265, 71] width 530 height 252
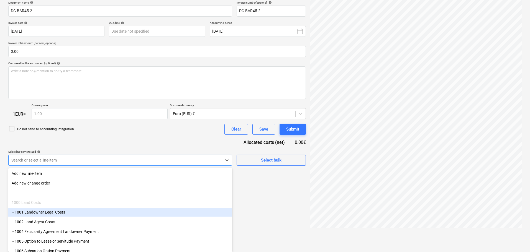
click at [56, 211] on div "-- 1001 Landowner Legal Costs" at bounding box center [120, 212] width 224 height 9
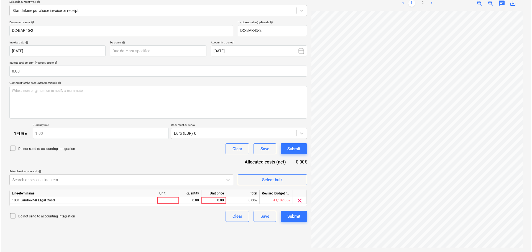
scroll to position [66, 0]
click at [11, 127] on div "Document name help DC-BAR45-2 Invoice number (optional) help DC-BAR45-2 Invoice…" at bounding box center [157, 122] width 298 height 202
click at [10, 148] on icon at bounding box center [11, 148] width 7 height 7
click at [219, 201] on div "0.00" at bounding box center [213, 200] width 20 height 7
type input "3500"
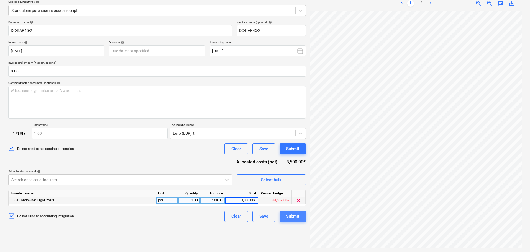
click at [292, 215] on div "Submit" at bounding box center [292, 216] width 13 height 7
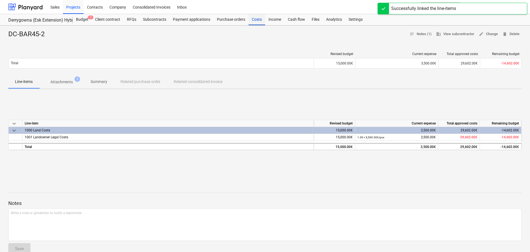
click at [256, 21] on div "Costs" at bounding box center [257, 19] width 17 height 11
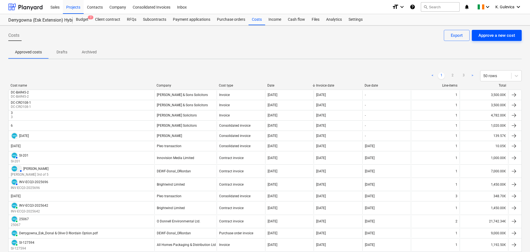
click at [497, 36] on div "Approve a new cost" at bounding box center [497, 35] width 37 height 7
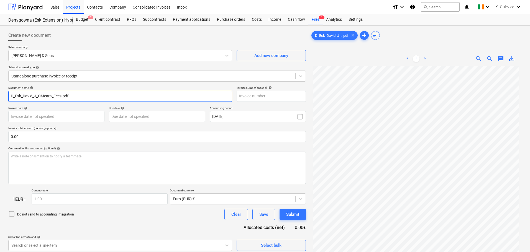
drag, startPoint x: 70, startPoint y: 95, endPoint x: 6, endPoint y: 94, distance: 63.7
click at [6, 94] on div "Create new document Select company David J O'Meara & Sons Add new company Selec…" at bounding box center [157, 167] width 302 height 278
paste input "Ori019/0007"
type input "Ori019/0007"
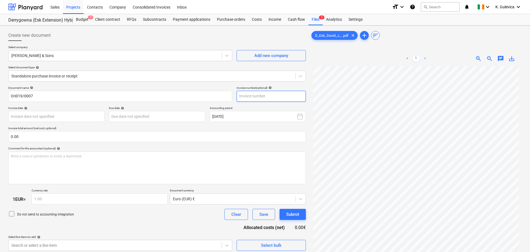
click at [265, 98] on input "text" at bounding box center [271, 96] width 69 height 11
paste input "Ori019/0007"
type input "Ori019/0007"
click at [26, 120] on body "Sales Projects Contacts Company Consolidated Invoices Inbox format_size keyboar…" at bounding box center [265, 126] width 530 height 252
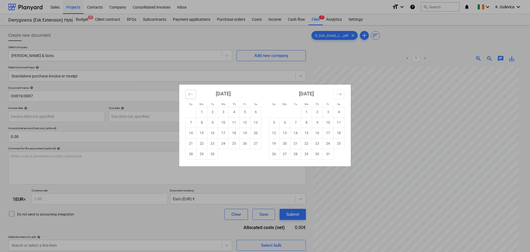
click at [190, 97] on icon "Move backward to switch to the previous month." at bounding box center [190, 94] width 5 height 5
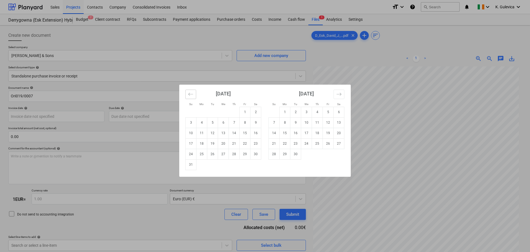
click at [190, 97] on icon "Move backward to switch to the previous month." at bounding box center [190, 94] width 5 height 5
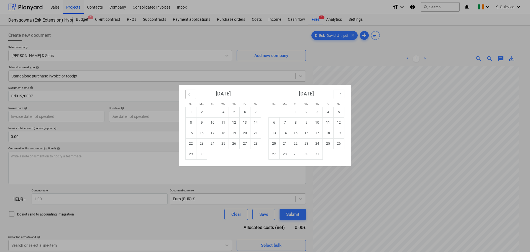
click at [190, 97] on icon "Move backward to switch to the previous month." at bounding box center [190, 94] width 5 height 5
click at [189, 95] on icon "Move backward to switch to the previous month." at bounding box center [190, 94] width 5 height 5
click at [190, 95] on icon "Move backward to switch to the previous month." at bounding box center [190, 94] width 5 height 5
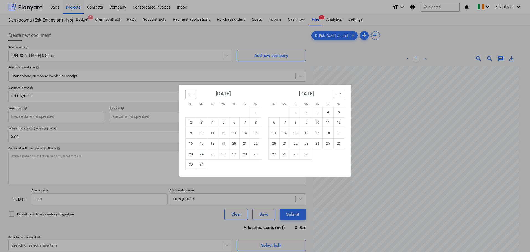
click at [190, 95] on icon "Move backward to switch to the previous month." at bounding box center [190, 94] width 5 height 5
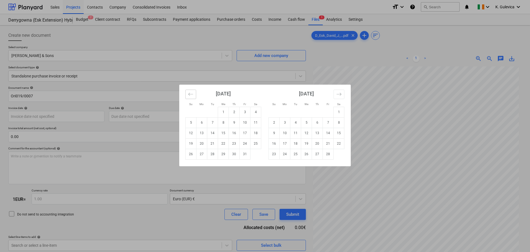
click at [190, 95] on icon "Move backward to switch to the previous month." at bounding box center [190, 94] width 5 height 5
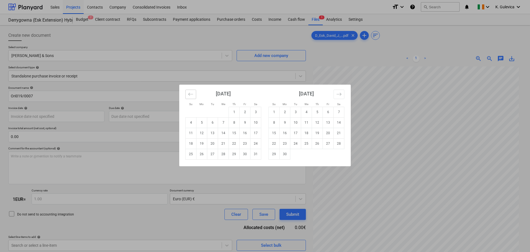
click at [190, 95] on icon "Move backward to switch to the previous month." at bounding box center [190, 94] width 5 height 5
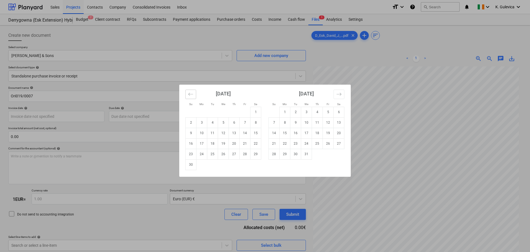
click at [190, 95] on icon "Move backward to switch to the previous month." at bounding box center [190, 94] width 5 height 5
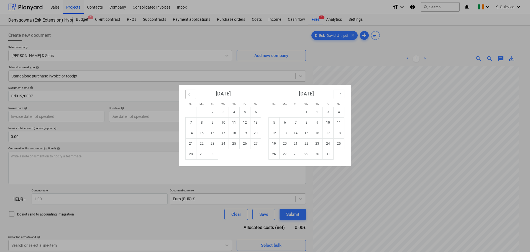
click at [190, 95] on icon "Move backward to switch to the previous month." at bounding box center [190, 94] width 5 height 5
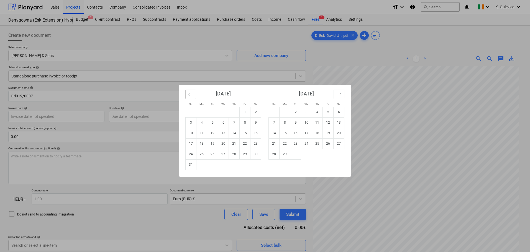
click at [190, 95] on icon "Move backward to switch to the previous month." at bounding box center [190, 94] width 5 height 5
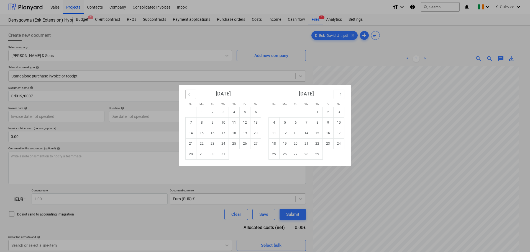
click at [190, 95] on icon "Move backward to switch to the previous month." at bounding box center [190, 94] width 5 height 5
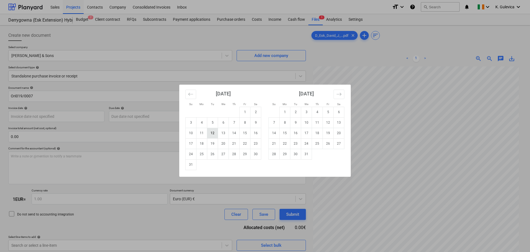
click at [212, 135] on td "12" at bounding box center [212, 133] width 11 height 11
type input "12 Dec 2023"
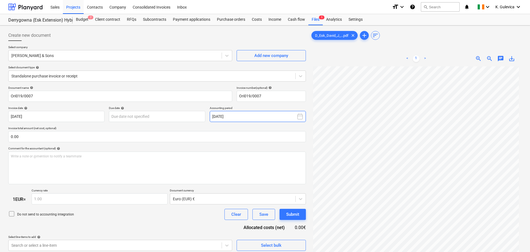
click at [234, 116] on button "September 2025" at bounding box center [258, 116] width 96 height 11
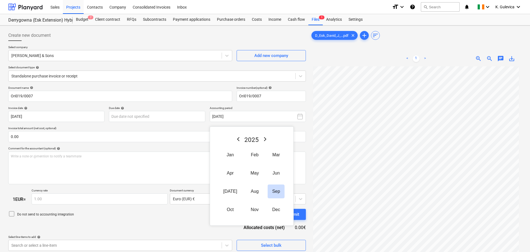
click at [235, 139] on icon "Previous Year" at bounding box center [238, 139] width 7 height 7
click at [237, 139] on icon "Previous Year" at bounding box center [238, 139] width 7 height 7
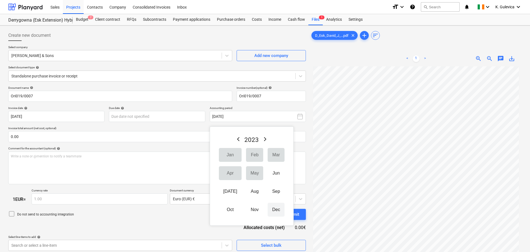
click at [272, 210] on button "Dec" at bounding box center [276, 210] width 17 height 14
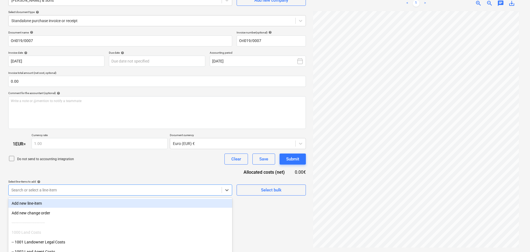
scroll to position [85, 0]
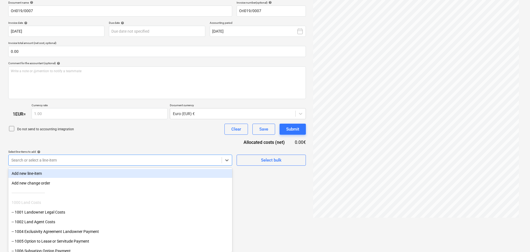
click at [80, 167] on body "Sales Projects Contacts Company Consolidated Invoices Inbox format_size keyboar…" at bounding box center [265, 41] width 530 height 252
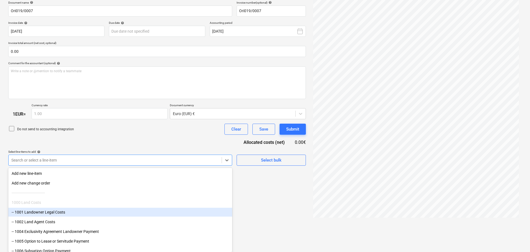
click at [57, 212] on div "-- 1001 Landowner Legal Costs" at bounding box center [120, 212] width 224 height 9
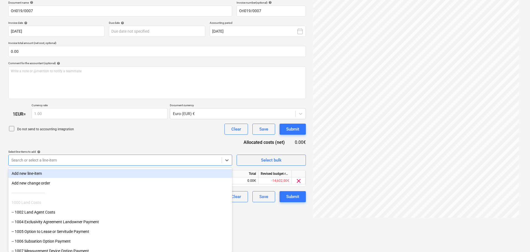
scroll to position [55, 0]
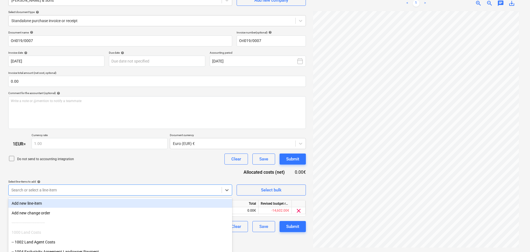
click at [117, 149] on div "Document name help Ori019/0007 Invoice number (optional) help Ori019/0007 Invoi…" at bounding box center [157, 132] width 298 height 202
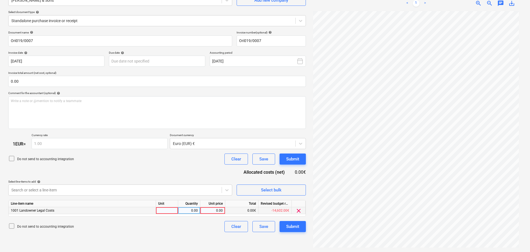
click at [222, 211] on div "0.00" at bounding box center [213, 211] width 20 height 7
type input "3605"
click at [12, 158] on icon at bounding box center [11, 158] width 7 height 7
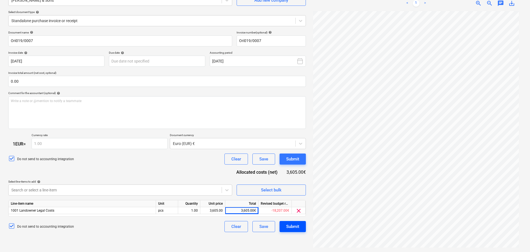
click at [293, 228] on div "Submit" at bounding box center [292, 226] width 13 height 7
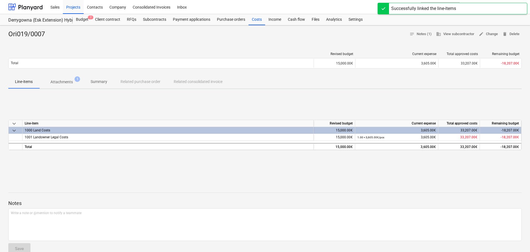
click at [94, 82] on p "Summary" at bounding box center [99, 82] width 17 height 6
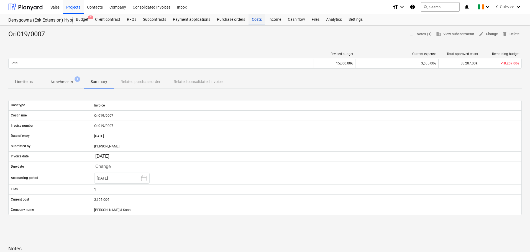
click at [257, 22] on div "Costs" at bounding box center [257, 19] width 17 height 11
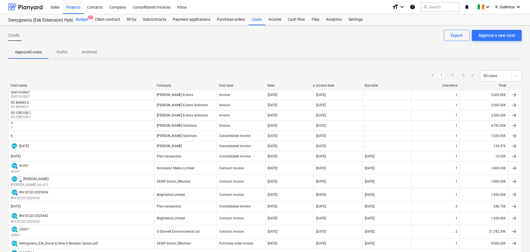
click at [80, 19] on div "Budget 7" at bounding box center [82, 19] width 19 height 11
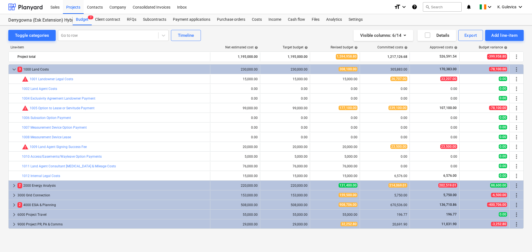
click at [71, 108] on link "1005 Option to Lease or Servitude Payment" at bounding box center [62, 108] width 65 height 4
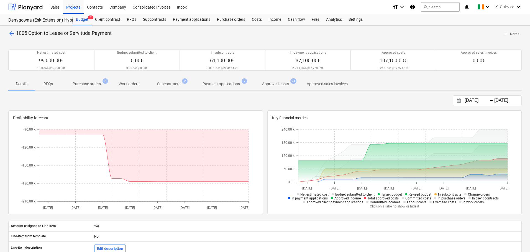
click at [274, 82] on p "Approved costs" at bounding box center [275, 84] width 27 height 6
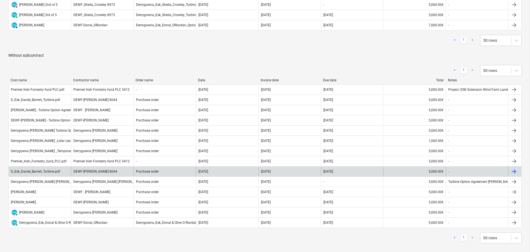
scroll to position [222, 0]
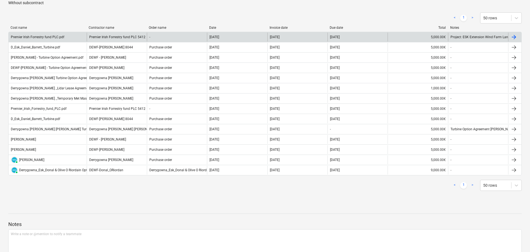
drag, startPoint x: 71, startPoint y: 28, endPoint x: 86, endPoint y: 35, distance: 17.1
click at [86, 35] on div "Cost name Contractor name Order name Date Invoice date Due date Total Notes Pre…" at bounding box center [264, 102] width 513 height 152
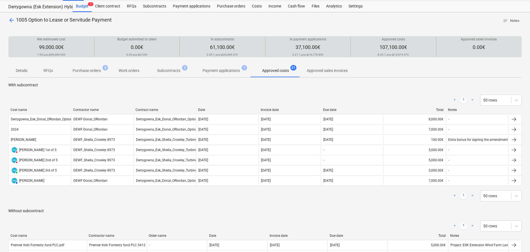
scroll to position [0, 0]
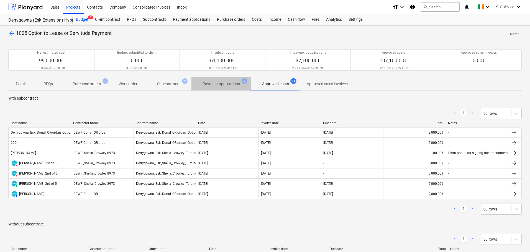
click at [226, 84] on p "Payment applications" at bounding box center [221, 84] width 37 height 6
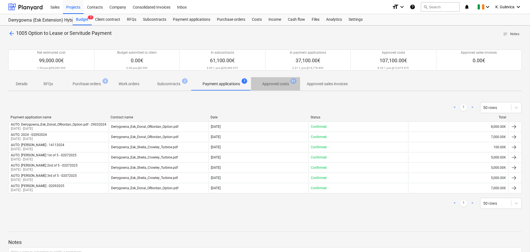
click at [270, 88] on span "Approved costs 21" at bounding box center [275, 84] width 49 height 10
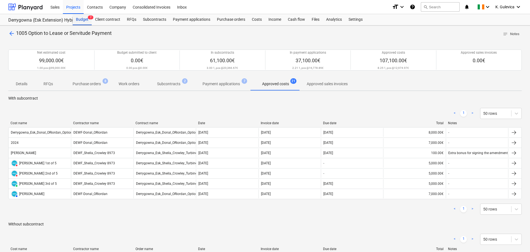
click at [80, 19] on div "Budget 7" at bounding box center [82, 19] width 19 height 11
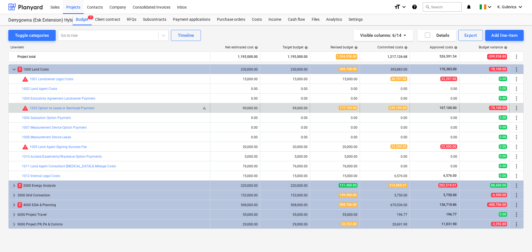
click at [42, 106] on div "warning 1005 Option to Lease or Servitude Payment" at bounding box center [58, 108] width 73 height 7
click at [45, 109] on link "1005 Option to Lease or Servitude Payment" at bounding box center [62, 108] width 65 height 4
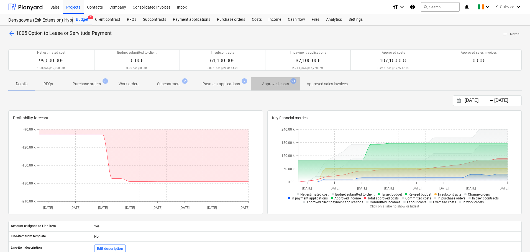
click at [282, 84] on p "Approved costs" at bounding box center [275, 84] width 27 height 6
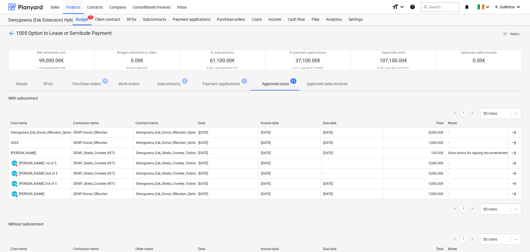
click at [84, 19] on div "Budget 7" at bounding box center [82, 19] width 19 height 11
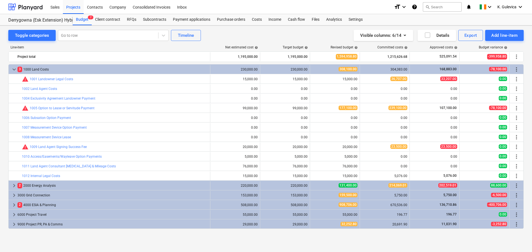
click at [14, 68] on span "keyboard_arrow_down" at bounding box center [14, 69] width 7 height 7
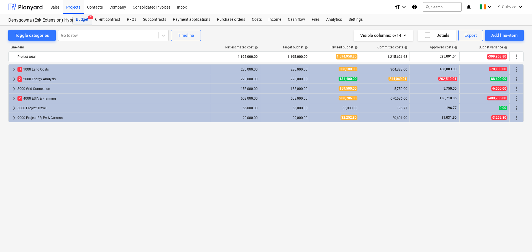
click at [78, 20] on div "Budget 7" at bounding box center [82, 19] width 19 height 11
click at [83, 22] on div "Budget 7" at bounding box center [82, 19] width 19 height 11
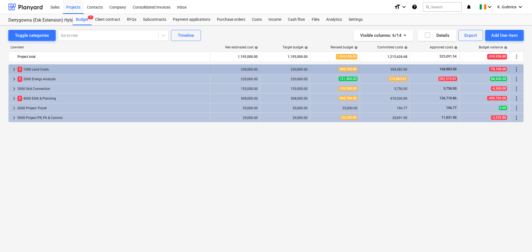
click at [14, 70] on span "keyboard_arrow_right" at bounding box center [14, 69] width 7 height 7
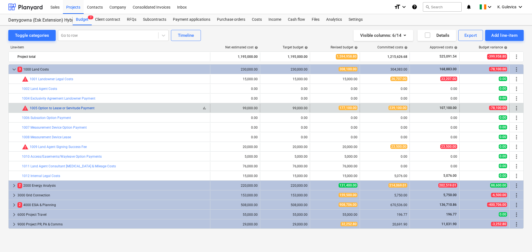
click at [55, 108] on link "1005 Option to Lease or Servitude Payment" at bounding box center [62, 108] width 65 height 4
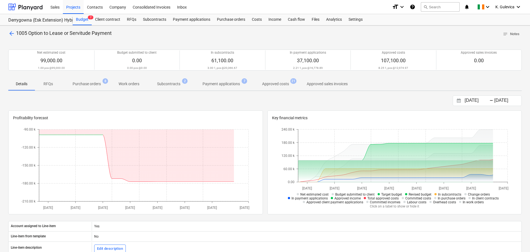
click at [275, 85] on p "Approved costs" at bounding box center [275, 84] width 27 height 6
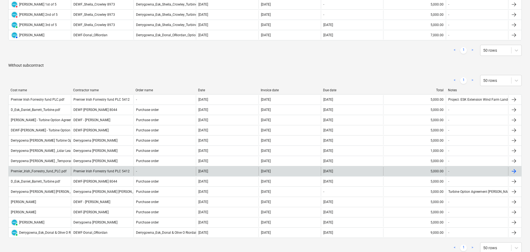
scroll to position [166, 0]
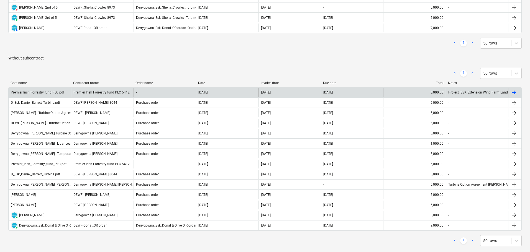
click at [95, 90] on div "Premier Irish Forrestry fund PLC 5412" at bounding box center [102, 92] width 62 height 9
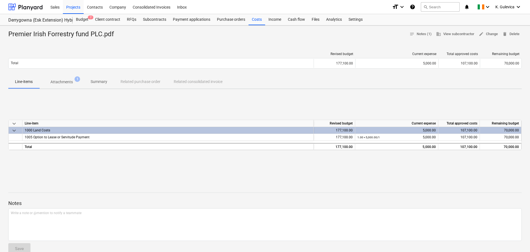
click at [101, 85] on span "Summary" at bounding box center [99, 81] width 30 height 9
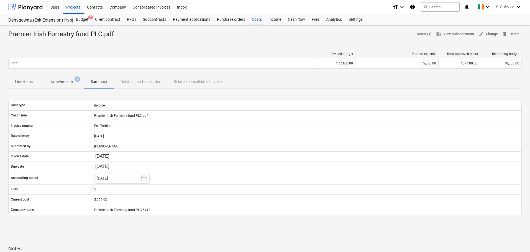
click at [515, 32] on span "delete Delete" at bounding box center [510, 34] width 17 height 6
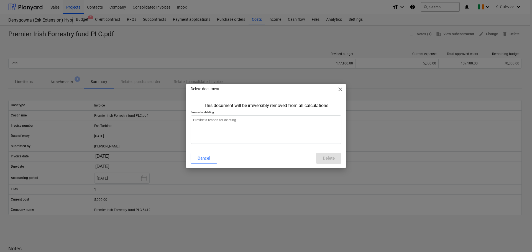
type textarea "x"
click at [217, 130] on textarea at bounding box center [266, 130] width 151 height 29
type textarea "w"
type textarea "x"
type textarea "wr"
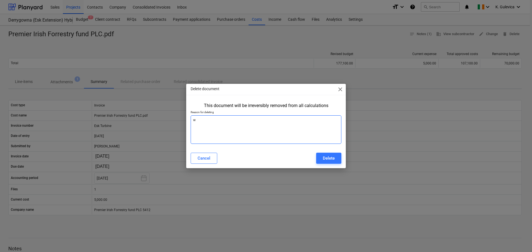
type textarea "x"
type textarea "wro"
type textarea "x"
type textarea "wron"
type textarea "x"
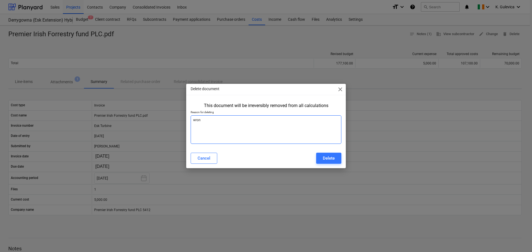
type textarea "wrong"
type textarea "x"
type textarea "wrong"
click at [201, 159] on div "Cancel" at bounding box center [204, 158] width 13 height 7
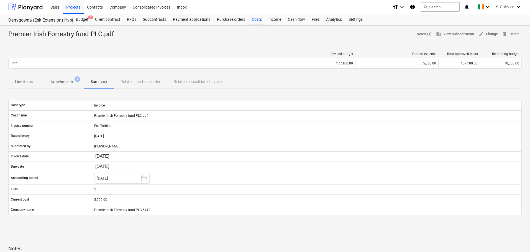
click at [62, 81] on p "Attachments" at bounding box center [61, 82] width 22 height 6
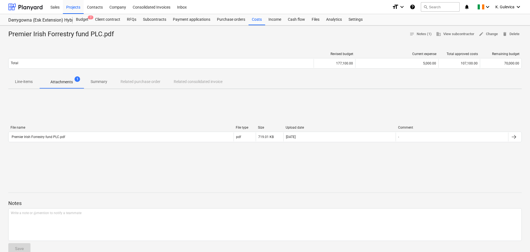
click at [157, 131] on div "File name File type Size Upload date Comment" at bounding box center [264, 129] width 513 height 6
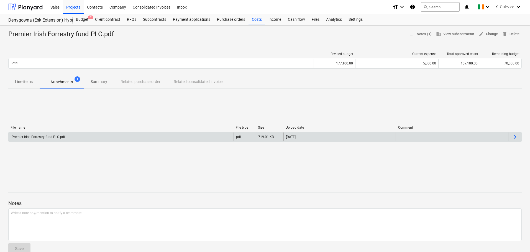
click at [156, 133] on div "Premier Irish Forrestry fund PLC.pdf" at bounding box center [121, 137] width 225 height 9
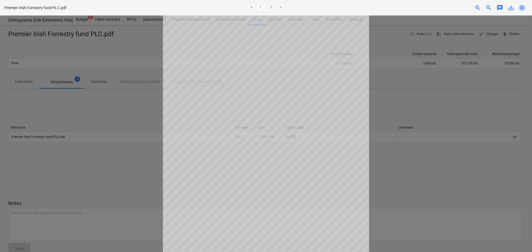
click at [525, 5] on span "close" at bounding box center [522, 7] width 7 height 7
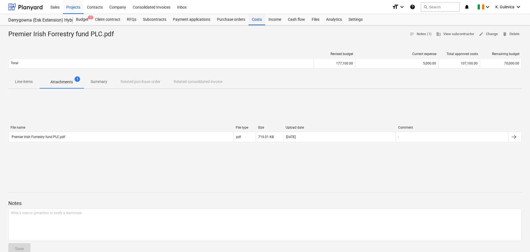
click at [255, 22] on div "Costs" at bounding box center [257, 19] width 17 height 11
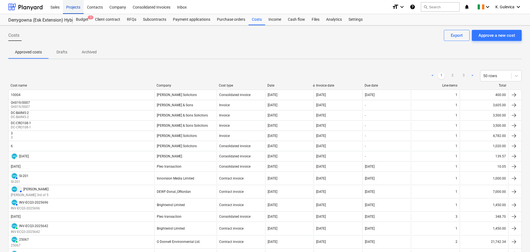
click at [73, 7] on div "Projects" at bounding box center [73, 7] width 21 height 14
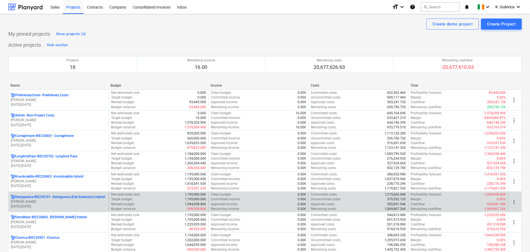
click at [46, 203] on p "c. langley" at bounding box center [59, 202] width 96 height 5
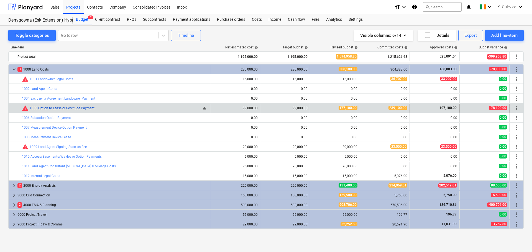
click at [64, 108] on link "1005 Option to Lease or Servitude Payment" at bounding box center [62, 108] width 65 height 4
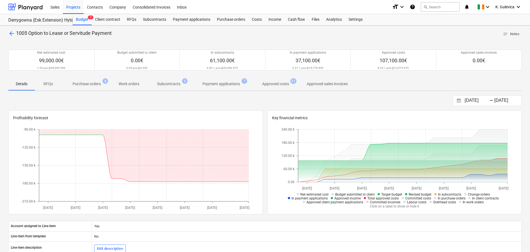
click at [164, 84] on p "Subcontracts" at bounding box center [168, 84] width 23 height 6
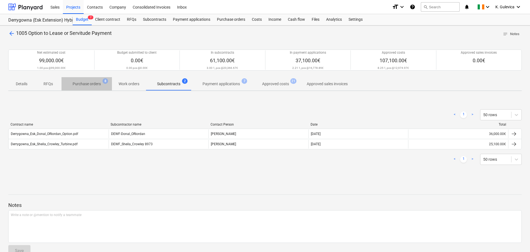
click at [81, 83] on p "Purchase orders" at bounding box center [87, 84] width 28 height 6
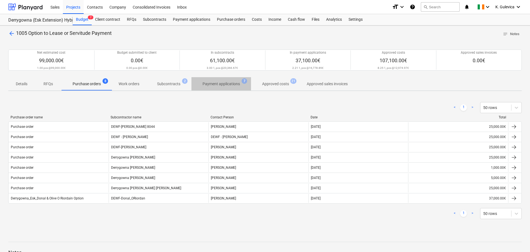
click at [219, 84] on p "Payment applications" at bounding box center [221, 84] width 37 height 6
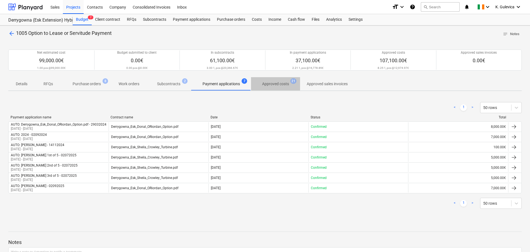
click at [274, 85] on p "Approved costs" at bounding box center [275, 84] width 27 height 6
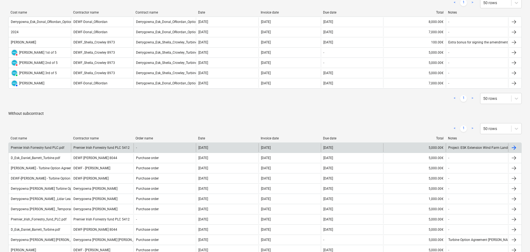
scroll to position [139, 0]
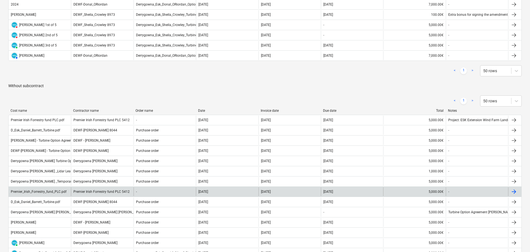
click at [93, 193] on div "Premier Irish Forrestry fund PLC 5412" at bounding box center [102, 192] width 62 height 9
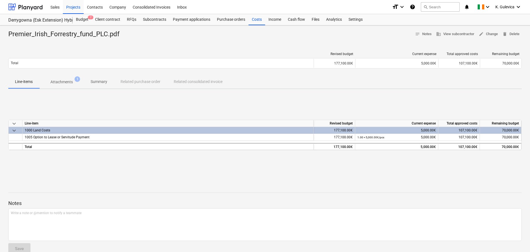
click at [99, 82] on p "Summary" at bounding box center [99, 82] width 17 height 6
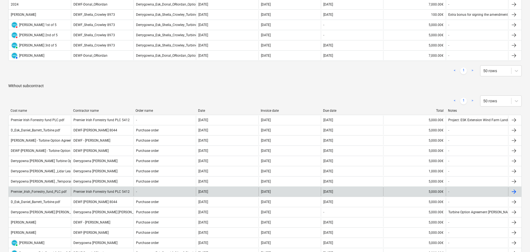
click at [110, 192] on div "Premier Irish Forrestry fund PLC 5412" at bounding box center [102, 192] width 62 height 9
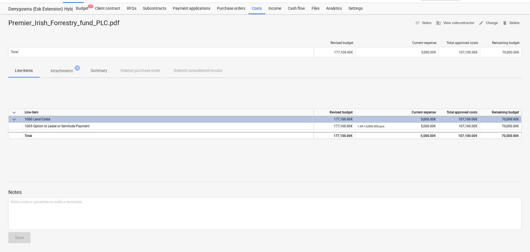
click at [60, 70] on p "Attachments" at bounding box center [61, 71] width 22 height 6
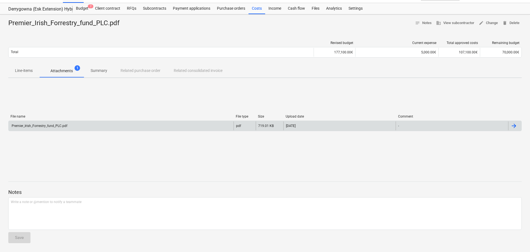
click at [71, 129] on div "Premier_Irish_Forrestry_fund_PLC.pdf" at bounding box center [121, 126] width 225 height 9
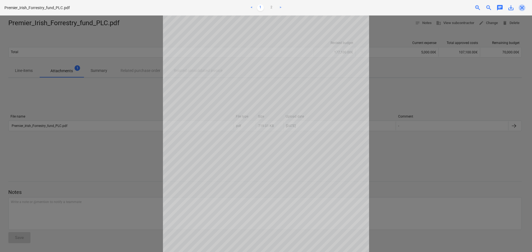
click at [524, 6] on span "close" at bounding box center [522, 7] width 7 height 7
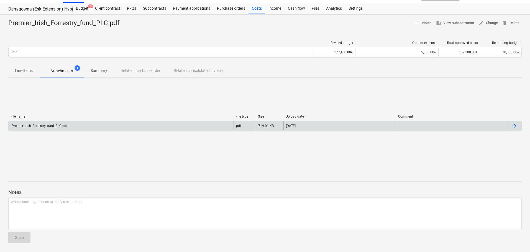
click at [95, 127] on div "Premier_Irish_Forrestry_fund_PLC.pdf" at bounding box center [121, 126] width 225 height 9
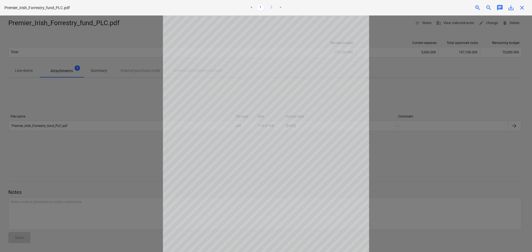
click at [272, 7] on link "2" at bounding box center [271, 7] width 7 height 7
click at [520, 7] on span "close" at bounding box center [522, 7] width 7 height 7
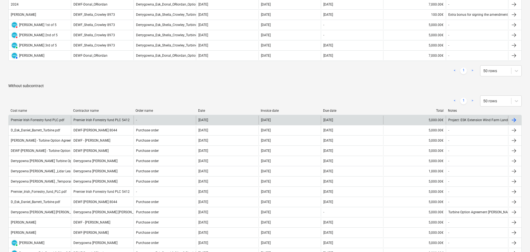
click at [102, 120] on div "Premier Irish Forrestry fund PLC 5412" at bounding box center [102, 120] width 62 height 9
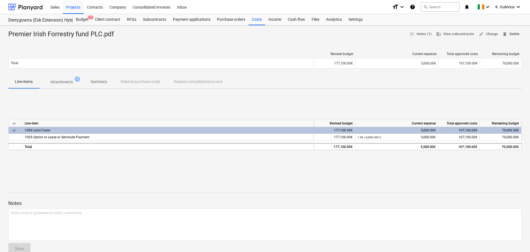
click at [510, 32] on span "delete Delete" at bounding box center [510, 34] width 17 height 6
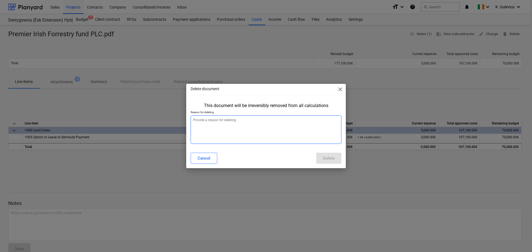
click at [204, 123] on textarea at bounding box center [266, 130] width 151 height 29
type textarea "x"
type textarea "w"
type textarea "x"
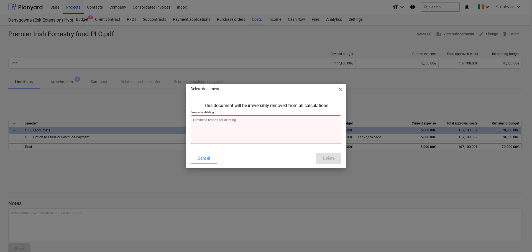
type textarea "x"
type textarea "J"
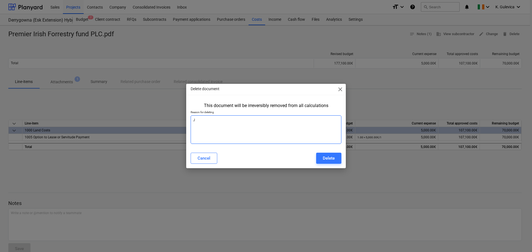
type textarea "x"
type textarea "Jo"
type textarea "x"
type textarea "Jou"
type textarea "x"
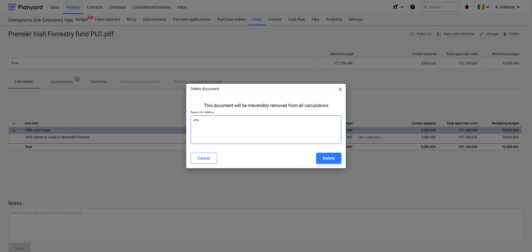
type textarea "Jour"
type textarea "x"
type textarea "Journ"
type textarea "x"
type textarea "Journa"
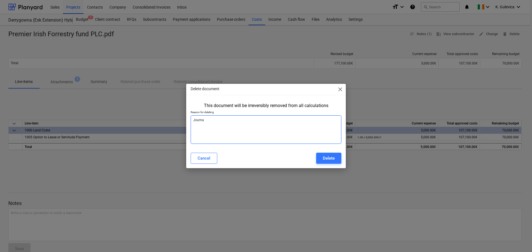
type textarea "x"
type textarea "Journal"
type textarea "x"
type textarea "Journal"
type textarea "x"
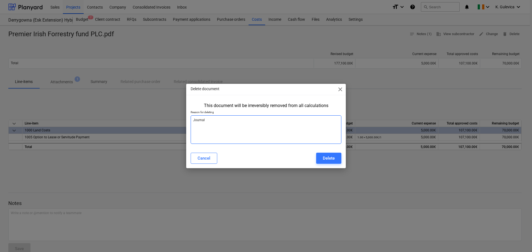
type textarea "Journal r"
type textarea "x"
type textarea "Journal re"
type textarea "x"
type textarea "Journal rem"
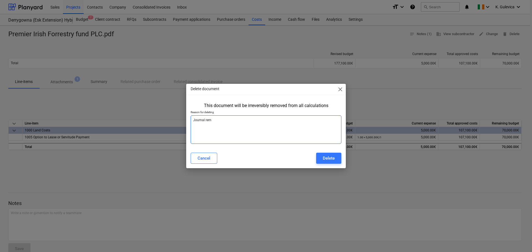
type textarea "x"
type textarea "Journal remo"
type textarea "x"
type textarea "Journal remov"
type textarea "x"
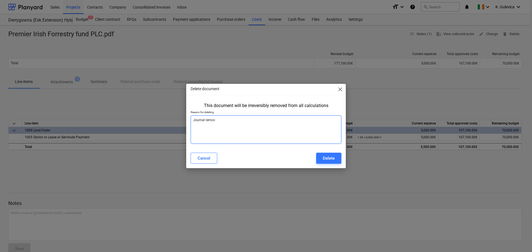
type textarea "Journal removi"
type textarea "x"
type textarea "Journal removin"
type textarea "x"
type textarea "Journal removing"
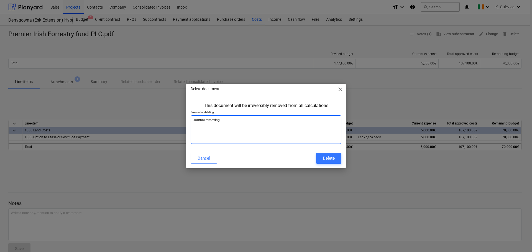
type textarea "x"
type textarea "Journal removing"
click at [192, 120] on textarea "Journal removing" at bounding box center [266, 130] width 151 height 29
type textarea "x"
type textarea "XJournal removing"
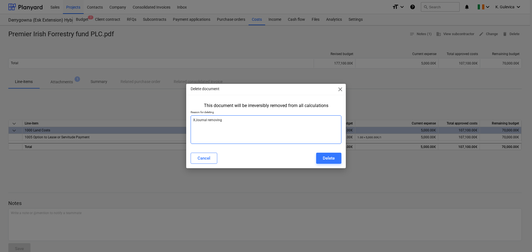
type textarea "x"
type textarea "XeJournal removing"
type textarea "x"
type textarea "XerJournal removing"
type textarea "x"
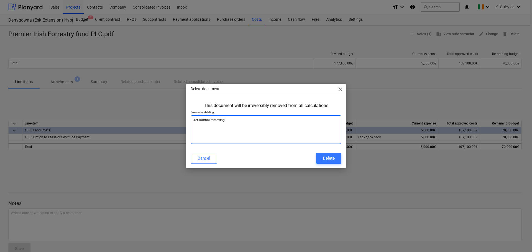
type textarea "XeroJournal removing"
type textarea "x"
type textarea "Xero Journal removing"
click at [231, 120] on textarea "Xero Journal removing" at bounding box center [266, 130] width 151 height 29
type textarea "x"
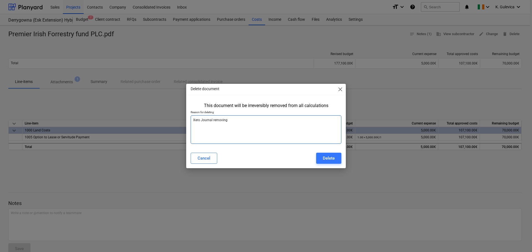
type textarea "Xero Journal removing c"
type textarea "x"
type textarea "Xero Journal removing co"
type textarea "x"
type textarea "Xero Journal removing cos"
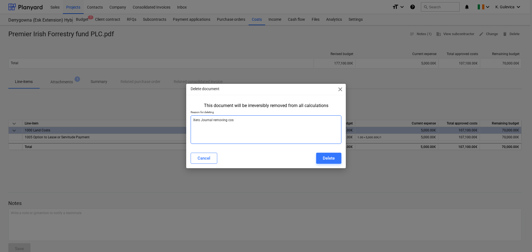
type textarea "x"
type textarea "Xero Journal removing cost"
type textarea "x"
type textarea "Xero Journal removing cos"
type textarea "x"
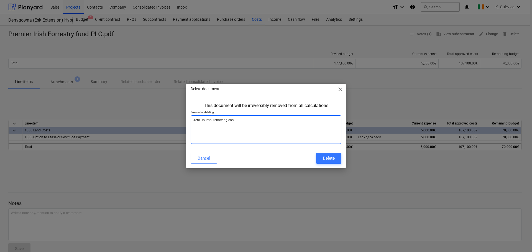
type textarea "Xero Journal removing co"
type textarea "x"
type textarea "Xero Journal removing c"
type textarea "x"
type textarea "Xero Journal removing"
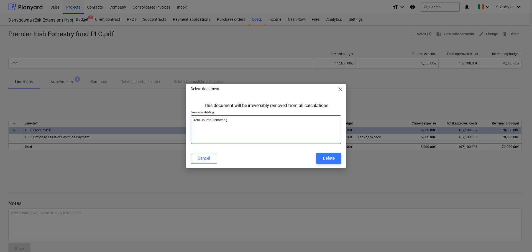
type textarea "x"
type textarea "Xero Journal removing t"
type textarea "x"
type textarea "Xero Journal removing th"
type textarea "x"
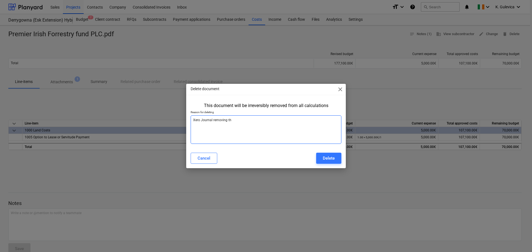
type textarea "Xero Journal removing thi"
type textarea "x"
type textarea "Xero Journal removing this"
type textarea "x"
type textarea "Xero Journal removing this"
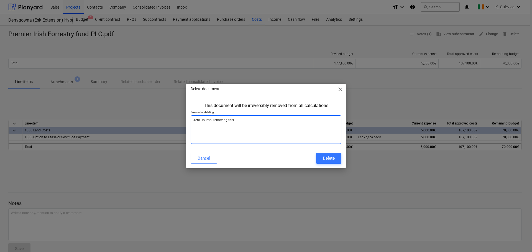
type textarea "x"
type textarea "Xero Journal removing this c"
type textarea "x"
type textarea "Xero Journal removing this co"
type textarea "x"
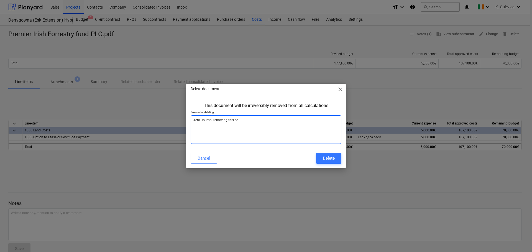
type textarea "Xero Journal removing this cos"
type textarea "x"
type textarea "Xero Journal removing this cost"
click at [331, 157] on div "Delete" at bounding box center [329, 158] width 12 height 7
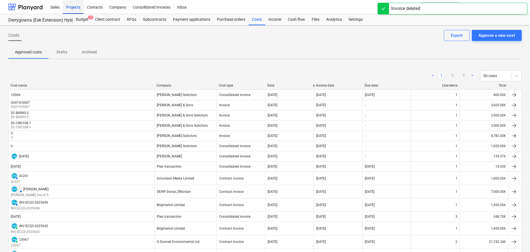
click at [71, 5] on div "Projects" at bounding box center [73, 7] width 21 height 14
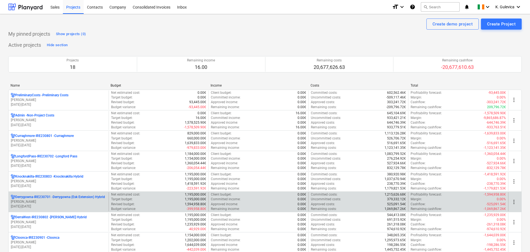
click at [46, 203] on p "[PERSON_NAME]" at bounding box center [59, 202] width 96 height 5
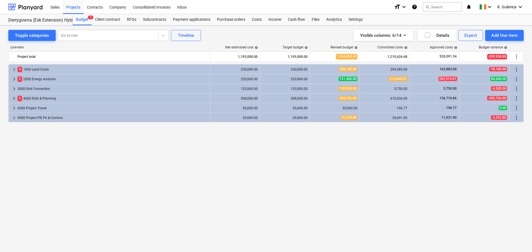
click at [12, 69] on span "keyboard_arrow_right" at bounding box center [14, 69] width 7 height 7
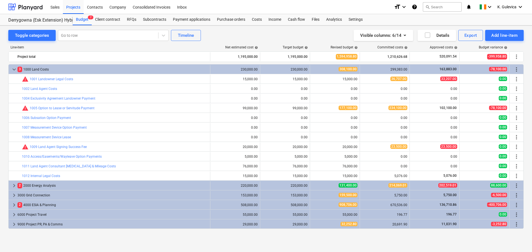
drag, startPoint x: 42, startPoint y: 79, endPoint x: 46, endPoint y: 79, distance: 3.6
click at [55, 79] on link "1001 Landowner Legal Costs" at bounding box center [52, 79] width 44 height 4
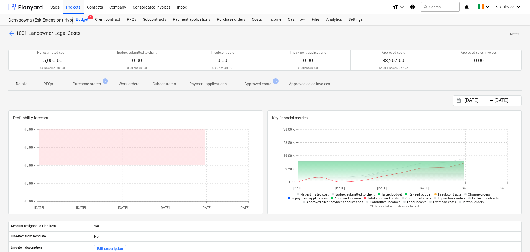
click at [258, 82] on p "Approved costs" at bounding box center [257, 84] width 27 height 6
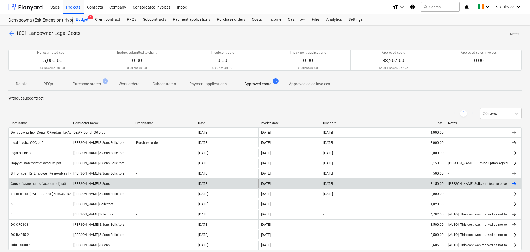
scroll to position [28, 0]
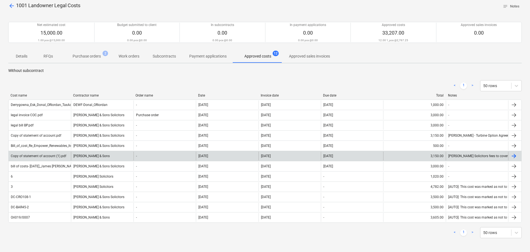
click at [88, 156] on div "[PERSON_NAME] & Sons" at bounding box center [102, 156] width 62 height 9
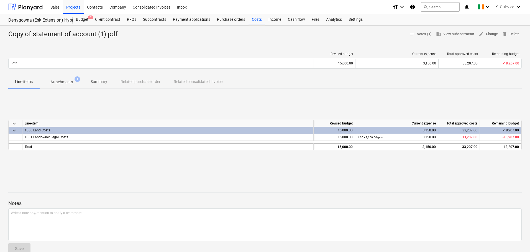
click at [89, 81] on span "Summary" at bounding box center [99, 81] width 30 height 9
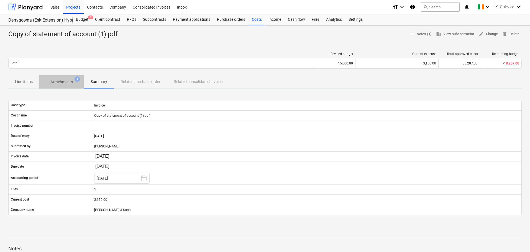
click at [63, 82] on p "Attachments" at bounding box center [61, 82] width 22 height 6
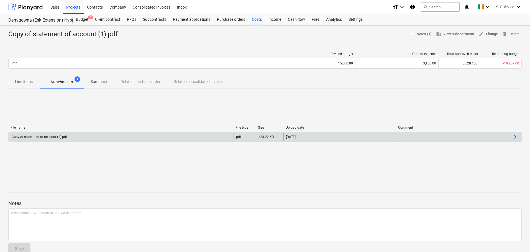
click at [82, 140] on div "Copy of statement of account (1).pdf" at bounding box center [121, 137] width 225 height 9
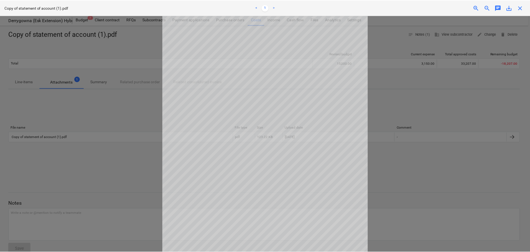
scroll to position [56, 0]
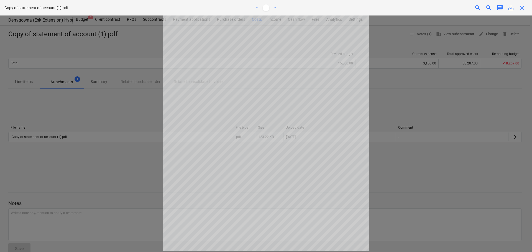
click at [524, 5] on span "close" at bounding box center [522, 7] width 7 height 7
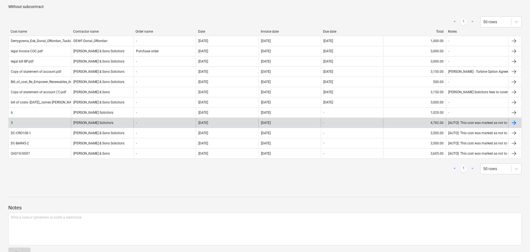
scroll to position [80, 0]
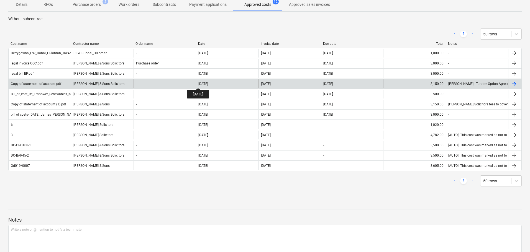
click at [203, 83] on div "[DATE]" at bounding box center [203, 84] width 10 height 4
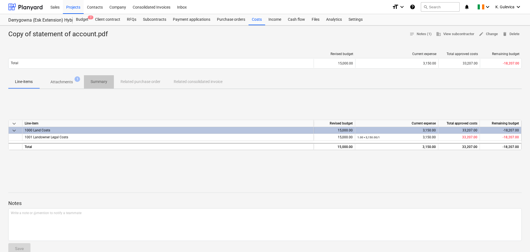
click at [104, 81] on p "Summary" at bounding box center [99, 82] width 17 height 6
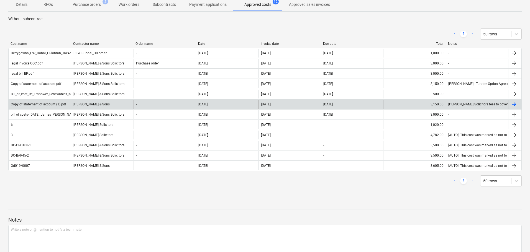
click at [101, 105] on div "[PERSON_NAME] & Sons" at bounding box center [102, 104] width 62 height 9
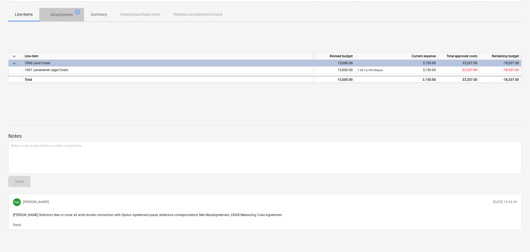
click at [61, 17] on p "Attachments" at bounding box center [61, 15] width 22 height 6
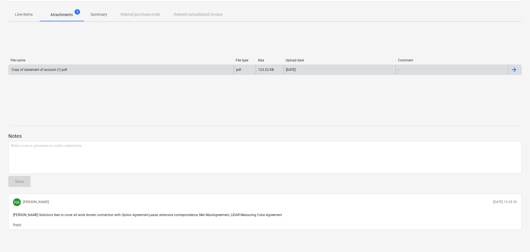
click at [57, 69] on div "Copy of statement of account (1).pdf" at bounding box center [39, 70] width 56 height 4
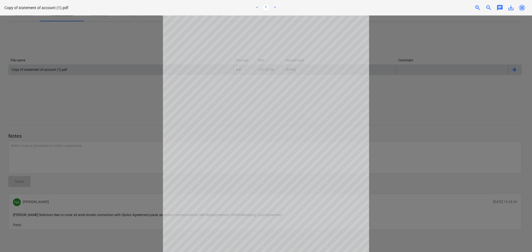
click at [523, 5] on span "close" at bounding box center [522, 7] width 7 height 7
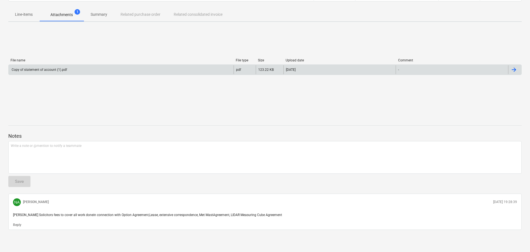
click at [99, 14] on p "Summary" at bounding box center [99, 15] width 17 height 6
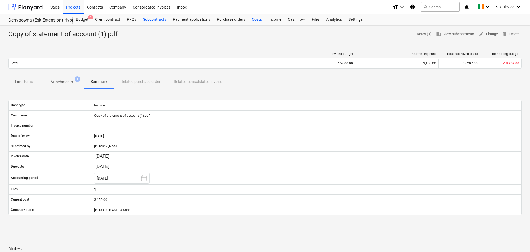
click at [156, 19] on div "Subcontracts" at bounding box center [155, 19] width 30 height 11
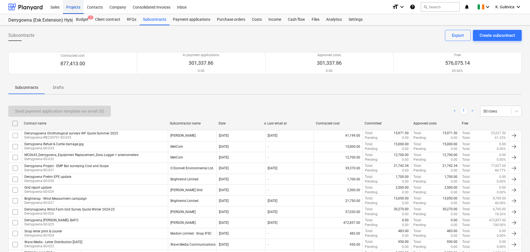
click at [68, 7] on div "Projects" at bounding box center [73, 7] width 21 height 14
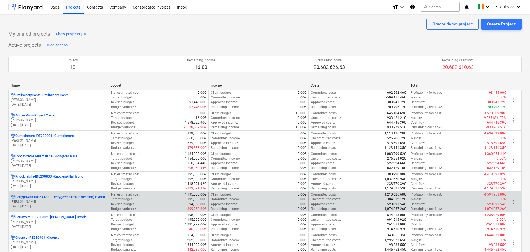
click at [53, 200] on p "[PERSON_NAME]" at bounding box center [59, 202] width 96 height 5
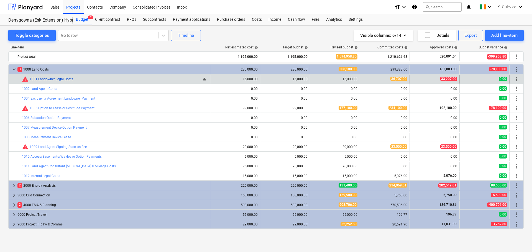
click at [60, 79] on link "1001 Landowner Legal Costs" at bounding box center [52, 79] width 44 height 4
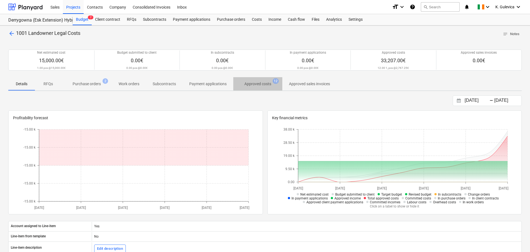
click at [256, 84] on p "Approved costs" at bounding box center [257, 84] width 27 height 6
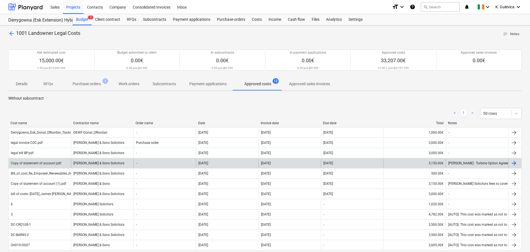
click at [88, 163] on div "[PERSON_NAME] & Sons Solicitors" at bounding box center [102, 163] width 62 height 9
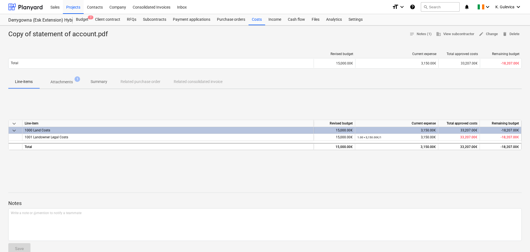
click at [66, 83] on p "Attachments" at bounding box center [61, 82] width 22 height 6
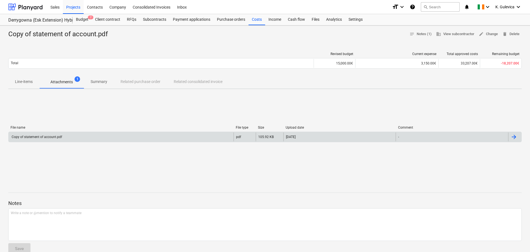
click at [142, 137] on div "Copy of statement of account.pdf" at bounding box center [121, 137] width 225 height 9
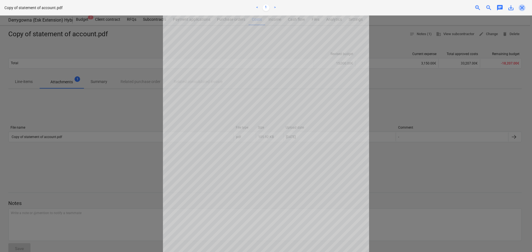
click at [522, 7] on span "close" at bounding box center [522, 7] width 7 height 7
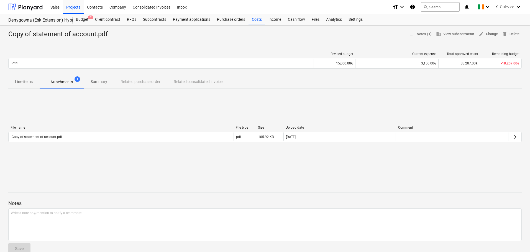
click at [101, 80] on p "Summary" at bounding box center [99, 82] width 17 height 6
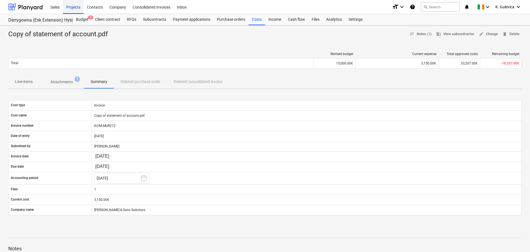
click at [75, 7] on div "Projects" at bounding box center [73, 7] width 21 height 14
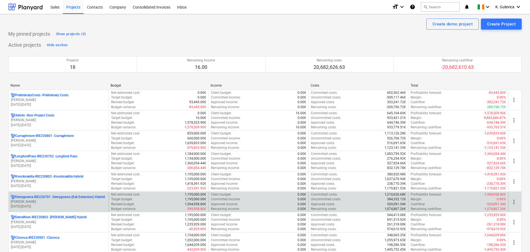
click at [44, 203] on p "[PERSON_NAME]" at bounding box center [59, 202] width 96 height 5
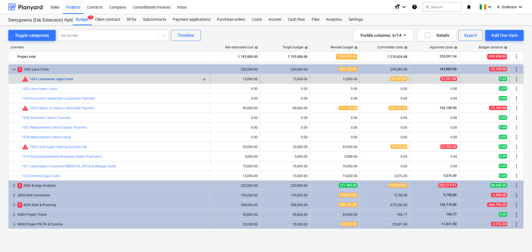
click at [54, 79] on link "1001 Landowner Legal Costs" at bounding box center [52, 79] width 44 height 4
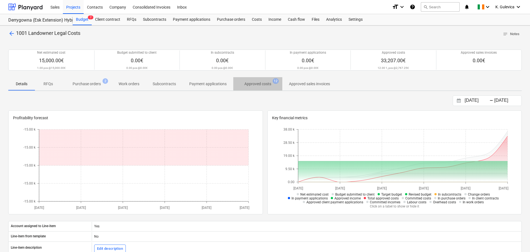
click at [265, 79] on span "Approved costs 12" at bounding box center [257, 84] width 49 height 10
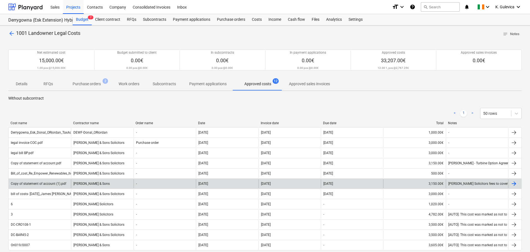
click at [94, 184] on div "[PERSON_NAME] & Sons" at bounding box center [102, 184] width 62 height 9
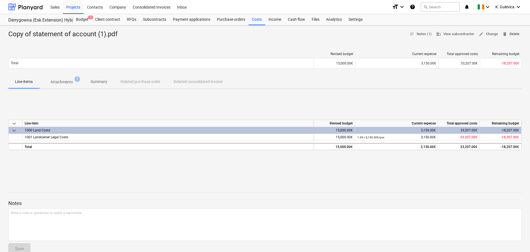
click at [513, 34] on span "delete Delete" at bounding box center [510, 34] width 17 height 6
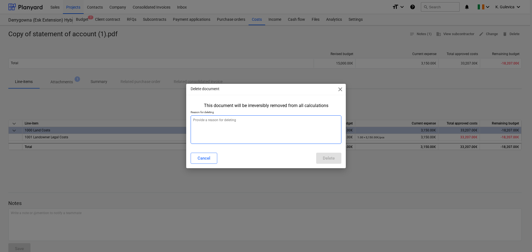
click at [244, 132] on textarea at bounding box center [266, 130] width 151 height 29
type textarea "x"
type textarea "p"
type textarea "x"
type textarea "po"
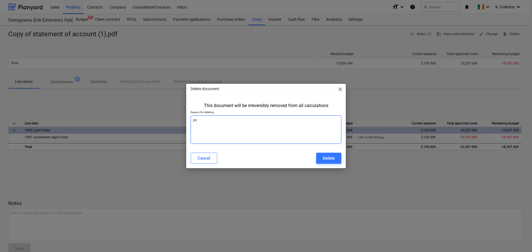
type textarea "x"
type textarea "pos"
type textarea "x"
type textarea "post"
type textarea "x"
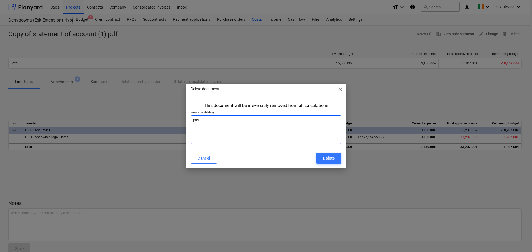
type textarea "poste"
type textarea "x"
type textarea "posted"
type textarea "x"
type textarea "posted"
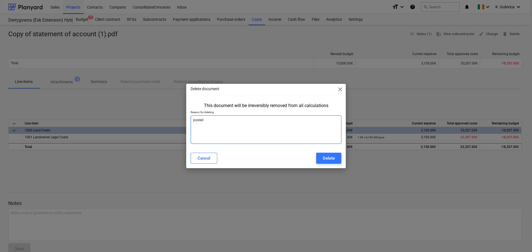
type textarea "x"
type textarea "posted t"
type textarea "x"
type textarea "posted tw"
type textarea "x"
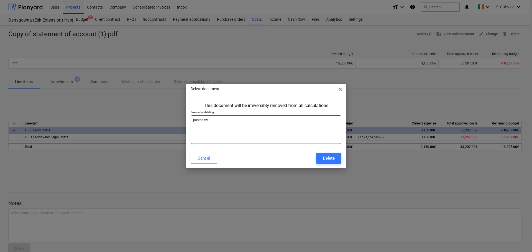
type textarea "posted twi"
type textarea "x"
type textarea "posted twic"
type textarea "x"
type textarea "posted twice"
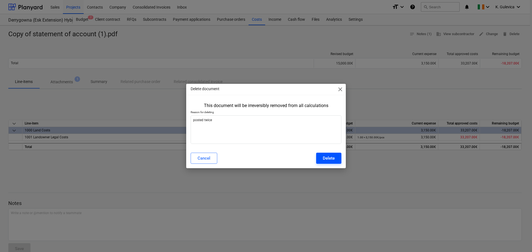
click at [325, 157] on div "Delete" at bounding box center [329, 158] width 12 height 7
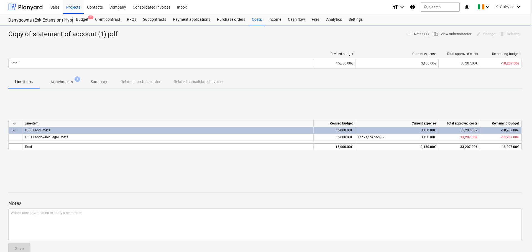
type textarea "x"
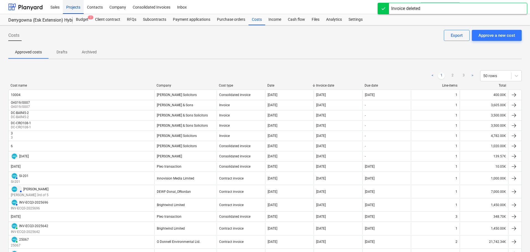
click at [69, 4] on div "Projects" at bounding box center [73, 7] width 21 height 14
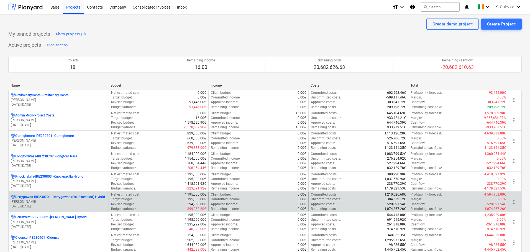
click at [46, 201] on p "[PERSON_NAME]" at bounding box center [59, 202] width 96 height 5
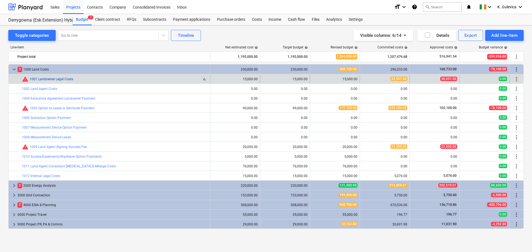
click at [49, 80] on link "1001 Landowner Legal Costs" at bounding box center [52, 79] width 44 height 4
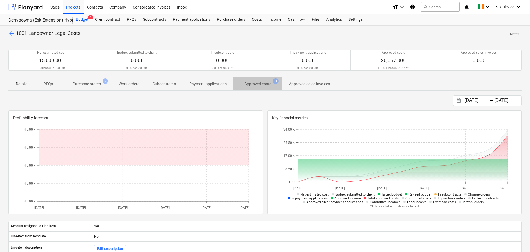
click at [255, 83] on p "Approved costs" at bounding box center [257, 84] width 27 height 6
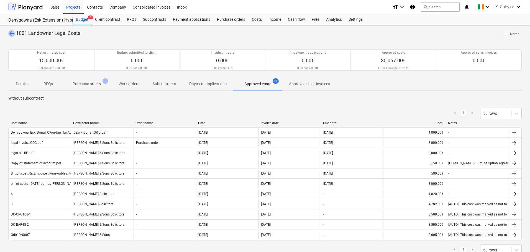
click at [10, 31] on span "arrow_back" at bounding box center [11, 33] width 7 height 7
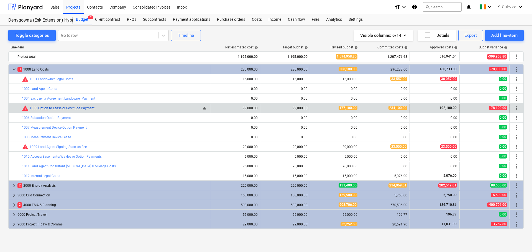
click at [63, 108] on link "1005 Option to Lease or Servitude Payment" at bounding box center [62, 108] width 65 height 4
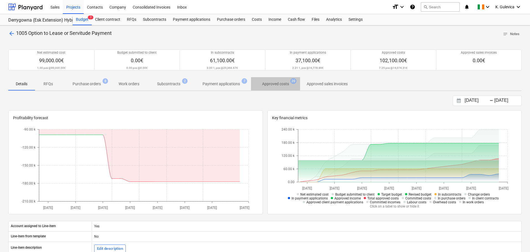
click at [279, 83] on p "Approved costs" at bounding box center [275, 84] width 27 height 6
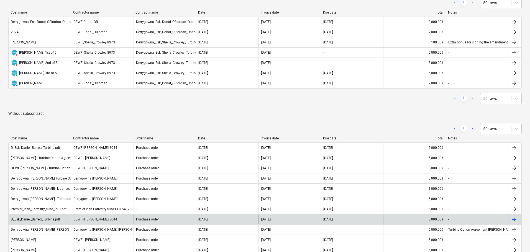
scroll to position [139, 0]
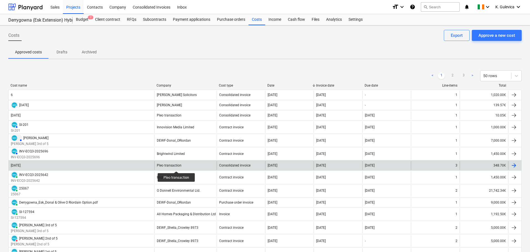
click at [177, 167] on div "Pleo transaction" at bounding box center [169, 166] width 25 height 4
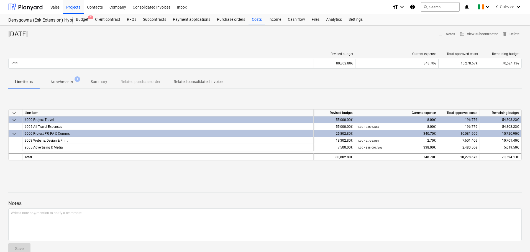
click at [65, 81] on p "Attachments" at bounding box center [61, 82] width 22 height 6
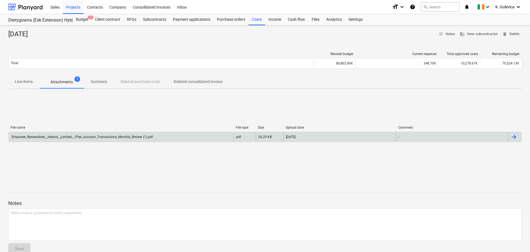
click at [150, 136] on div "Empower_Renewables__Ireland__Limited_-_Pleo_Account_Transactions_Monthly_Review…" at bounding box center [82, 137] width 142 height 4
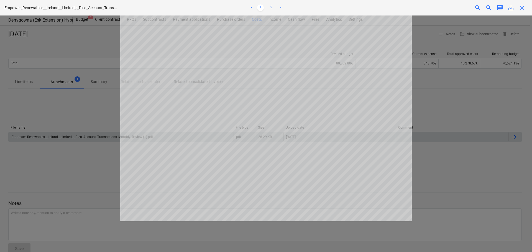
click at [272, 6] on link "2" at bounding box center [271, 7] width 7 height 7
click at [523, 9] on span "close" at bounding box center [522, 7] width 7 height 7
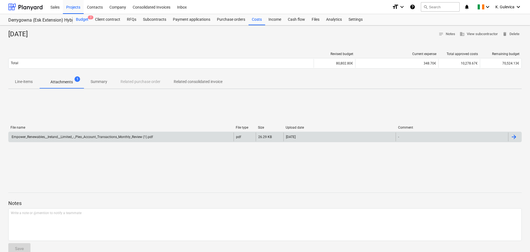
click at [82, 20] on div "Budget 7" at bounding box center [82, 19] width 19 height 11
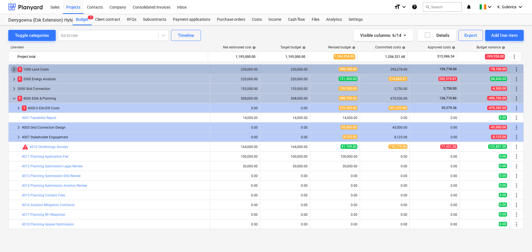
click at [12, 69] on span "keyboard_arrow_right" at bounding box center [14, 69] width 7 height 7
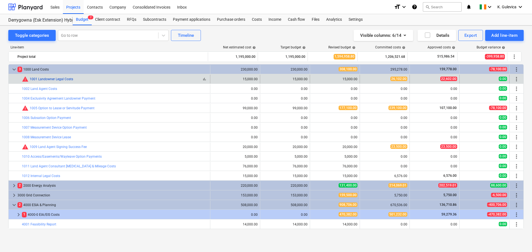
click at [54, 78] on link "1001 Landowner Legal Costs" at bounding box center [52, 79] width 44 height 4
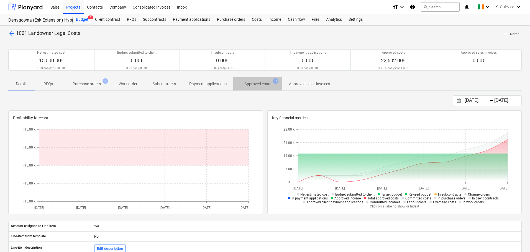
click at [252, 83] on p "Approved costs" at bounding box center [257, 84] width 27 height 6
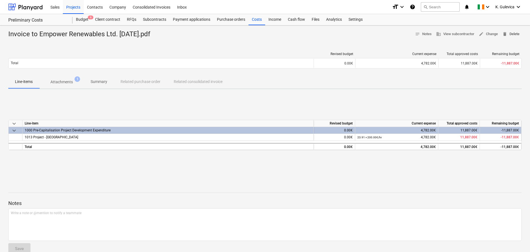
click at [510, 31] on span "delete Delete" at bounding box center [510, 34] width 17 height 6
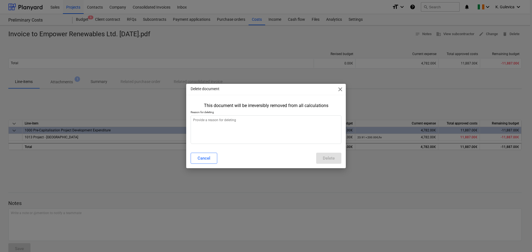
type textarea "x"
click at [263, 122] on textarea at bounding box center [266, 130] width 151 height 29
type textarea "W"
type textarea "x"
type textarea "Wi"
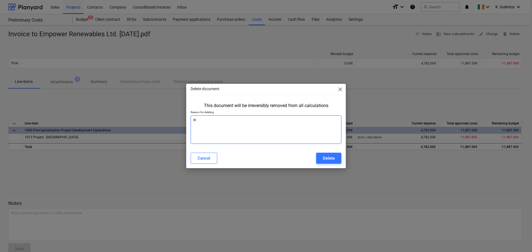
type textarea "x"
type textarea "Wil"
type textarea "x"
type textarea "Will"
type textarea "x"
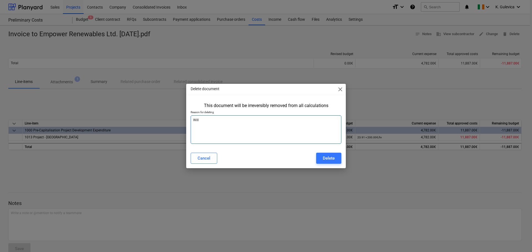
type textarea "Will"
type textarea "x"
type textarea "Will b"
type textarea "x"
type textarea "Will be"
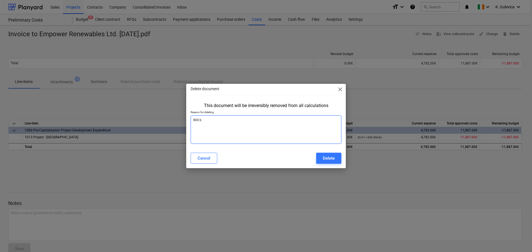
type textarea "x"
type textarea "Will be"
type textarea "x"
type textarea "Will be m"
type textarea "x"
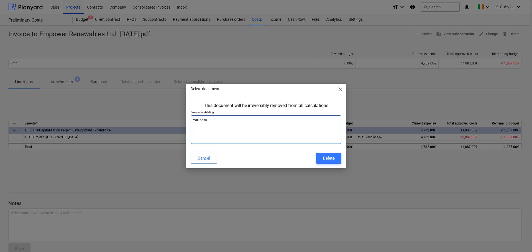
type textarea "Will be mo"
type textarea "x"
type textarea "Will be mov"
type textarea "x"
type textarea "Will be move"
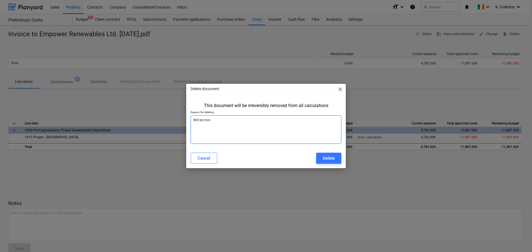
type textarea "x"
type textarea "Will be moved"
type textarea "x"
type textarea "Will be moved"
type textarea "x"
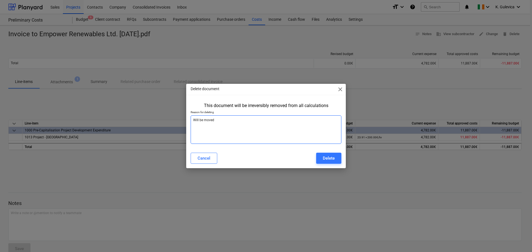
type textarea "Will be moved t"
type textarea "x"
type textarea "Will be moved to"
type textarea "x"
type textarea "Will be moved to"
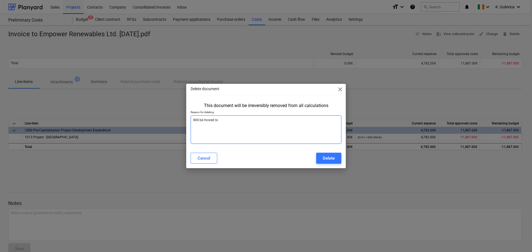
type textarea "x"
type textarea "Will be moved to a"
type textarea "x"
type textarea "Will be moved to a"
type textarea "x"
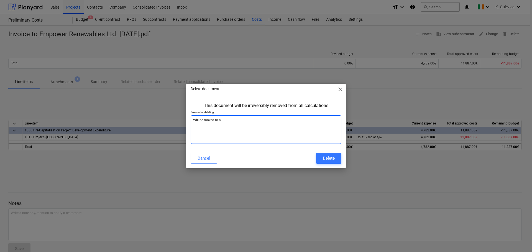
type textarea "Will be moved to a p"
type textarea "x"
type textarea "Will be moved to a pr"
type textarea "x"
type textarea "Will be moved to a pro"
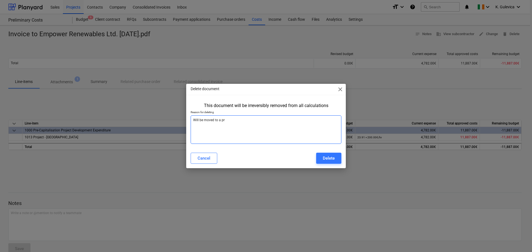
type textarea "x"
type textarea "Will be moved to a proj"
type textarea "x"
type textarea "Will be moved to a proje"
type textarea "x"
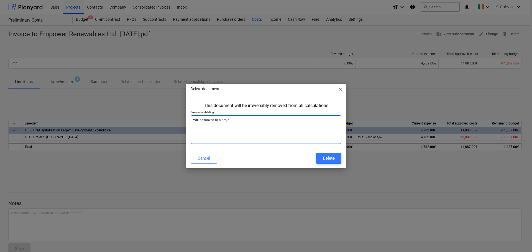
type textarea "Will be moved to a projec"
type textarea "x"
type textarea "Will be moved to a project"
type textarea "x"
type textarea "Will be moved to a project"
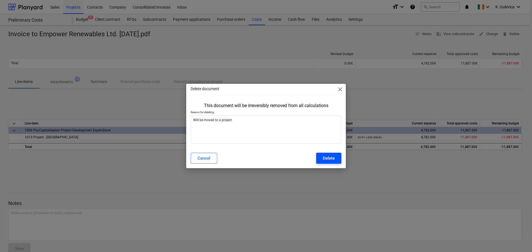
click at [334, 157] on div "Delete" at bounding box center [329, 158] width 12 height 7
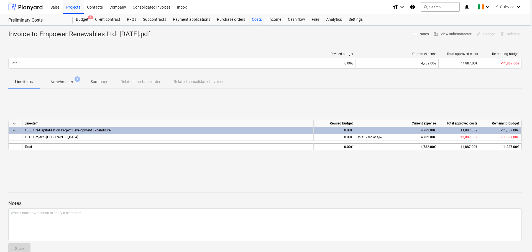
type textarea "x"
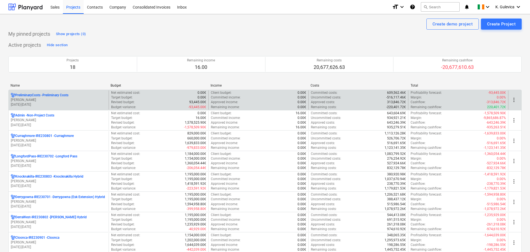
click at [67, 98] on p "[PERSON_NAME]" at bounding box center [59, 100] width 96 height 5
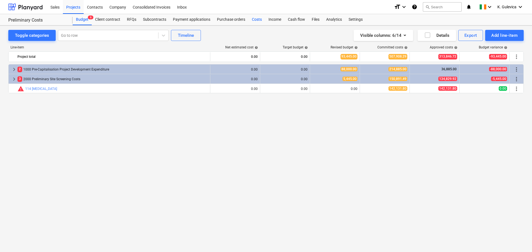
click at [253, 20] on div "Costs" at bounding box center [257, 19] width 17 height 11
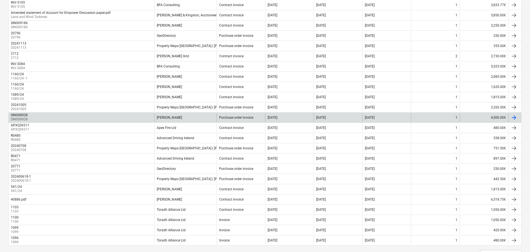
scroll to position [413, 0]
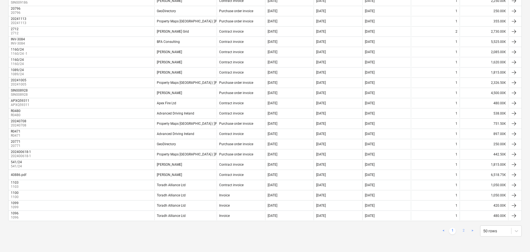
click at [464, 232] on link "2" at bounding box center [463, 231] width 7 height 7
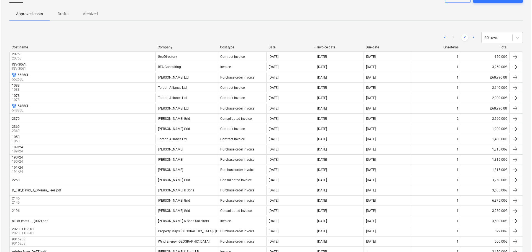
scroll to position [0, 0]
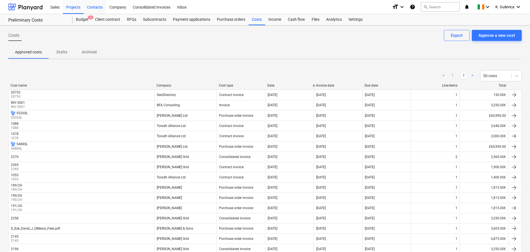
click at [97, 7] on div "Contacts" at bounding box center [95, 7] width 22 height 14
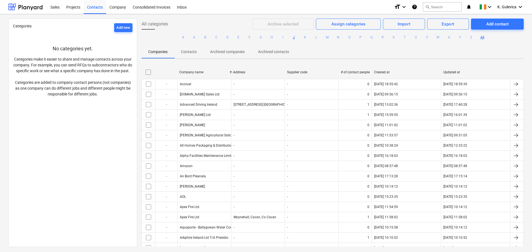
click at [292, 36] on button "J" at bounding box center [294, 37] width 7 height 7
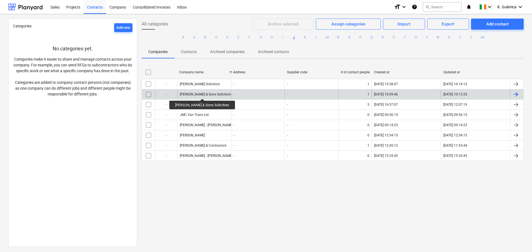
click at [200, 94] on div "James Lucey & Sons Solicitors" at bounding box center [205, 95] width 51 height 4
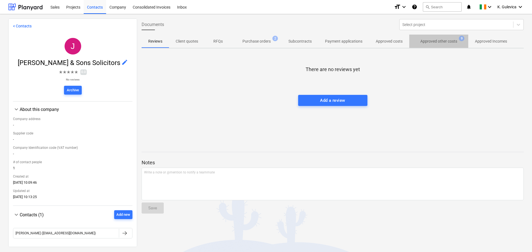
click at [443, 40] on p "Approved other costs" at bounding box center [438, 42] width 37 height 6
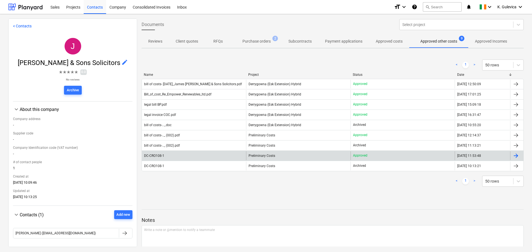
click at [262, 156] on span "Preliminary Costs" at bounding box center [262, 156] width 27 height 4
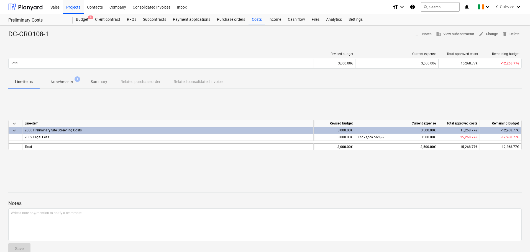
click at [64, 81] on p "Attachments" at bounding box center [61, 82] width 22 height 6
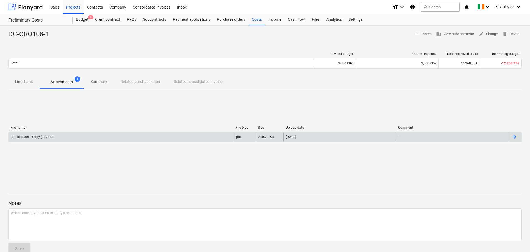
click at [81, 137] on div "bill of costs- - Copy (002).pdf" at bounding box center [121, 137] width 225 height 9
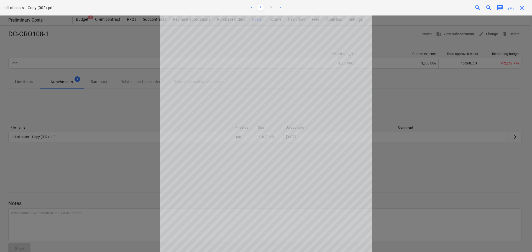
click at [523, 10] on span "close" at bounding box center [522, 7] width 7 height 7
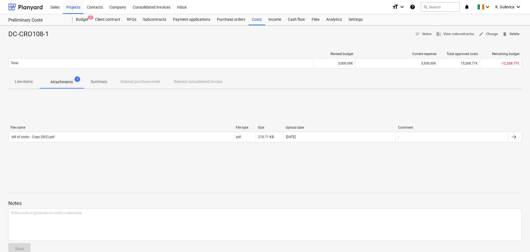
click at [510, 34] on span "delete Delete" at bounding box center [510, 34] width 17 height 6
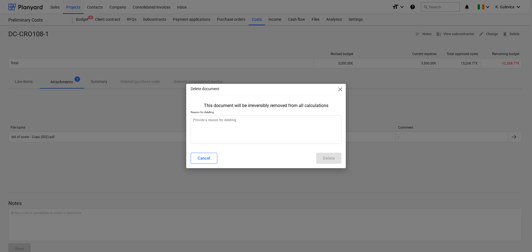
type textarea "x"
click at [255, 129] on textarea at bounding box center [266, 130] width 151 height 29
type textarea "w"
type textarea "x"
type textarea "wi"
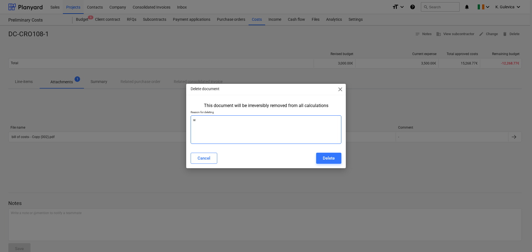
type textarea "x"
type textarea "wil"
type textarea "x"
type textarea "will"
type textarea "x"
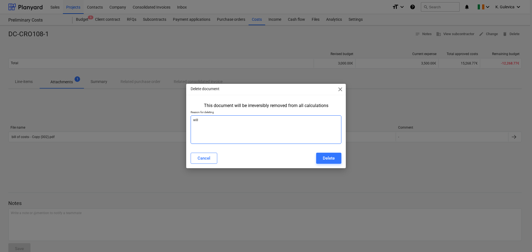
type textarea "will"
type textarea "x"
type textarea "will"
click at [208, 159] on div "Cancel" at bounding box center [204, 158] width 13 height 7
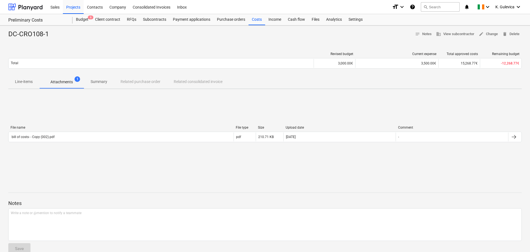
click at [102, 81] on p "Summary" at bounding box center [99, 82] width 17 height 6
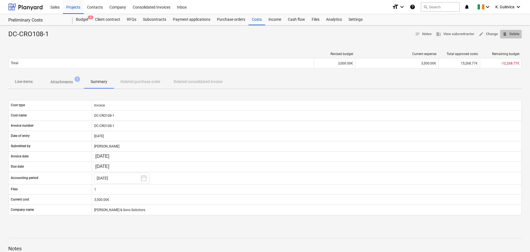
click at [520, 34] on button "delete Delete" at bounding box center [511, 34] width 22 height 9
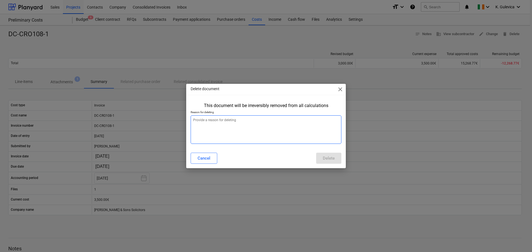
click at [250, 131] on textarea at bounding box center [266, 130] width 151 height 29
type textarea "x"
type textarea "w"
type textarea "x"
type textarea "wi"
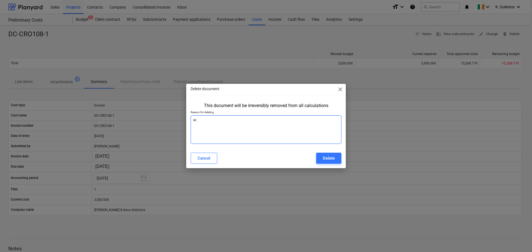
type textarea "x"
type textarea "wil"
type textarea "x"
type textarea "will"
type textarea "x"
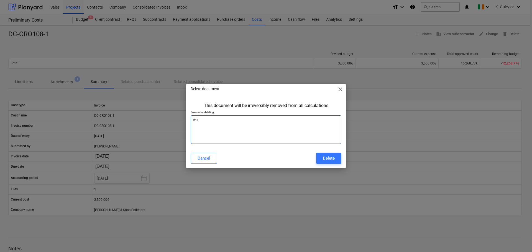
type textarea "will"
type textarea "x"
type textarea "will b"
type textarea "x"
type textarea "will be"
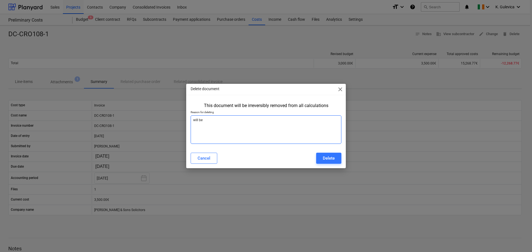
type textarea "x"
type textarea "will be"
type textarea "x"
type textarea "will be m"
type textarea "x"
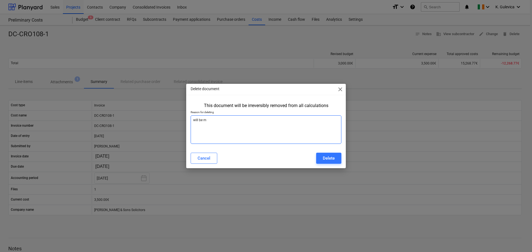
type textarea "will be mo"
type textarea "x"
type textarea "will be mov"
type textarea "x"
type textarea "will be move"
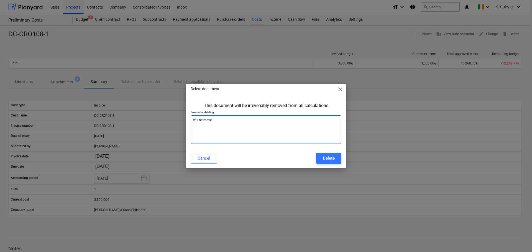
type textarea "x"
type textarea "will be moved"
type textarea "x"
type textarea "will be moved"
type textarea "x"
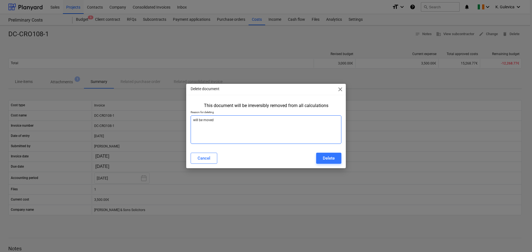
type textarea "will be moved t"
type textarea "x"
type textarea "will be moved to"
type textarea "x"
type textarea "will be moved to"
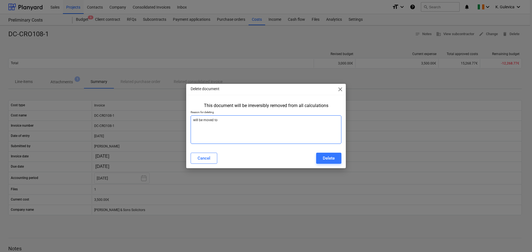
type textarea "x"
type textarea "will be moved to a"
type textarea "x"
type textarea "will be moved to a"
type textarea "x"
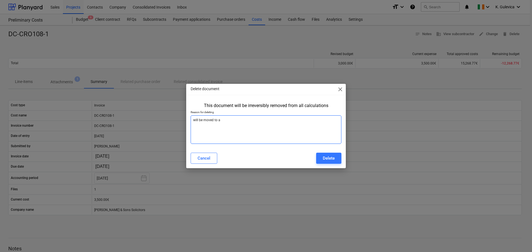
type textarea "will be moved to a p"
type textarea "x"
type textarea "will be moved to a pr"
type textarea "x"
type textarea "will be moved to a pro"
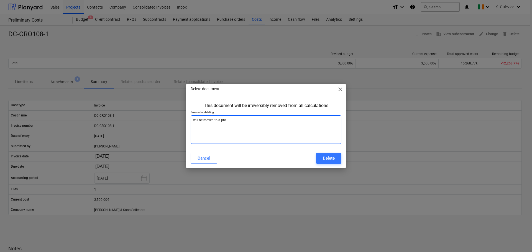
type textarea "x"
type textarea "will be moved to a proj"
type textarea "x"
type textarea "will be moved to a proje"
type textarea "x"
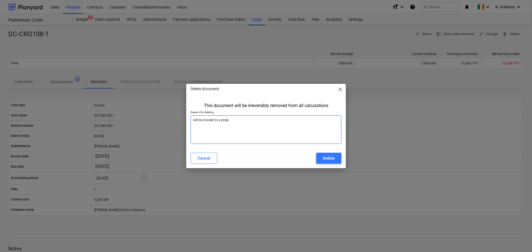
type textarea "will be moved to a projec"
type textarea "x"
type textarea "will be moved to a project"
click at [331, 160] on div "Delete" at bounding box center [329, 158] width 12 height 7
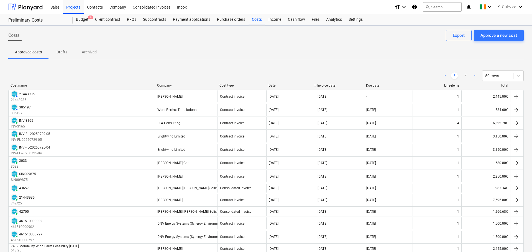
type textarea "x"
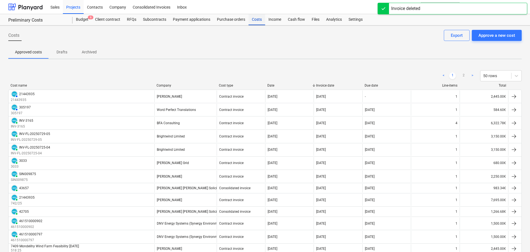
click at [255, 21] on div "Costs" at bounding box center [257, 19] width 17 height 11
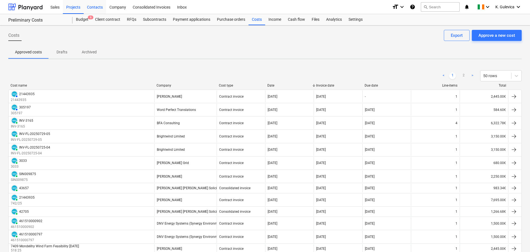
click at [93, 8] on div "Contacts" at bounding box center [95, 7] width 22 height 14
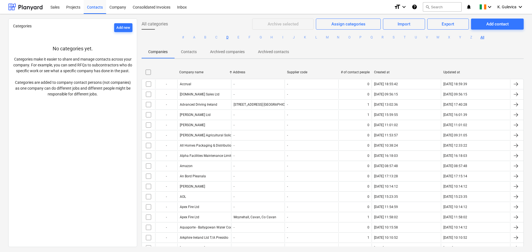
click at [228, 37] on button "D" at bounding box center [227, 37] width 7 height 7
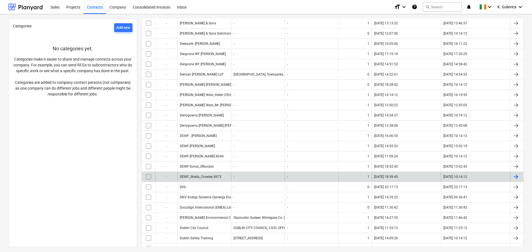
scroll to position [83, 0]
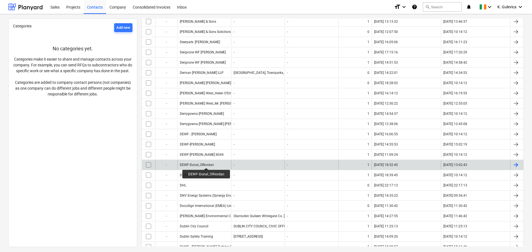
click at [206, 163] on div "DEWF-Donal_ORiordan" at bounding box center [197, 165] width 34 height 4
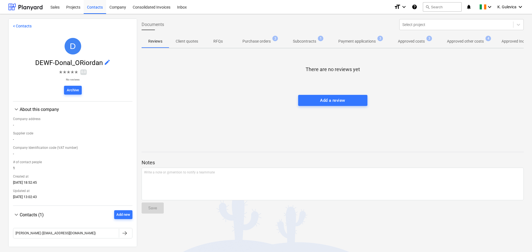
click at [413, 40] on p "Approved costs" at bounding box center [411, 42] width 27 height 6
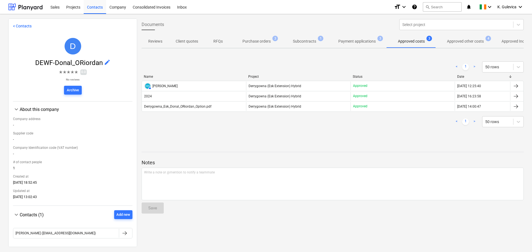
click at [461, 40] on p "Approved other costs" at bounding box center [465, 42] width 37 height 6
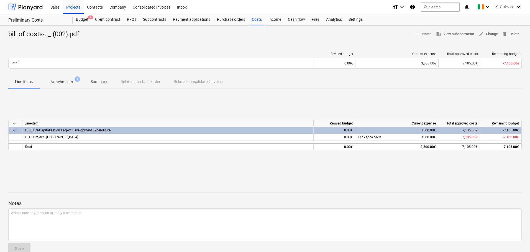
click at [514, 33] on span "delete Delete" at bounding box center [510, 34] width 17 height 6
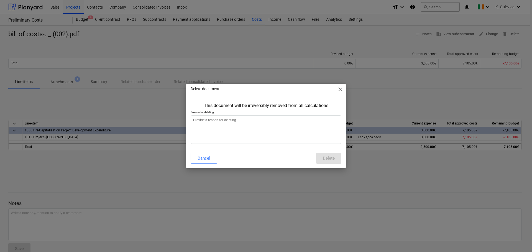
type textarea "x"
click at [277, 130] on textarea at bounding box center [266, 130] width 151 height 29
type textarea "w"
type textarea "x"
type textarea "wi"
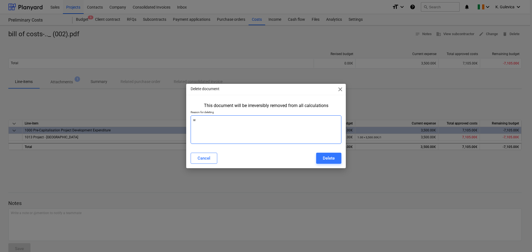
type textarea "x"
type textarea "wil"
type textarea "x"
type textarea "will"
type textarea "x"
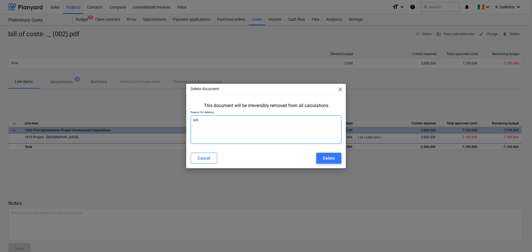
type textarea "will"
type textarea "x"
type textarea "will b"
type textarea "x"
type textarea "will be"
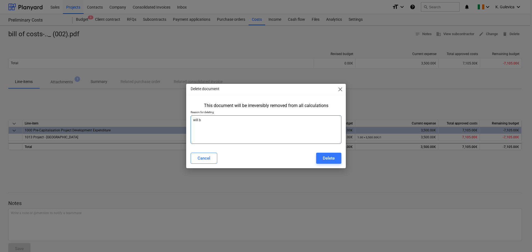
type textarea "x"
type textarea "will be"
type textarea "x"
type textarea "will be m"
type textarea "x"
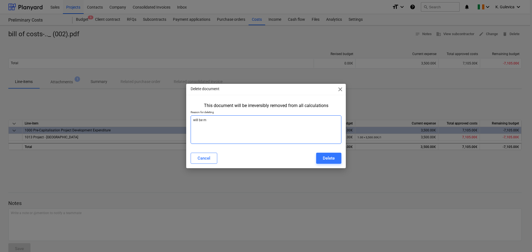
type textarea "will be mo"
type textarea "x"
type textarea "will be mov"
type textarea "x"
type textarea "will be move"
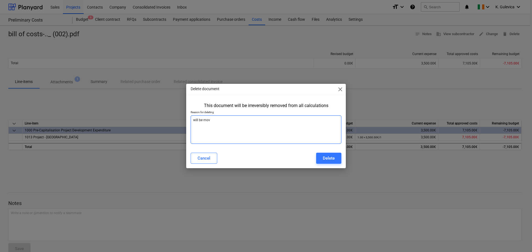
type textarea "x"
type textarea "will be moved"
type textarea "x"
type textarea "will be moved"
type textarea "x"
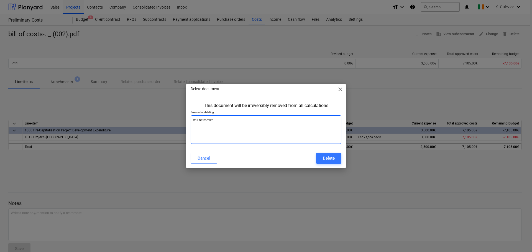
type textarea "will be moved t"
type textarea "x"
type textarea "will be moved to"
type textarea "x"
type textarea "will be moved to"
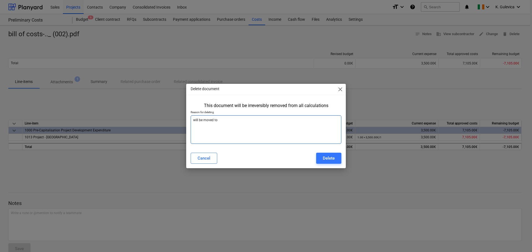
type textarea "x"
type textarea "will be moved to a"
type textarea "x"
type textarea "will be moved to a"
type textarea "x"
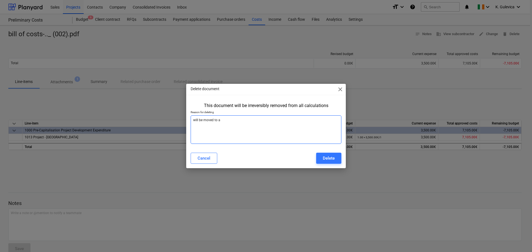
type textarea "will be moved to a p"
type textarea "x"
type textarea "will be moved to a pr"
type textarea "x"
type textarea "will be moved to a pro"
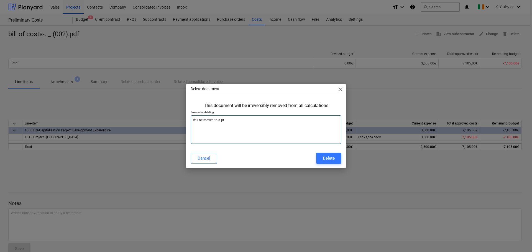
type textarea "x"
type textarea "will be moved to a proj"
type textarea "x"
type textarea "will be moved to a proje"
type textarea "x"
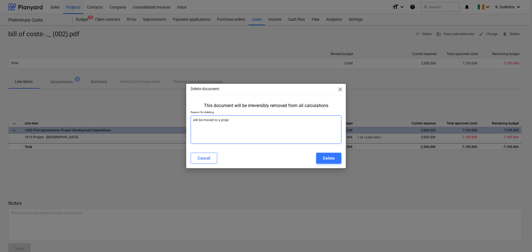
type textarea "will be moved to a projec"
type textarea "x"
type textarea "will be moved to a project"
type textarea "x"
type textarea "will be moved to a project"
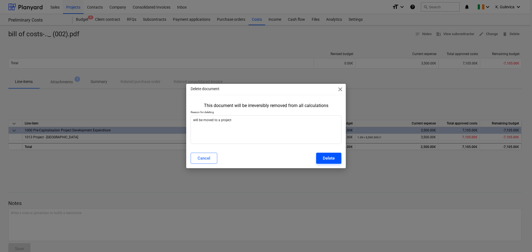
click at [329, 156] on div "Delete" at bounding box center [329, 158] width 12 height 7
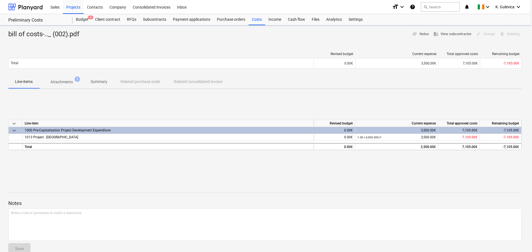
type textarea "x"
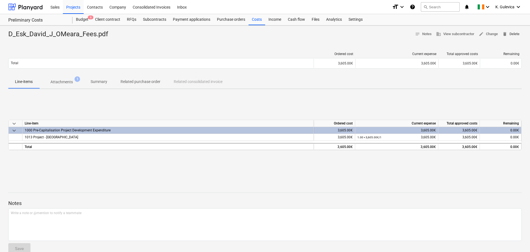
click at [510, 33] on span "delete Delete" at bounding box center [510, 34] width 17 height 6
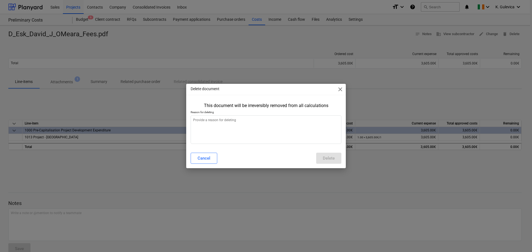
type textarea "x"
click at [233, 131] on textarea at bounding box center [266, 130] width 151 height 29
type textarea "W"
type textarea "x"
type textarea "Wi"
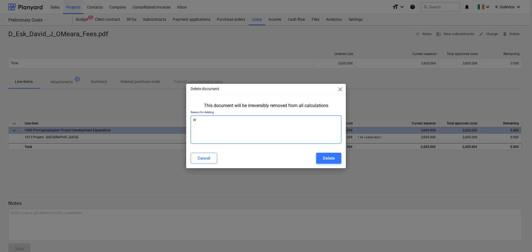
type textarea "x"
type textarea "Wil"
type textarea "x"
type textarea "Will"
type textarea "x"
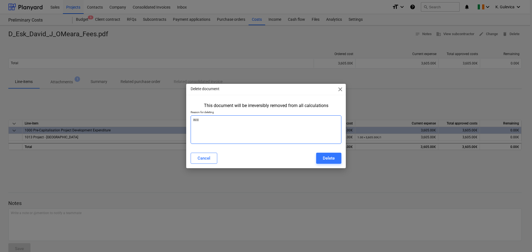
type textarea "Will"
type textarea "x"
type textarea "Will b"
type textarea "x"
type textarea "Will be"
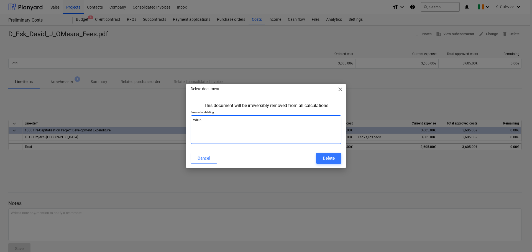
type textarea "x"
type textarea "Will be"
type textarea "x"
type textarea "Will be m"
type textarea "x"
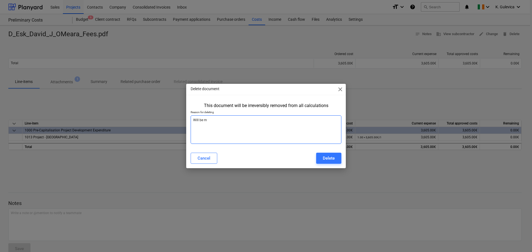
type textarea "Will be mo"
type textarea "x"
type textarea "Will be mov"
type textarea "x"
type textarea "Will be move"
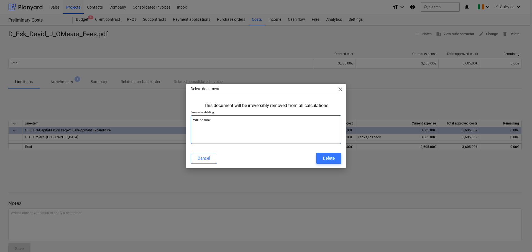
type textarea "x"
type textarea "Will be moved"
type textarea "x"
type textarea "Will be moved"
type textarea "x"
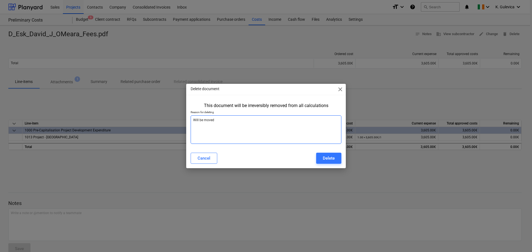
type textarea "Will be moved t"
type textarea "x"
type textarea "Will be moved to"
type textarea "x"
type textarea "Will be moved to"
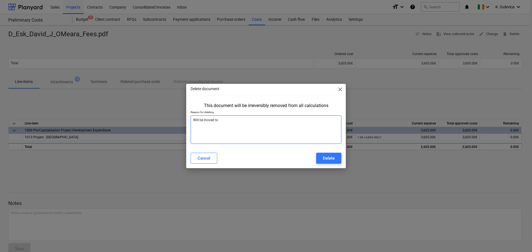
type textarea "x"
type textarea "Will be moved to a"
type textarea "x"
type textarea "Will be moved to a"
type textarea "x"
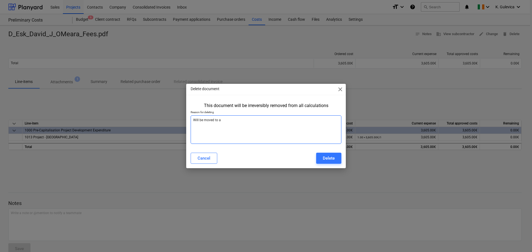
type textarea "Will be moved to a p"
type textarea "x"
type textarea "Will be moved to a pr"
type textarea "x"
type textarea "Will be moved to a pro"
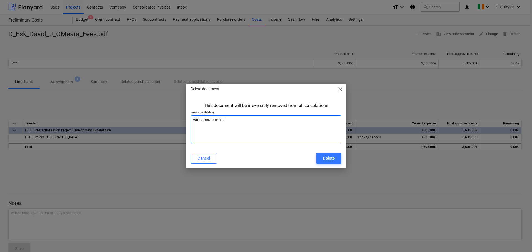
type textarea "x"
type textarea "Will be moved to a proj"
type textarea "x"
type textarea "Will be moved to a proje"
type textarea "x"
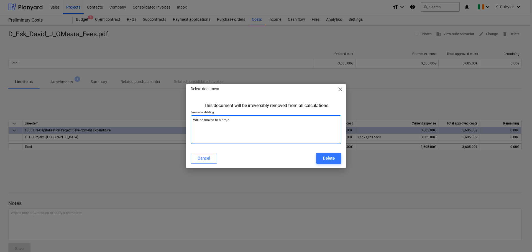
type textarea "Will be moved to a projec"
type textarea "x"
type textarea "Will be moved to a project"
type textarea "x"
type textarea "Will be moved to a project"
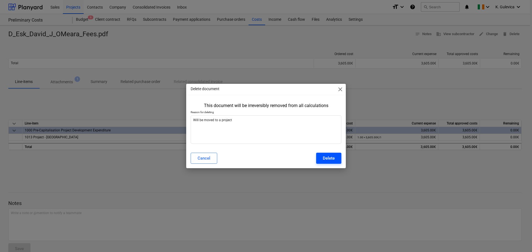
click at [335, 159] on button "Delete" at bounding box center [328, 158] width 25 height 11
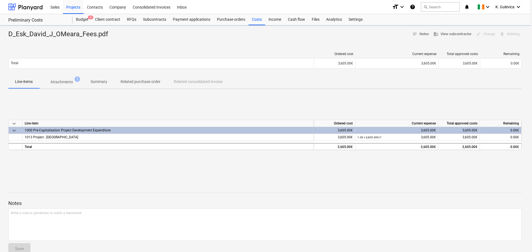
type textarea "x"
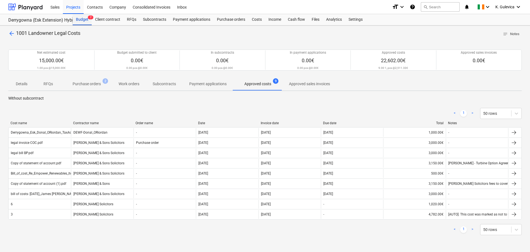
click at [83, 21] on div "Budget 7" at bounding box center [82, 19] width 19 height 11
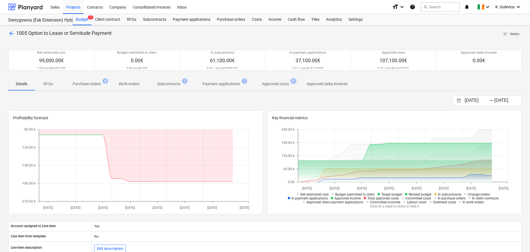
click at [275, 85] on p "Approved costs" at bounding box center [275, 84] width 27 height 6
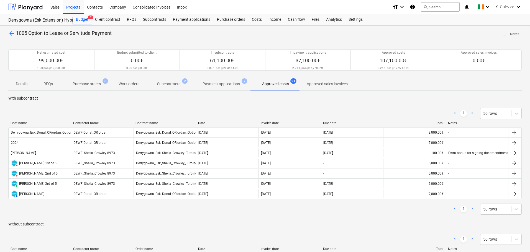
click at [12, 32] on span "arrow_back" at bounding box center [11, 33] width 7 height 7
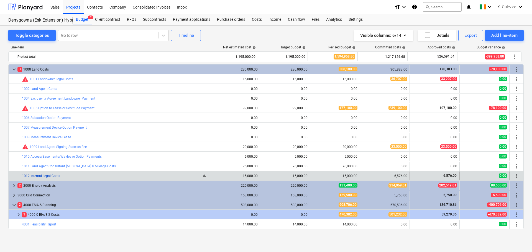
click at [33, 175] on link "1012 Internal Legal Costs" at bounding box center [41, 176] width 38 height 4
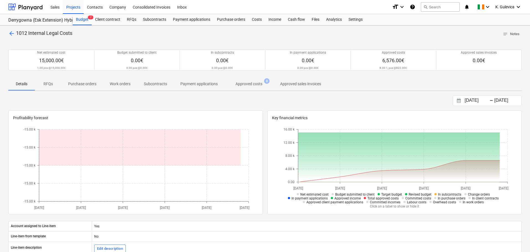
click at [253, 84] on p "Approved costs" at bounding box center [249, 84] width 27 height 6
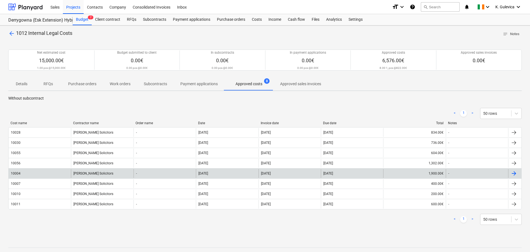
click at [95, 173] on div "[PERSON_NAME] Solicitors" at bounding box center [102, 173] width 62 height 9
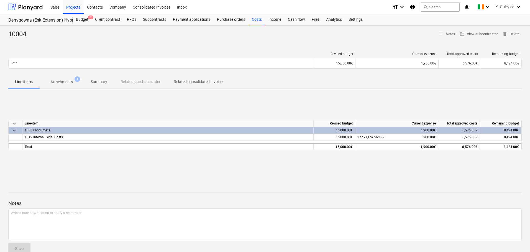
click at [55, 80] on p "Attachments" at bounding box center [61, 82] width 22 height 6
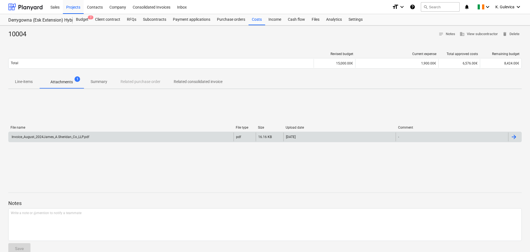
click at [74, 137] on div "Invoice_August_2024James_A.Sheridan_Co_LLP.pdf" at bounding box center [50, 137] width 78 height 4
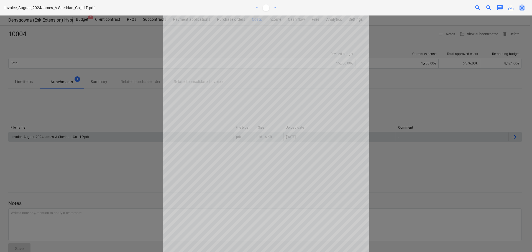
click at [524, 7] on span "close" at bounding box center [522, 7] width 7 height 7
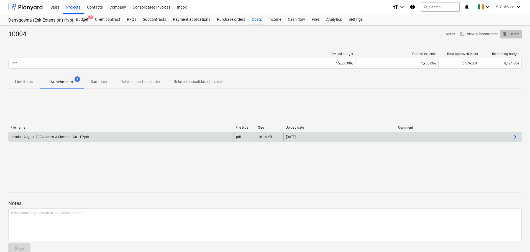
click at [512, 34] on span "delete Delete" at bounding box center [510, 34] width 17 height 6
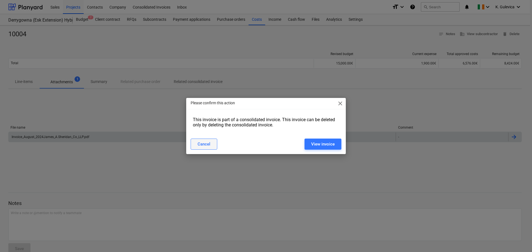
click at [208, 143] on div "Cancel" at bounding box center [204, 144] width 13 height 7
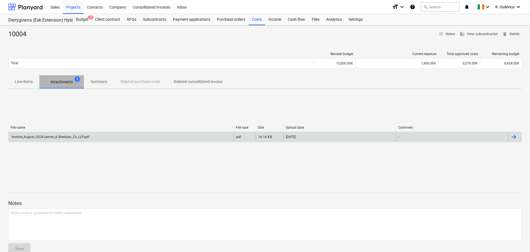
click at [63, 83] on p "Attachments" at bounding box center [61, 82] width 22 height 6
click at [79, 136] on div "Invoice_August_2024James_A.Sheridan_Co_LLP.pdf" at bounding box center [50, 137] width 78 height 4
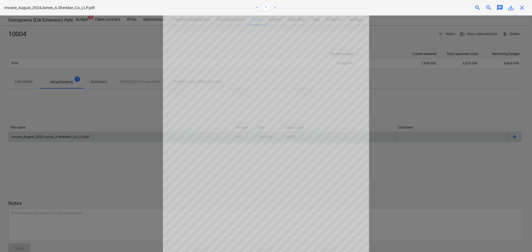
click at [189, 108] on div "Invoice_August_2024James_A.Sheridan_Co_LLP.pdf < 1 > zoom_in zoom_out chat 0 sa…" at bounding box center [266, 126] width 532 height 252
click at [523, 7] on span "close" at bounding box center [522, 7] width 7 height 7
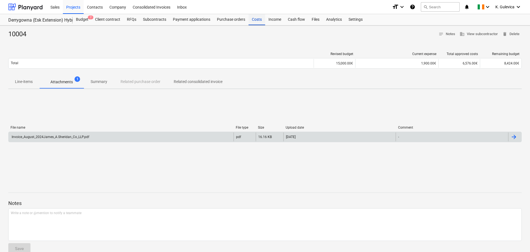
click at [255, 20] on div "Costs" at bounding box center [257, 19] width 17 height 11
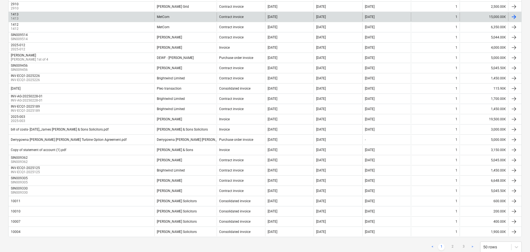
scroll to position [421, 0]
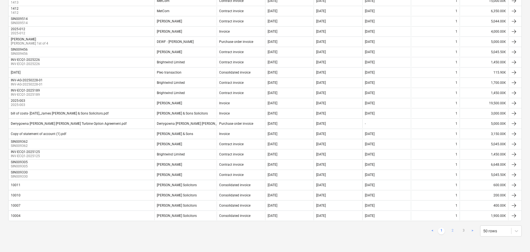
click at [453, 230] on link "2" at bounding box center [452, 231] width 7 height 7
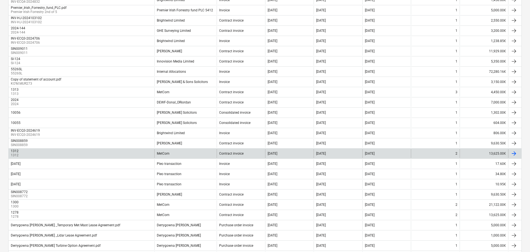
scroll to position [49, 0]
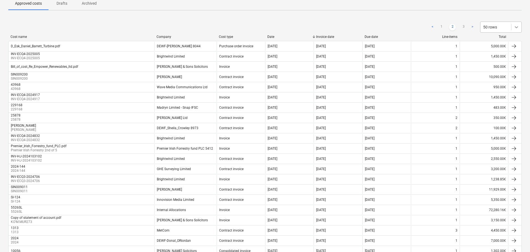
click at [517, 25] on icon at bounding box center [517, 27] width 6 height 6
click at [502, 87] on div "100 rows" at bounding box center [501, 84] width 42 height 9
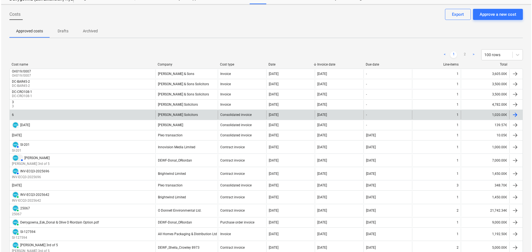
scroll to position [0, 0]
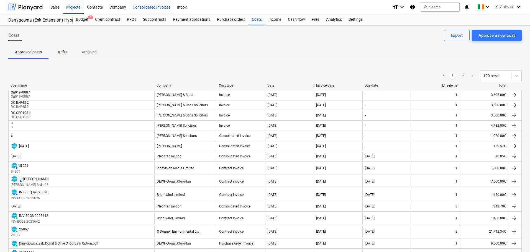
click at [155, 5] on div "Consolidated Invoices" at bounding box center [151, 7] width 44 height 14
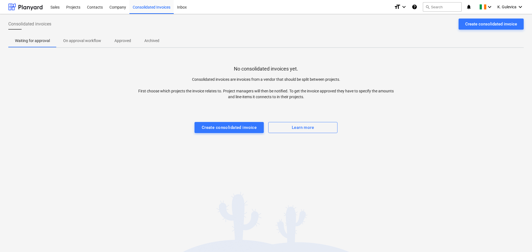
click at [124, 41] on p "Approved" at bounding box center [122, 41] width 17 height 6
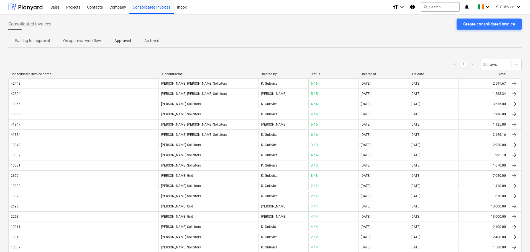
click at [369, 73] on div "Created at" at bounding box center [384, 74] width 46 height 4
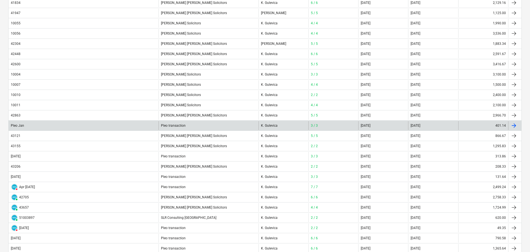
scroll to position [161, 0]
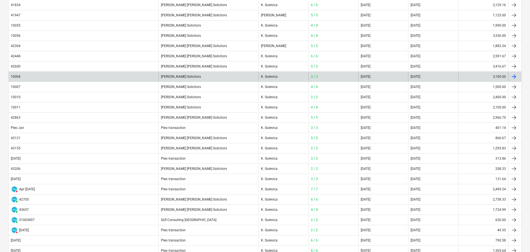
click at [171, 76] on div "[PERSON_NAME] Solicitors" at bounding box center [209, 76] width 100 height 9
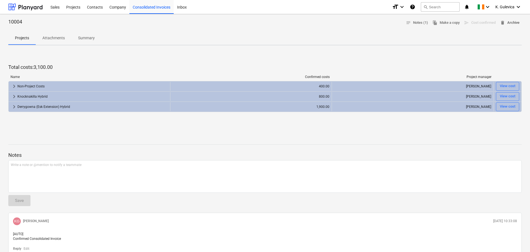
click at [516, 23] on span "delete Archive" at bounding box center [509, 23] width 19 height 6
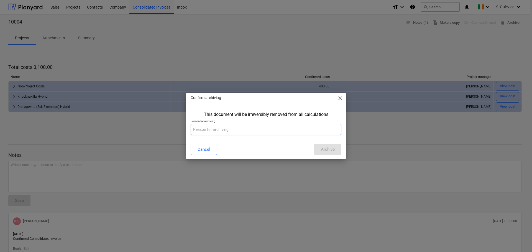
click at [255, 128] on input "text" at bounding box center [266, 129] width 151 height 11
type input "wrong"
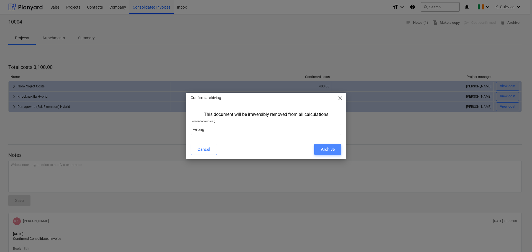
click at [333, 151] on div "Archive" at bounding box center [328, 149] width 14 height 7
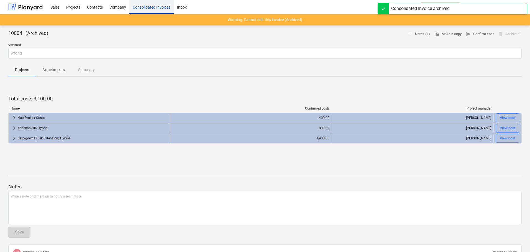
click at [146, 6] on div "Consolidated Invoices" at bounding box center [151, 7] width 44 height 14
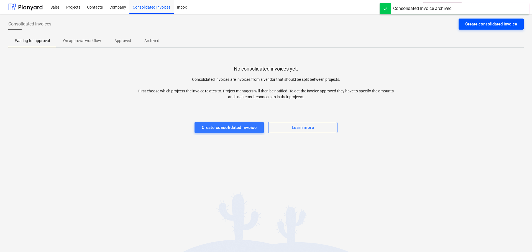
click at [485, 24] on div "Create consolidated invoice" at bounding box center [491, 24] width 52 height 7
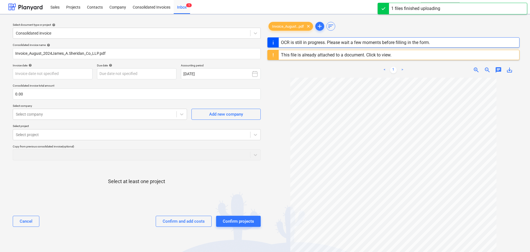
type input "10004"
type input "[DATE]"
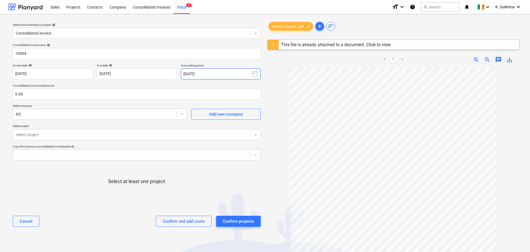
click at [213, 73] on button "[DATE]" at bounding box center [221, 73] width 80 height 11
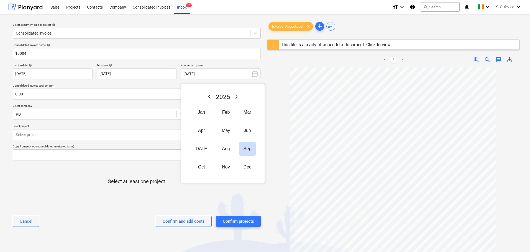
click at [209, 97] on icon "Previous Year" at bounding box center [210, 96] width 2 height 3
click at [241, 168] on button "Dec" at bounding box center [247, 167] width 17 height 14
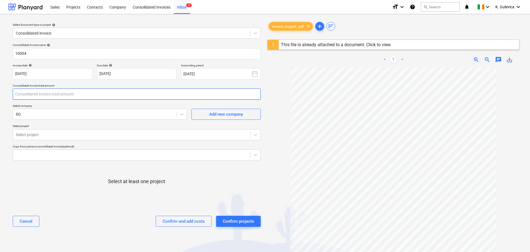
click at [37, 94] on input "text" at bounding box center [137, 94] width 248 height 11
type input "3,100.00"
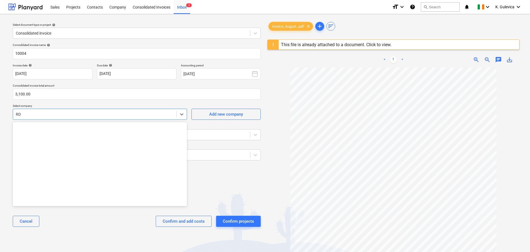
click at [65, 112] on div at bounding box center [95, 115] width 158 height 6
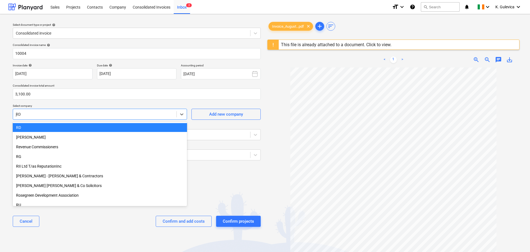
scroll to position [227, 0]
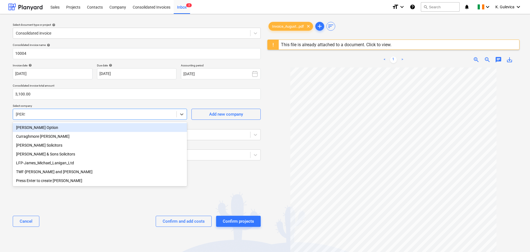
type input "[PERSON_NAME]"
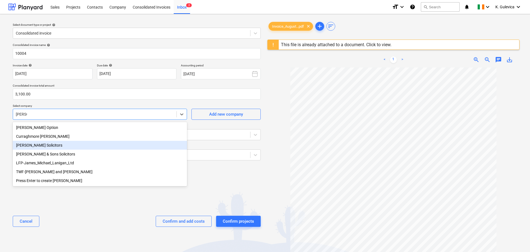
click at [60, 145] on div "[PERSON_NAME] Solicitors" at bounding box center [100, 145] width 174 height 9
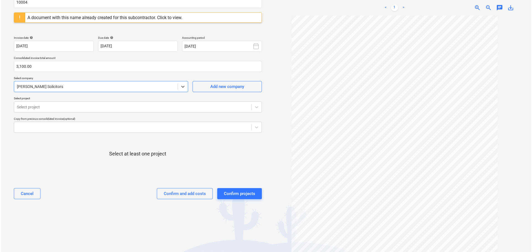
scroll to position [55, 0]
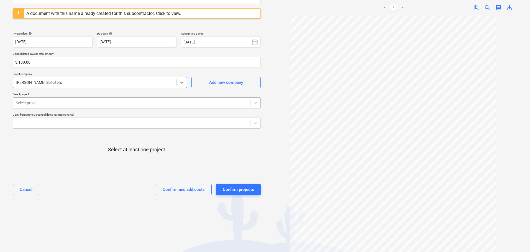
click at [96, 103] on div at bounding box center [132, 103] width 232 height 6
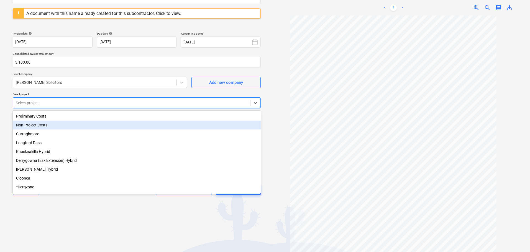
click at [42, 126] on div "Non-Project Costs" at bounding box center [137, 125] width 248 height 9
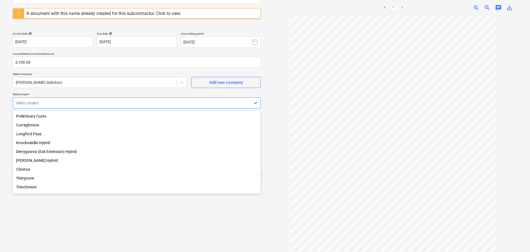
click at [37, 152] on div "Derrygowna (Esk Extension) Hybrid" at bounding box center [137, 151] width 248 height 9
click at [37, 144] on div "Knocknakilla Hybrid" at bounding box center [137, 143] width 248 height 9
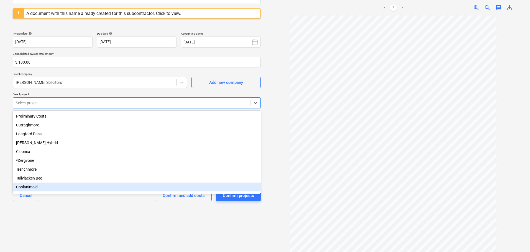
click at [115, 250] on div "Select document type or project help Consolidated invoice Consolidated invoice …" at bounding box center [136, 107] width 257 height 288
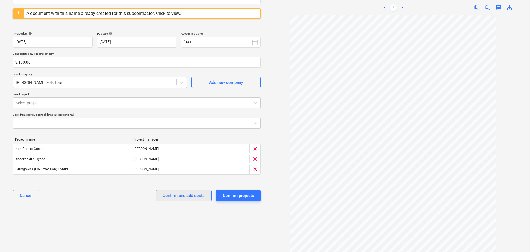
click at [193, 196] on div "Confirm and add costs" at bounding box center [184, 195] width 42 height 7
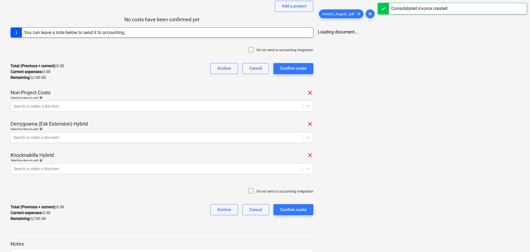
scroll to position [83, 0]
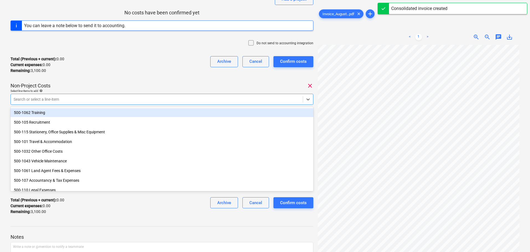
click at [52, 96] on div "Search or select a line-item" at bounding box center [157, 100] width 292 height 8
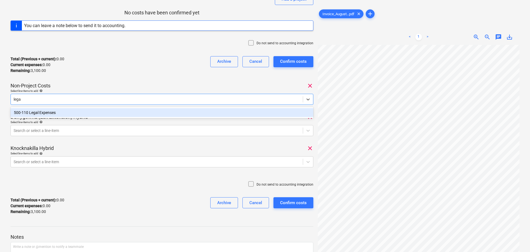
type input "legal"
click at [54, 114] on div "500-110 Legal Expenses" at bounding box center [162, 112] width 303 height 9
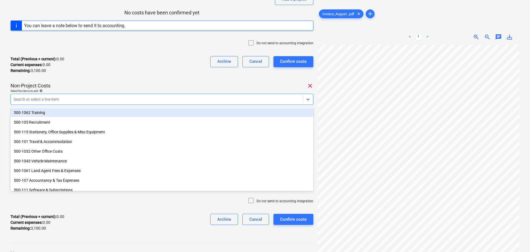
drag, startPoint x: 114, startPoint y: 74, endPoint x: 134, endPoint y: 82, distance: 21.7
click at [114, 74] on div "Total (Previous + current) : 0.00 Current expenses : 0.00 Remaining : 3,100.00 …" at bounding box center [162, 65] width 303 height 26
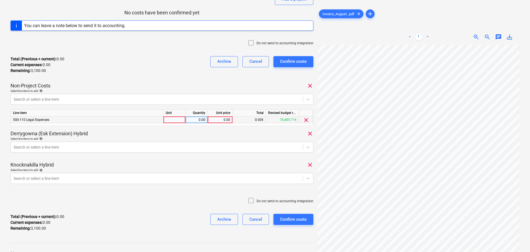
click at [223, 119] on div "0.00" at bounding box center [220, 120] width 20 height 7
type input "1900"
click at [129, 145] on div at bounding box center [157, 148] width 287 height 6
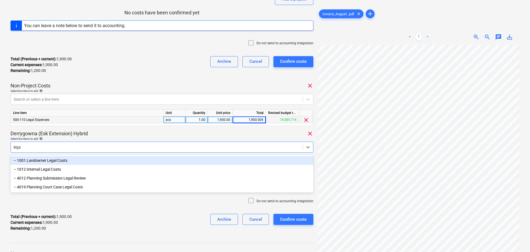
type input "legal"
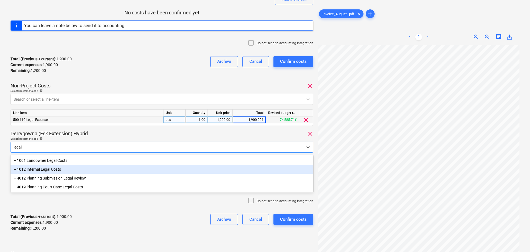
click at [59, 170] on div "-- 1012 Internal Legal Costs" at bounding box center [162, 169] width 303 height 9
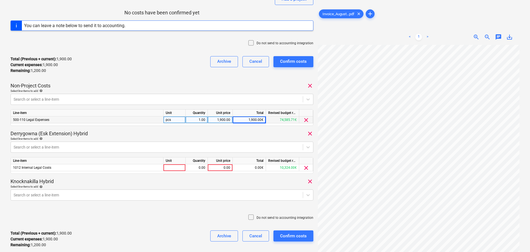
click at [145, 135] on div "Derrygowna (Esk Extension) Hybrid clear" at bounding box center [162, 134] width 303 height 7
click at [223, 167] on div "0.00" at bounding box center [220, 168] width 20 height 7
type input "400"
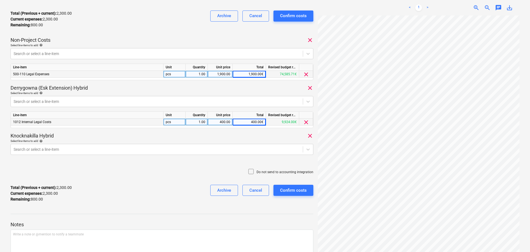
scroll to position [139, 0]
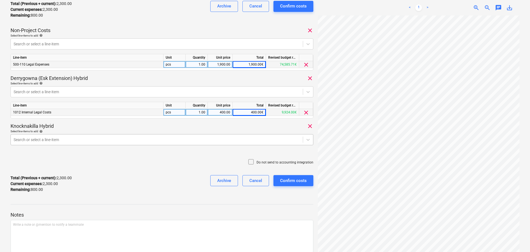
click at [136, 139] on div at bounding box center [157, 140] width 287 height 6
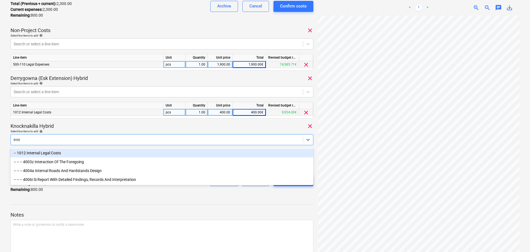
type input "inter"
click at [47, 153] on div "-- 1012 Internal Legal Costs" at bounding box center [162, 153] width 303 height 9
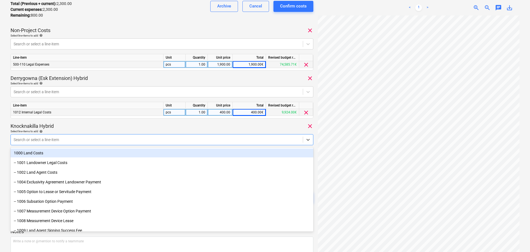
click at [123, 120] on div "10004 Consolidated invoice total amount 3,100.00 Subcontractor [PERSON_NAME] So…" at bounding box center [162, 48] width 303 height 332
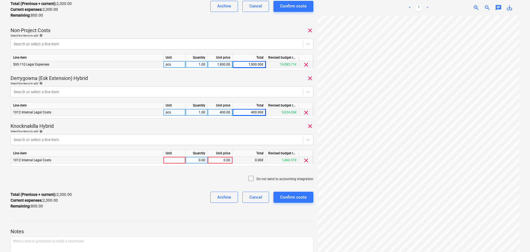
click at [229, 159] on div "0.00" at bounding box center [220, 160] width 20 height 7
type input "800"
click at [250, 178] on icon at bounding box center [251, 178] width 7 height 7
click at [296, 197] on div "Confirm costs" at bounding box center [293, 197] width 27 height 7
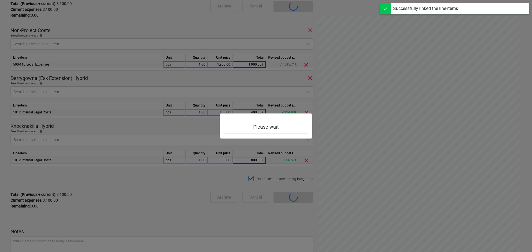
scroll to position [48, 0]
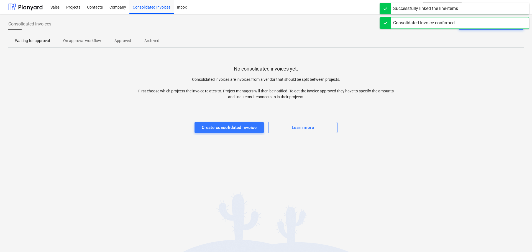
click at [121, 42] on p "Approved" at bounding box center [122, 41] width 17 height 6
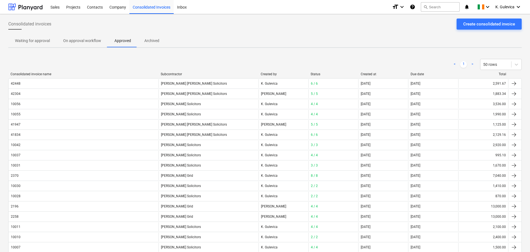
click at [363, 75] on div at bounding box center [359, 74] width 10 height 4
click at [370, 75] on div "Created at" at bounding box center [384, 74] width 46 height 4
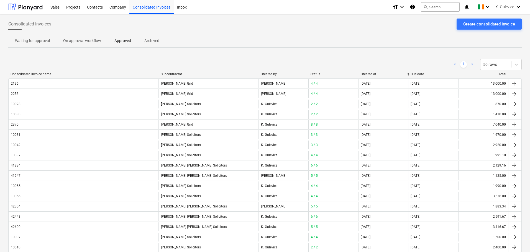
click at [370, 75] on div "Created at" at bounding box center [384, 74] width 46 height 4
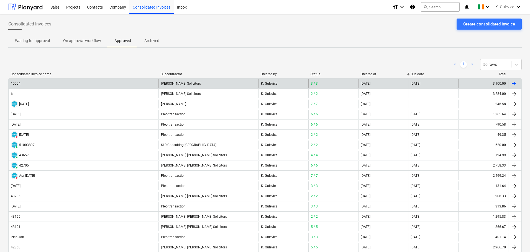
click at [181, 82] on div "[PERSON_NAME] Solicitors" at bounding box center [209, 83] width 100 height 9
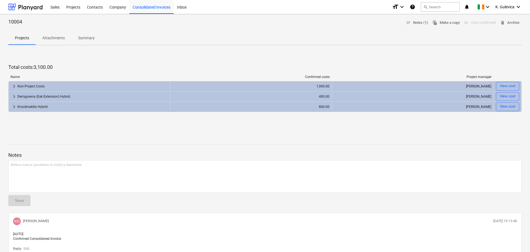
click at [88, 38] on p "Summary" at bounding box center [86, 38] width 17 height 6
